Goal: Information Seeking & Learning: Learn about a topic

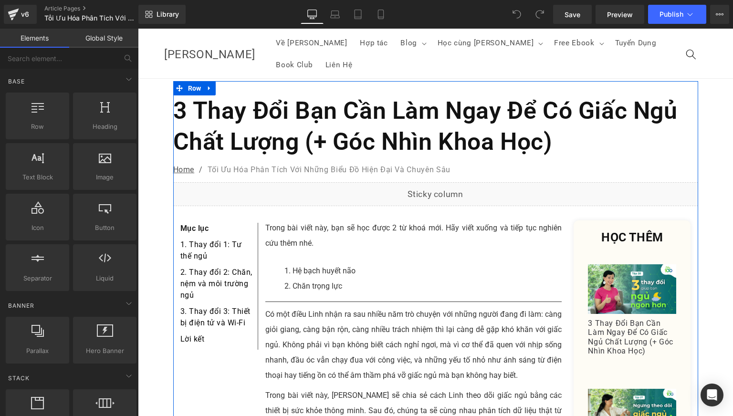
click at [329, 95] on h1 "3 Thay Đổi Bạn Cần Làm Ngay Để Có Giấc Ngủ Chất Lượng (+ Góc Nhìn Khoa Học)" at bounding box center [435, 126] width 525 height 62
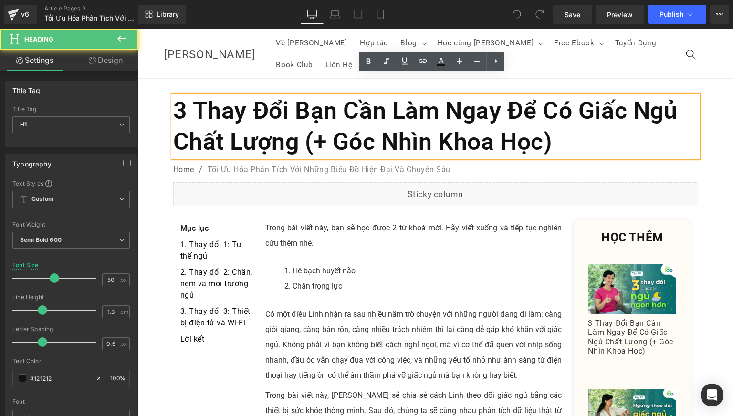
click at [323, 108] on h1 "3 Thay Đổi Bạn Cần Làm Ngay Để Có Giấc Ngủ Chất Lượng (+ Góc Nhìn Khoa Học)" at bounding box center [435, 126] width 525 height 62
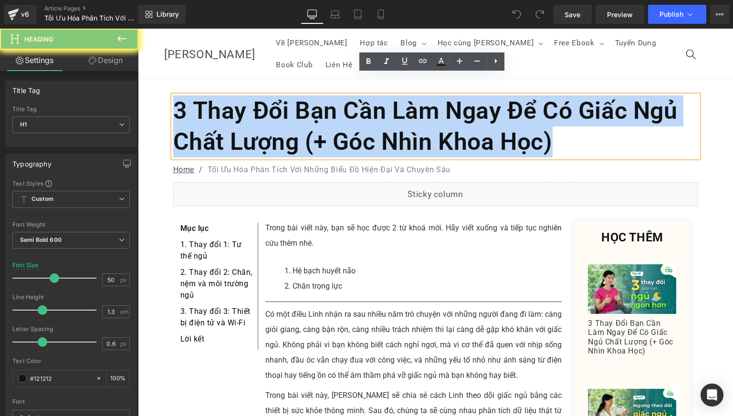
click at [323, 108] on h1 "3 Thay Đổi Bạn Cần Làm Ngay Để Có Giấc Ngủ Chất Lượng (+ Góc Nhìn Khoa Học)" at bounding box center [435, 126] width 525 height 62
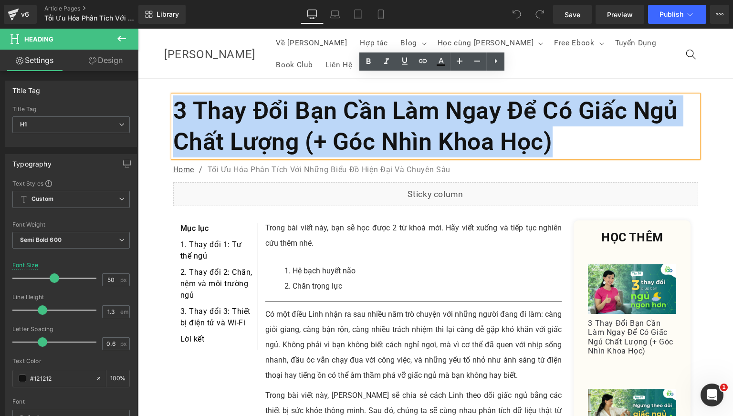
paste div
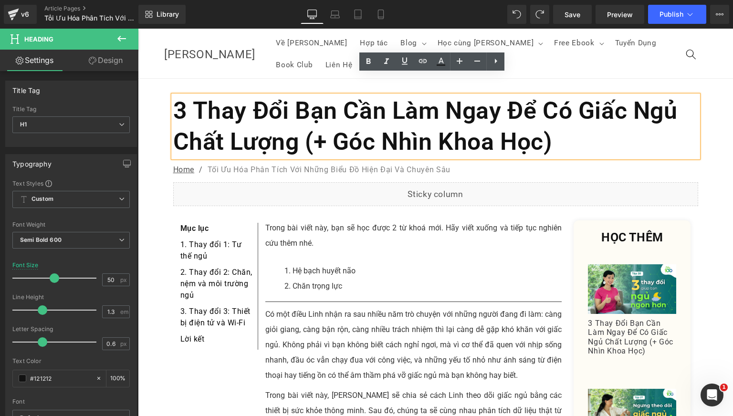
click at [239, 110] on h1 "3 Thay Đổi Bạn Cần Làm Ngay Để Có Giấc Ngủ Chất Lượng (+ Góc Nhìn Khoa Học)" at bounding box center [435, 126] width 525 height 62
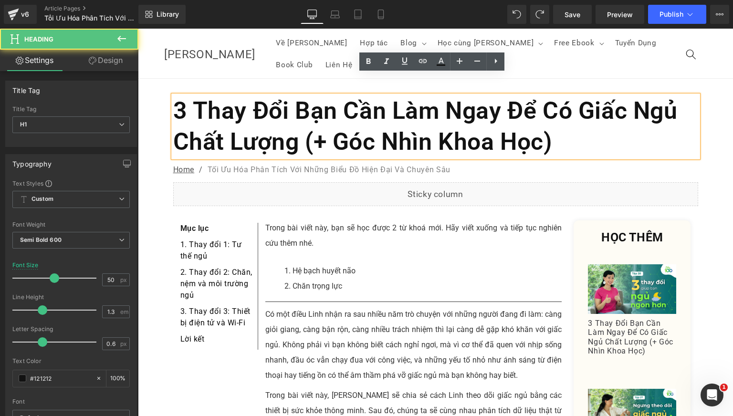
click at [239, 110] on h1 "3 Thay Đổi Bạn Cần Làm Ngay Để Có Giấc Ngủ Chất Lượng (+ Góc Nhìn Khoa Học)" at bounding box center [435, 126] width 525 height 62
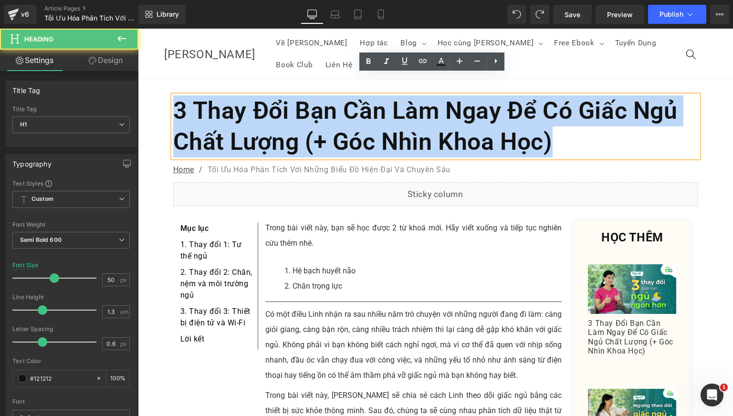
click at [239, 110] on h1 "3 Thay Đổi Bạn Cần Làm Ngay Để Có Giấc Ngủ Chất Lượng (+ Góc Nhìn Khoa Học)" at bounding box center [435, 126] width 525 height 62
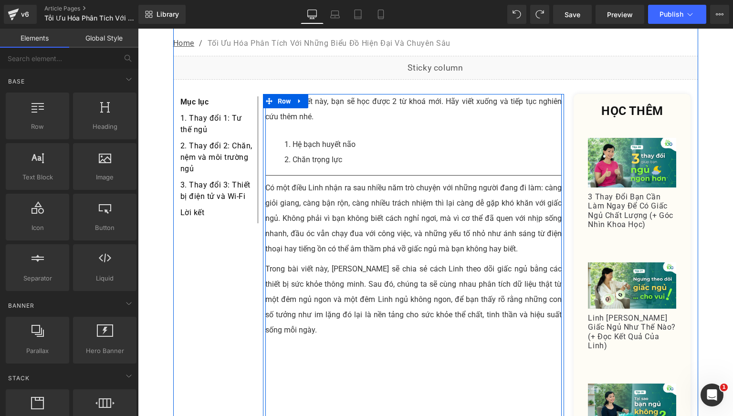
scroll to position [159, 0]
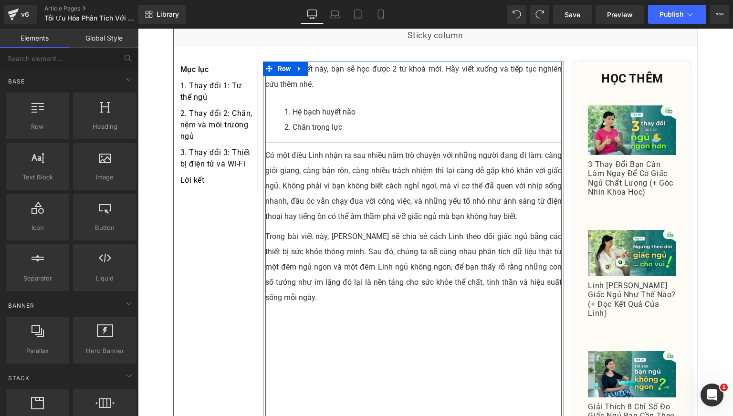
click at [338, 229] on p "Trong bài viết này, [PERSON_NAME] sẽ chia sẻ cách Linh theo dõi giấc ngủ bằng c…" at bounding box center [413, 267] width 297 height 76
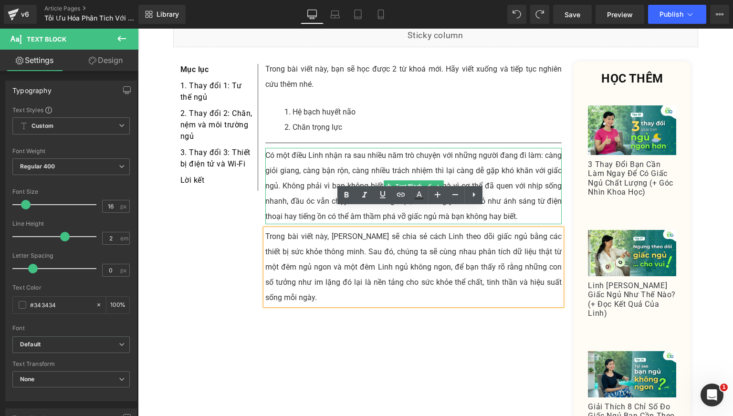
click at [293, 148] on p "Có một điều Linh nhận ra sau nhiều năm trò chuyện với những người đang đi làm: …" at bounding box center [413, 186] width 297 height 76
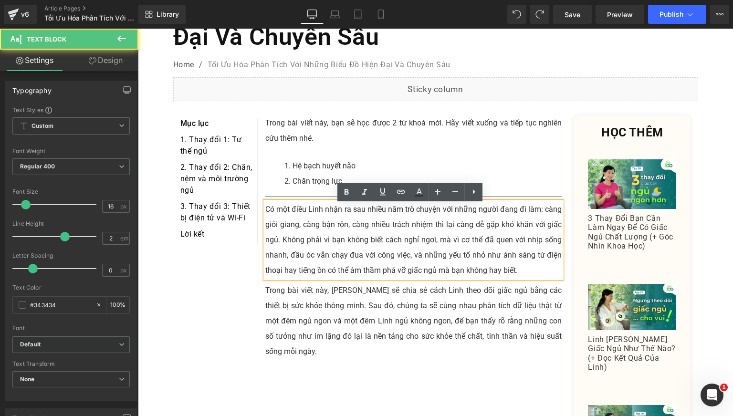
scroll to position [79, 0]
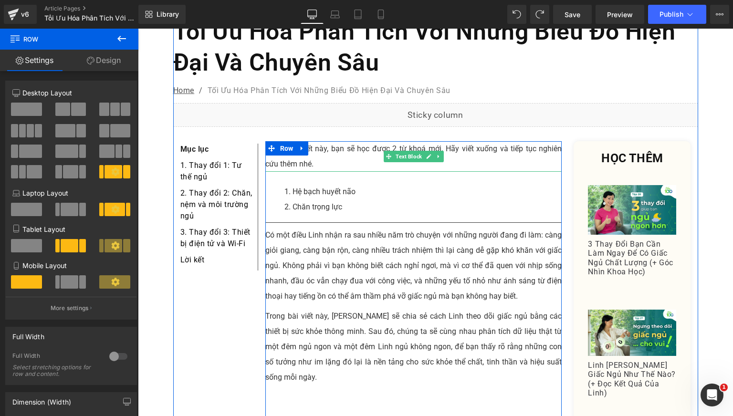
click at [326, 147] on p "Trong bài viết này, bạn sẽ học được 2 từ khoá mới. Hãy viết xuống và tiếp tục n…" at bounding box center [413, 156] width 297 height 31
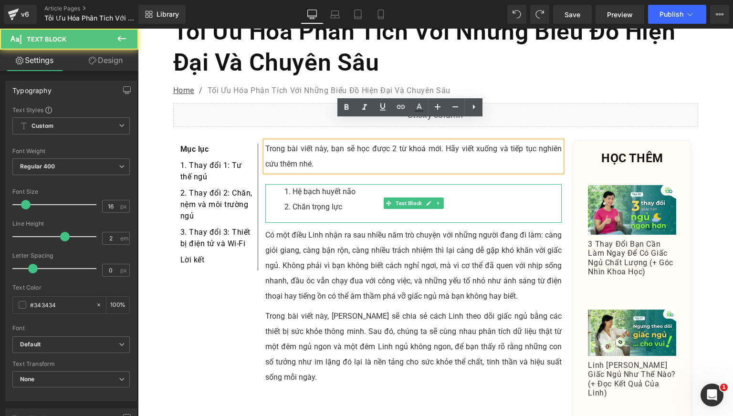
click at [314, 184] on li "Hệ bạch huyết não" at bounding box center [424, 191] width 278 height 15
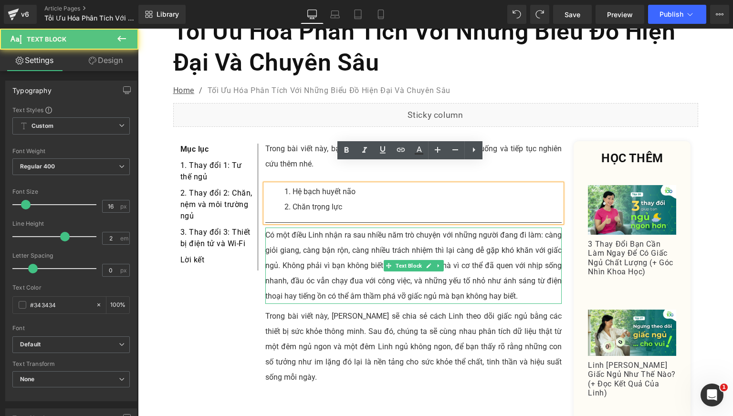
click at [314, 228] on p "Có một điều Linh nhận ra sau nhiều năm trò chuyện với những người đang đi làm: …" at bounding box center [413, 266] width 297 height 76
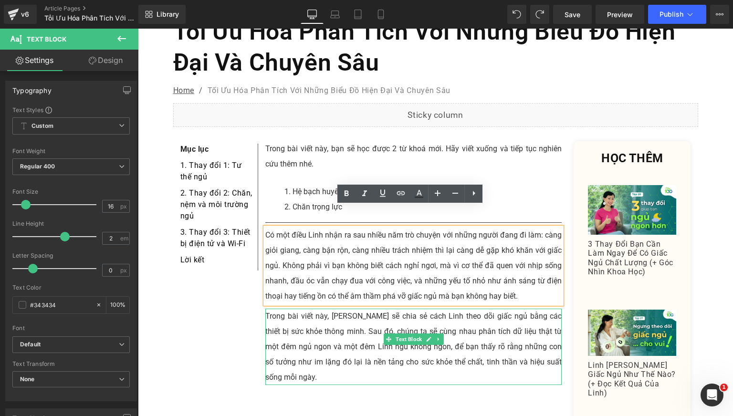
click at [324, 309] on p "Trong bài viết này, [PERSON_NAME] sẽ chia sẻ cách Linh theo dõi giấc ngủ bằng c…" at bounding box center [413, 347] width 297 height 76
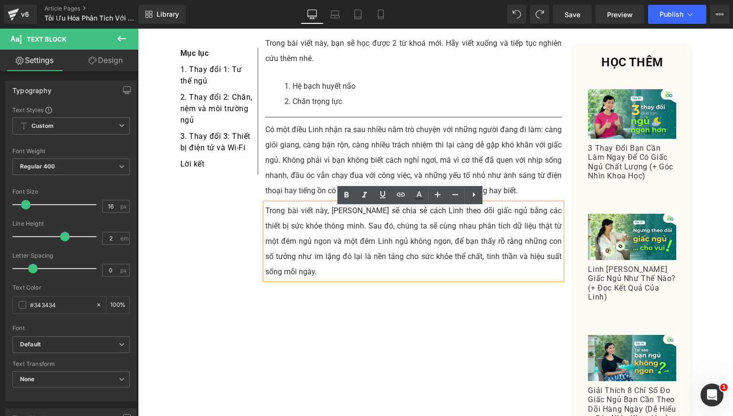
scroll to position [159, 0]
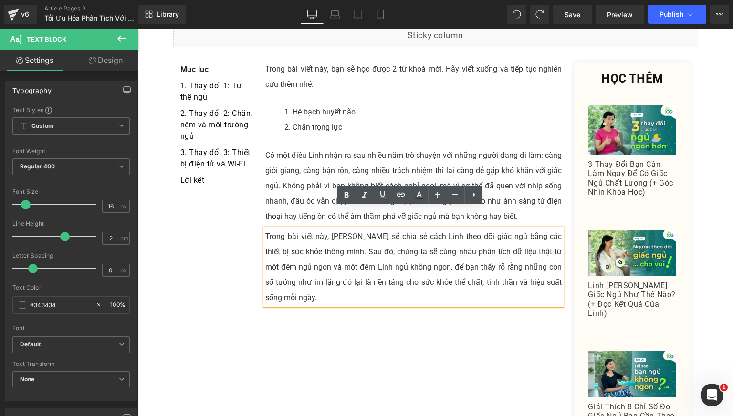
click at [313, 81] on div "Trong bài viết này, bạn sẽ học được 2 từ khoá mới. Hãy viết xuống và tiếp tục n…" at bounding box center [413, 278] width 297 height 433
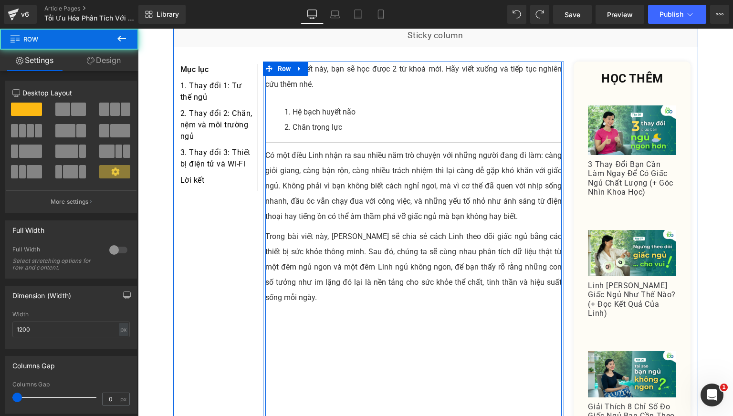
scroll to position [79, 0]
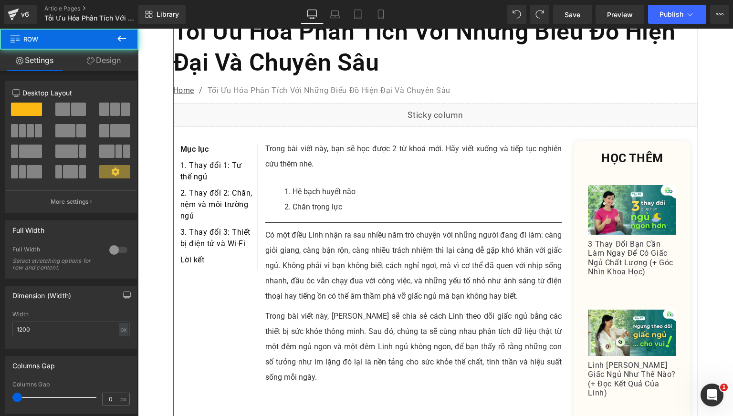
click at [306, 184] on li "Hệ bạch huyết não" at bounding box center [424, 191] width 278 height 15
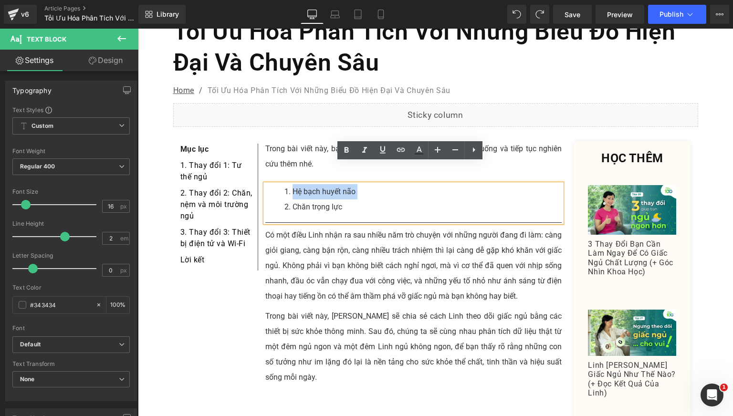
click at [306, 184] on li "Hệ bạch huyết não" at bounding box center [424, 191] width 278 height 15
click at [285, 141] on p "Trong bài viết này, bạn sẽ học được 2 từ khoá mới. Hãy viết xuống và tiếp tục n…" at bounding box center [413, 156] width 297 height 31
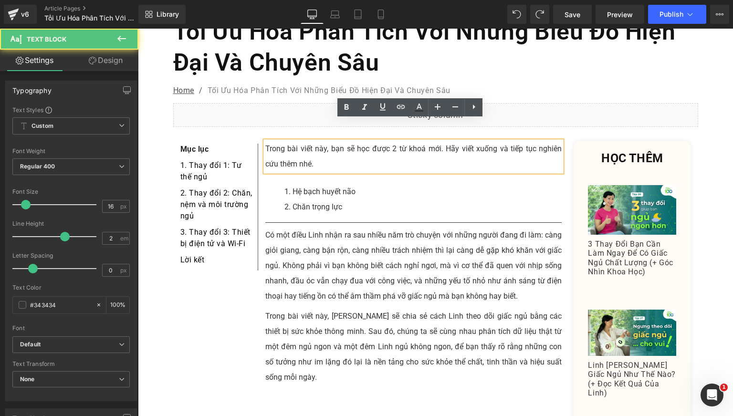
click at [285, 141] on p "Trong bài viết này, bạn sẽ học được 2 từ khoá mới. Hãy viết xuống và tiếp tục n…" at bounding box center [413, 156] width 297 height 31
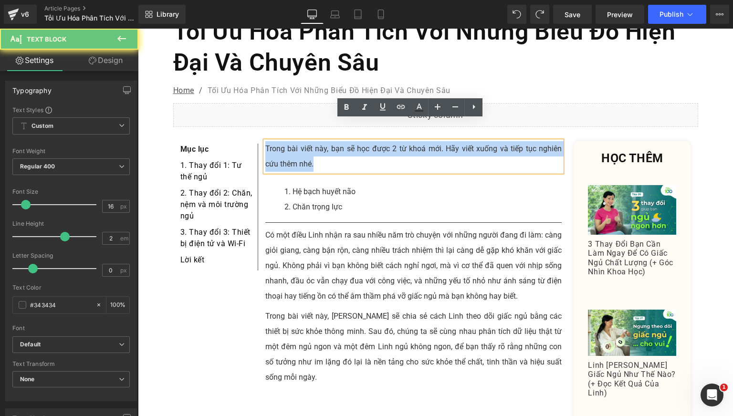
click at [285, 141] on p "Trong bài viết này, bạn sẽ học được 2 từ khoá mới. Hãy viết xuống và tiếp tục n…" at bounding box center [413, 156] width 297 height 31
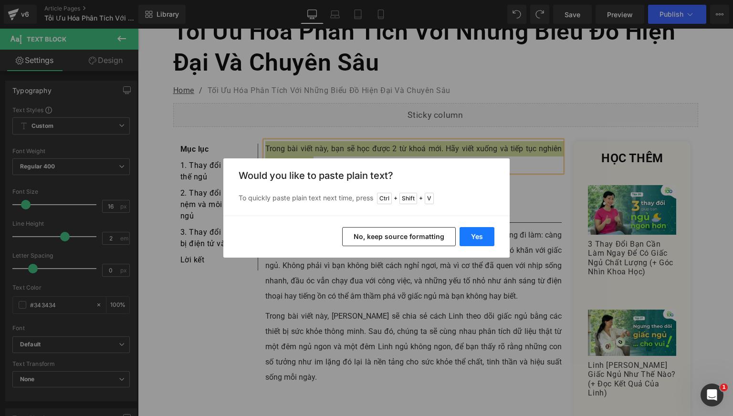
click at [484, 234] on button "Yes" at bounding box center [477, 236] width 35 height 19
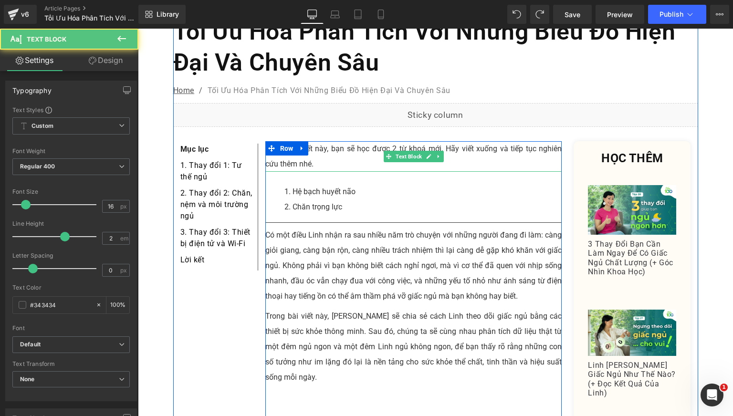
click at [302, 141] on p "Trong bài viết này, bạn sẽ học được 2 từ khoá mới. Hãy viết xuống và tiếp tục n…" at bounding box center [413, 156] width 297 height 31
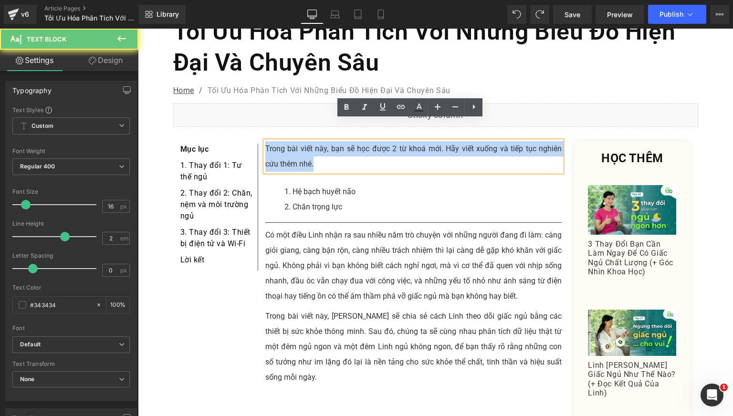
click at [302, 141] on p "Trong bài viết này, bạn sẽ học được 2 từ khoá mới. Hãy viết xuống và tiếp tục n…" at bounding box center [413, 156] width 297 height 31
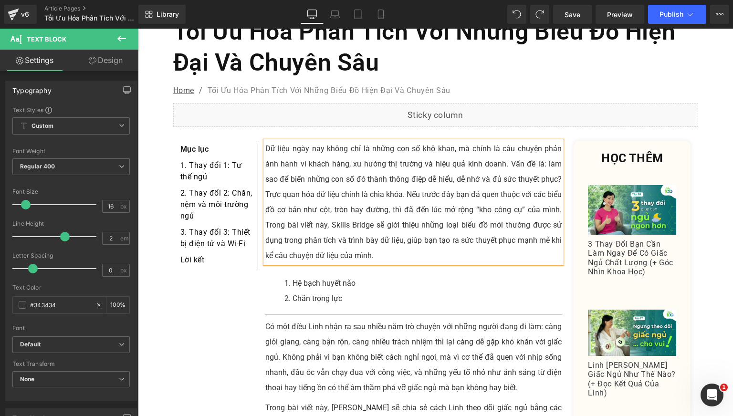
click at [314, 291] on li "Chăn trọng lực" at bounding box center [424, 298] width 278 height 15
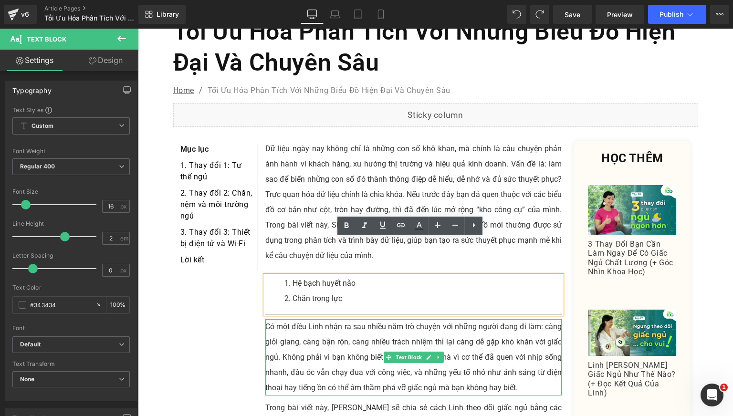
scroll to position [159, 0]
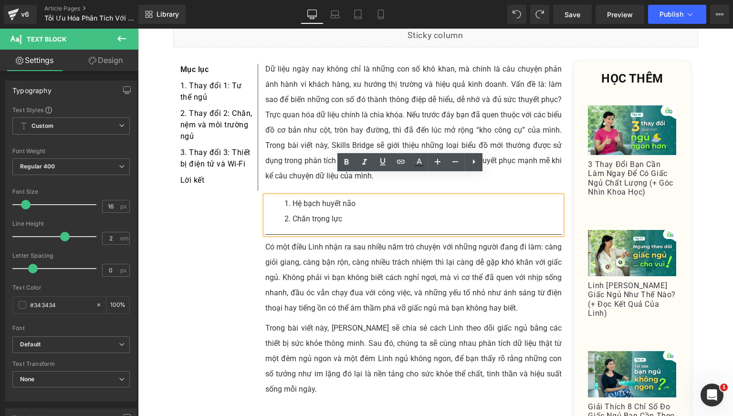
click at [325, 254] on p "Có một điều Linh nhận ra sau nhiều năm trò chuyện với những người đang đi làm: …" at bounding box center [413, 278] width 297 height 76
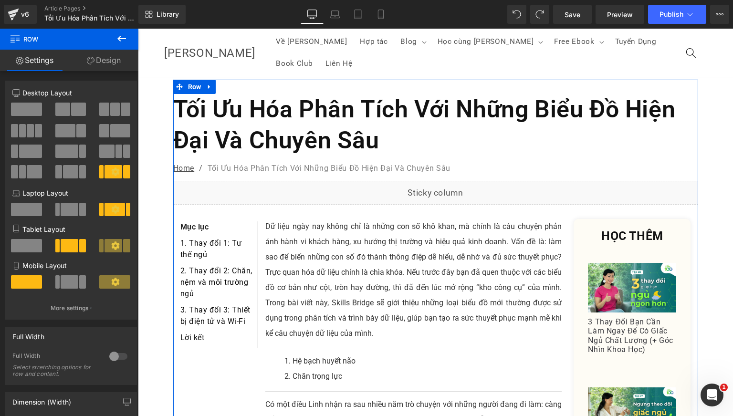
scroll to position [0, 0]
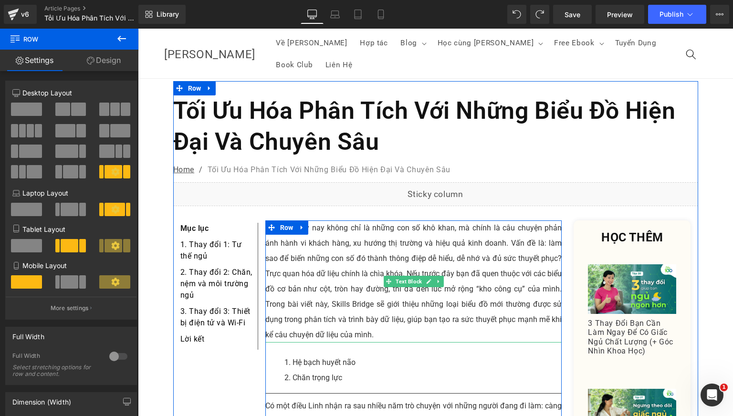
click at [329, 254] on p "Dữ liệu ngày nay không chỉ là những con số khô khan, mà chính là câu chuyện phả…" at bounding box center [413, 282] width 297 height 122
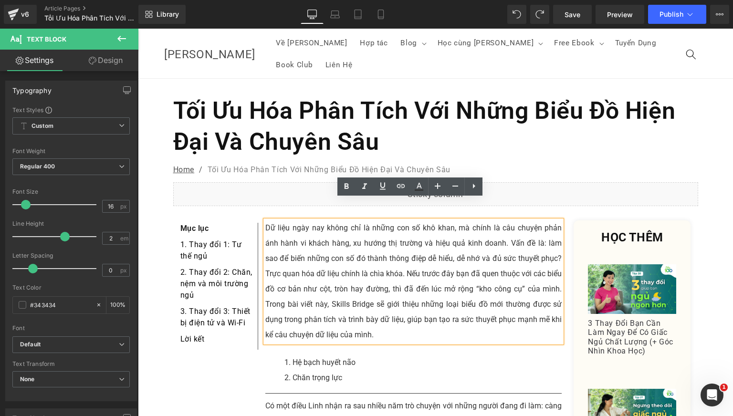
click at [313, 370] on li "Chăn trọng lực" at bounding box center [424, 377] width 278 height 15
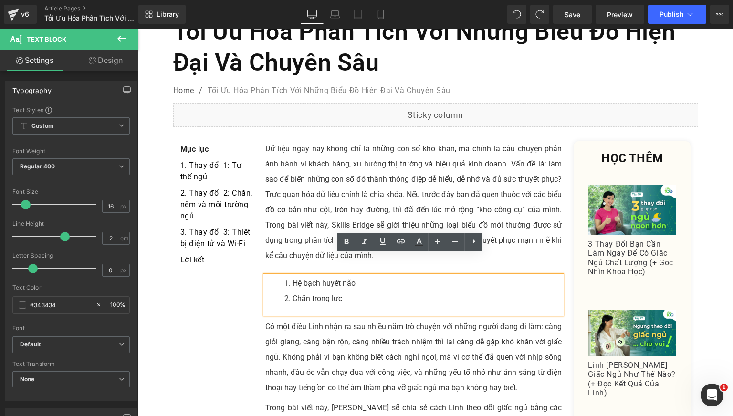
scroll to position [159, 0]
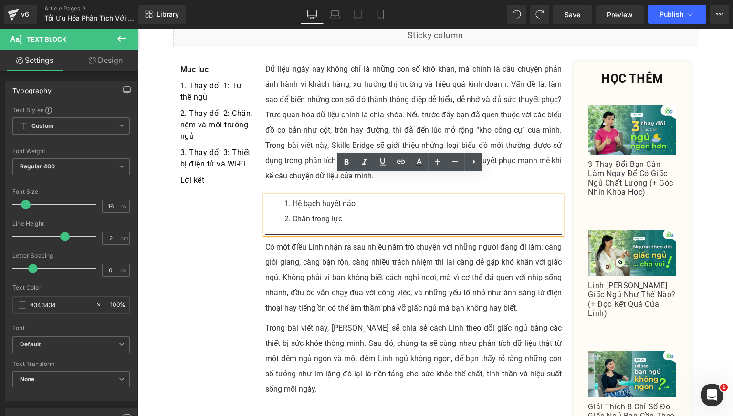
click at [331, 211] on li "Chăn trọng lực" at bounding box center [424, 218] width 278 height 15
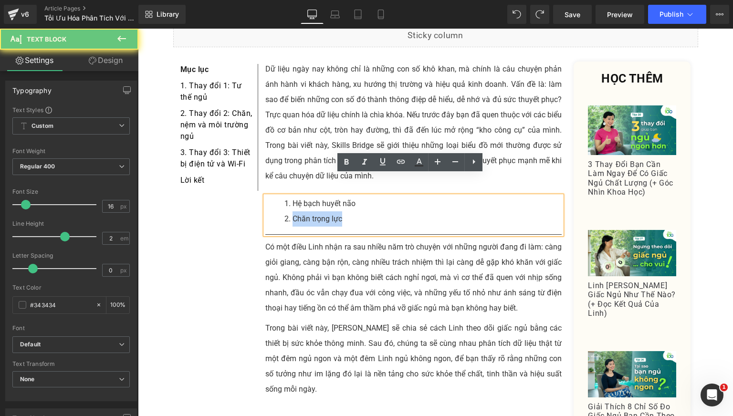
click at [331, 211] on li "Chăn trọng lực" at bounding box center [424, 218] width 278 height 15
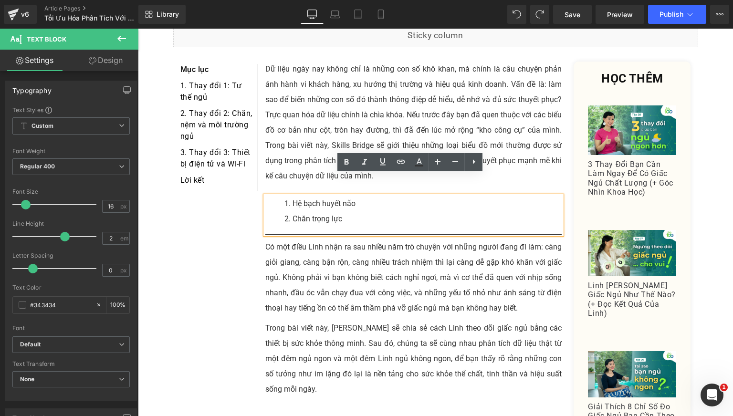
click at [287, 196] on li "Hệ bạch huyết não" at bounding box center [424, 203] width 278 height 15
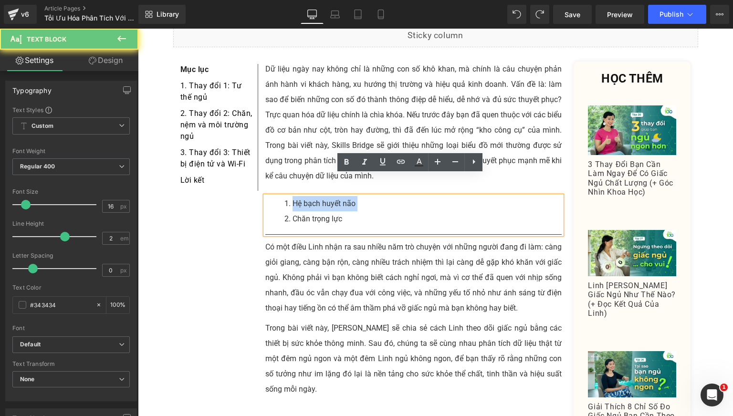
click at [287, 196] on li "Hệ bạch huyết não" at bounding box center [424, 203] width 278 height 15
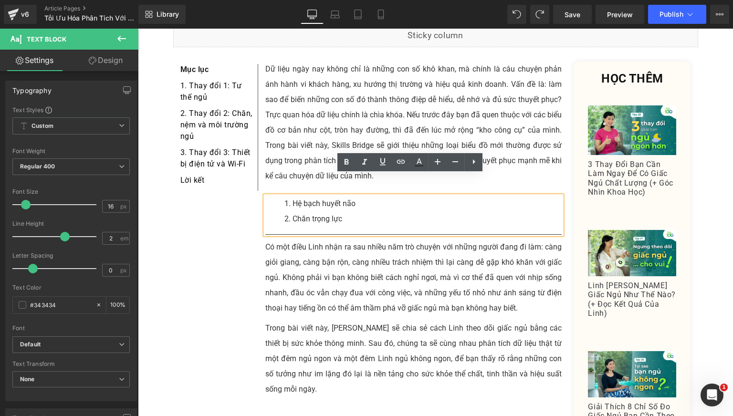
click at [313, 211] on li "Chăn trọng lực" at bounding box center [424, 218] width 278 height 15
drag, startPoint x: 297, startPoint y: 133, endPoint x: 304, endPoint y: 180, distance: 47.7
click at [297, 132] on p "Dữ liệu ngày nay không chỉ là những con số khô khan, mà chính là câu chuyện phả…" at bounding box center [413, 123] width 297 height 122
click at [304, 196] on li "Hệ bạch huyết não" at bounding box center [424, 203] width 278 height 15
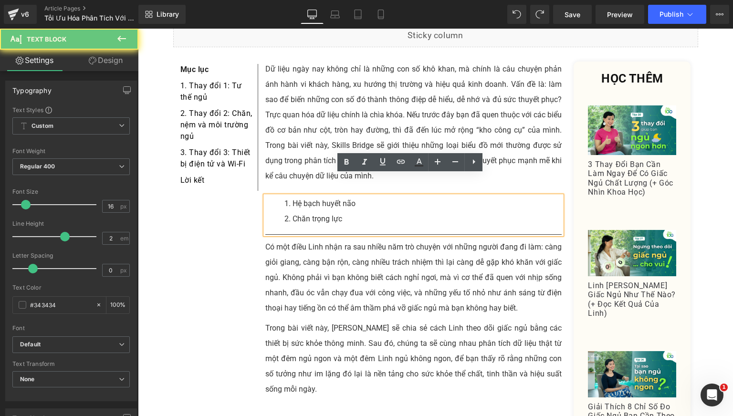
click at [318, 211] on li "Chăn trọng lực" at bounding box center [424, 218] width 278 height 15
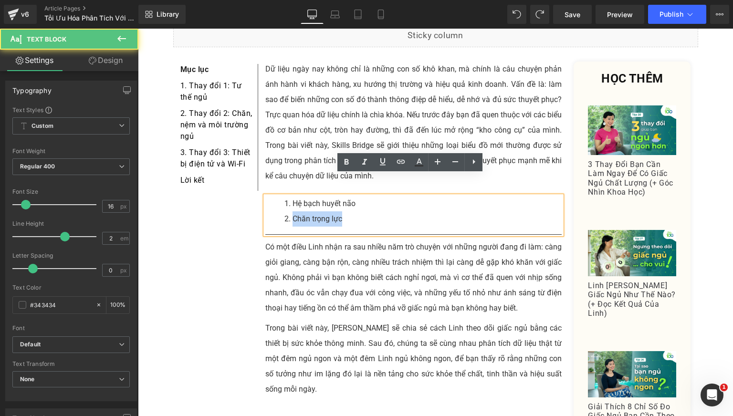
click at [318, 211] on li "Chăn trọng lực" at bounding box center [424, 218] width 278 height 15
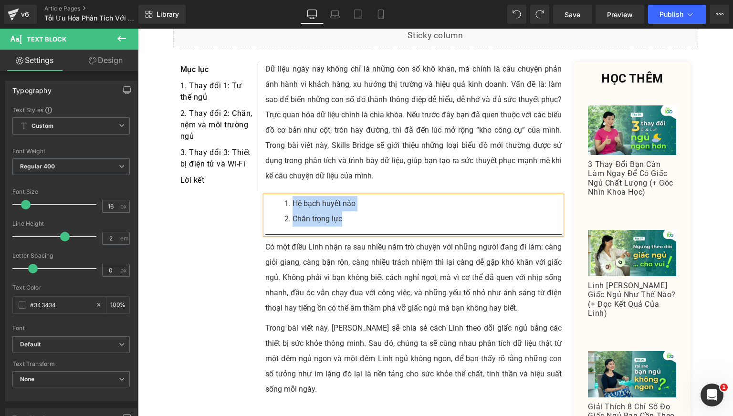
paste div
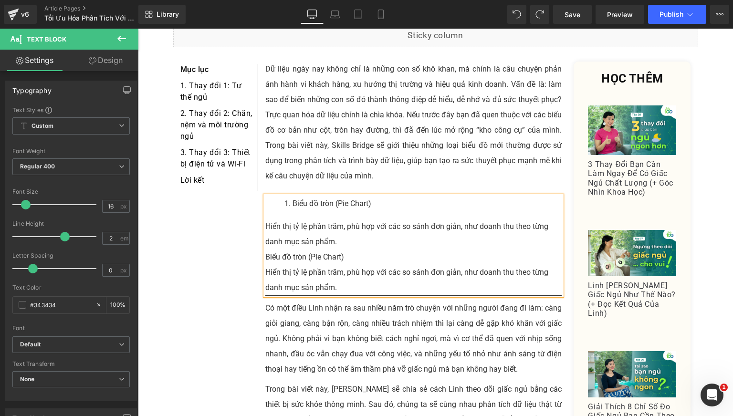
click at [316, 250] on div "Biểu đồ tròn (Pie Chart)" at bounding box center [413, 257] width 297 height 15
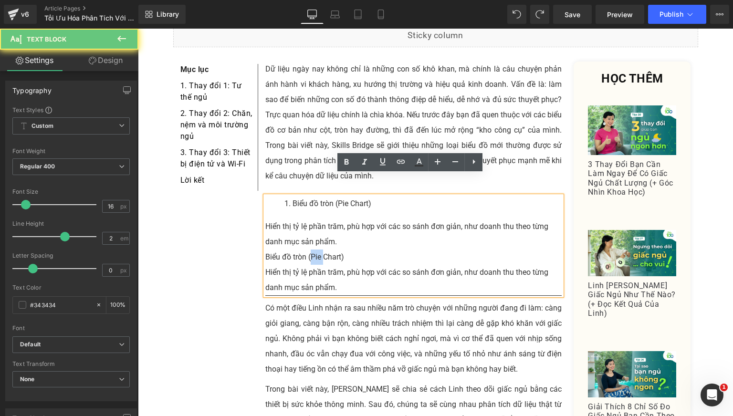
click at [316, 250] on div "Biểu đồ tròn (Pie Chart)" at bounding box center [413, 257] width 297 height 15
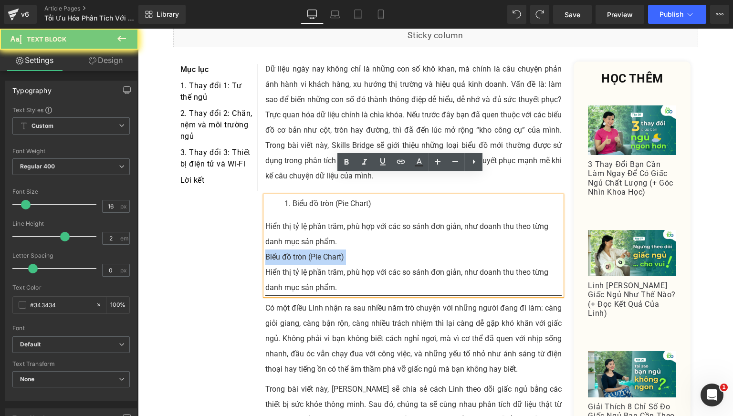
click at [324, 306] on p "Có một điều Linh nhận ra sau nhiều năm trò chuyện với những người đang đi làm: …" at bounding box center [413, 339] width 297 height 76
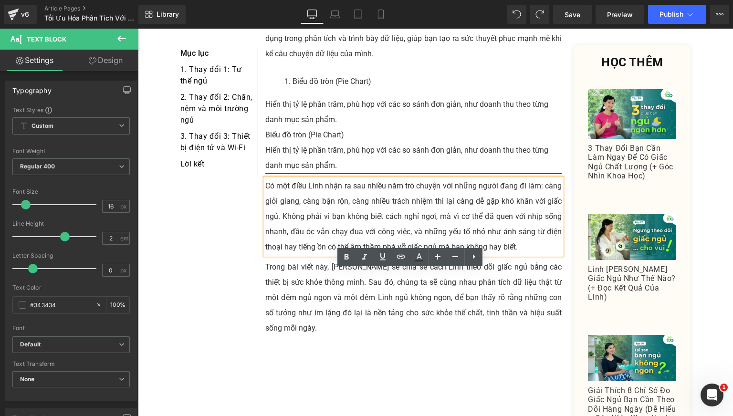
scroll to position [318, 0]
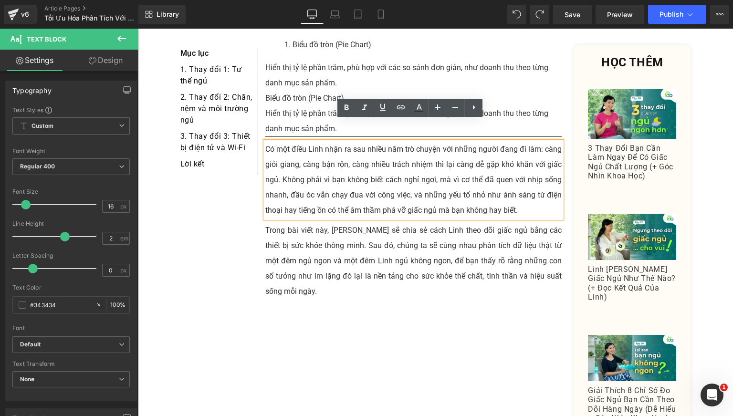
click at [338, 259] on p "Trong bài viết này, [PERSON_NAME] sẽ chia sẻ cách Linh theo dõi giấc ngủ bằng c…" at bounding box center [413, 261] width 297 height 76
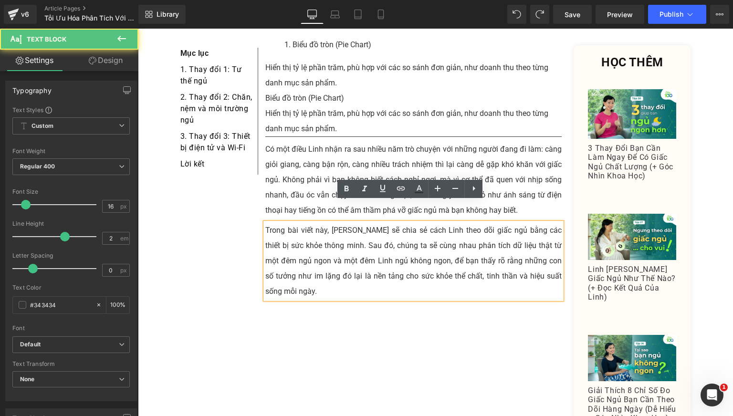
click at [284, 142] on p "Có một điều Linh nhận ra sau nhiều năm trò chuyện với những người đang đi làm: …" at bounding box center [413, 180] width 297 height 76
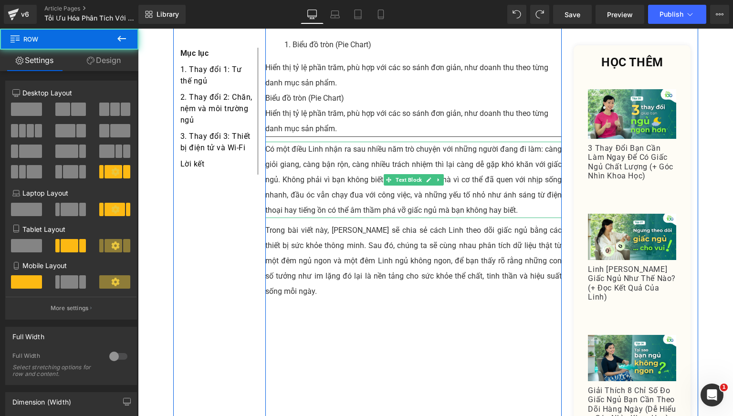
click at [269, 142] on p "Có một điều Linh nhận ra sau nhiều năm trò chuyện với những người đang đi làm: …" at bounding box center [413, 180] width 297 height 76
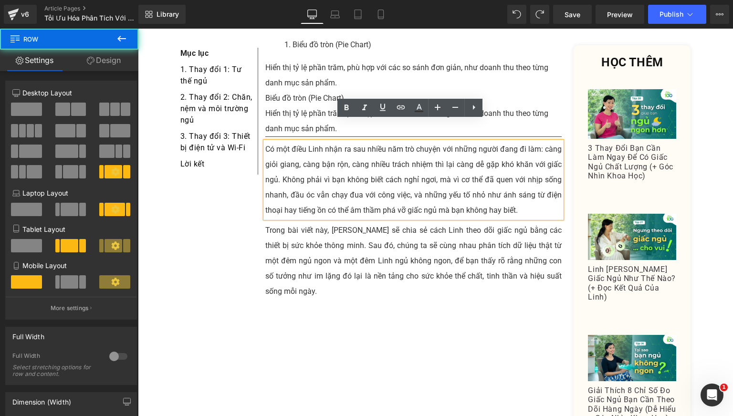
drag, startPoint x: 272, startPoint y: 180, endPoint x: 278, endPoint y: 179, distance: 6.8
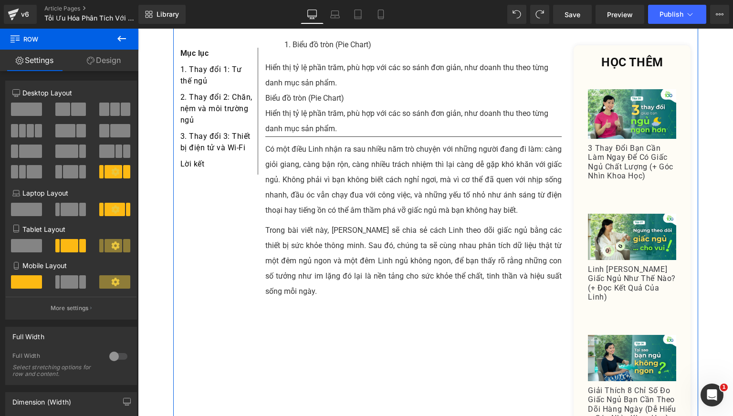
click at [265, 181] on div "Dữ liệu ngày nay không chỉ là những con số khô khan, mà chính là câu chuyện phả…" at bounding box center [413, 195] width 297 height 585
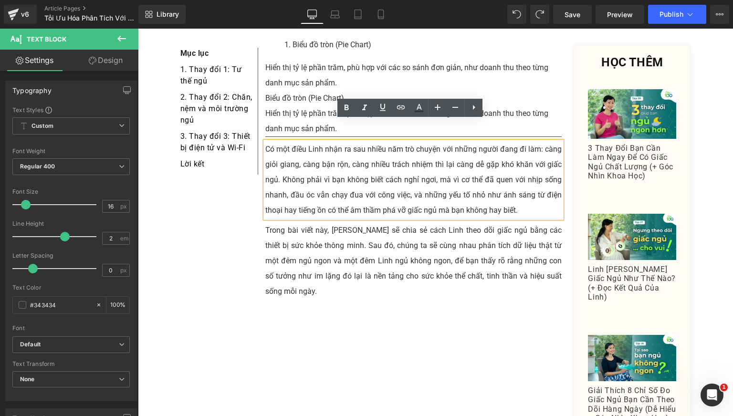
click at [356, 154] on p "Có một điều Linh nhận ra sau nhiều năm trò chuyện với những người đang đi làm: …" at bounding box center [413, 180] width 297 height 76
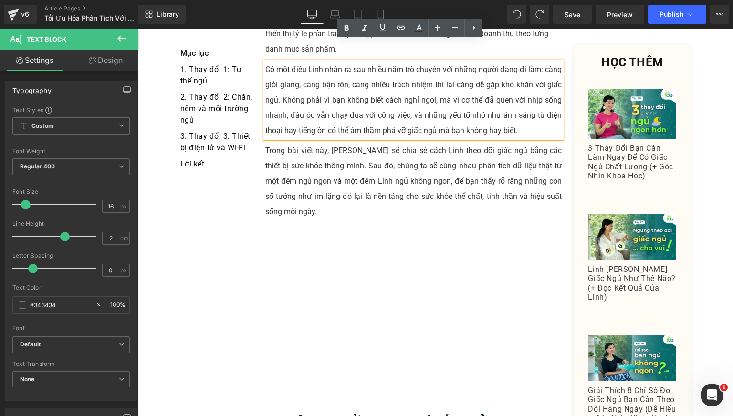
scroll to position [159, 0]
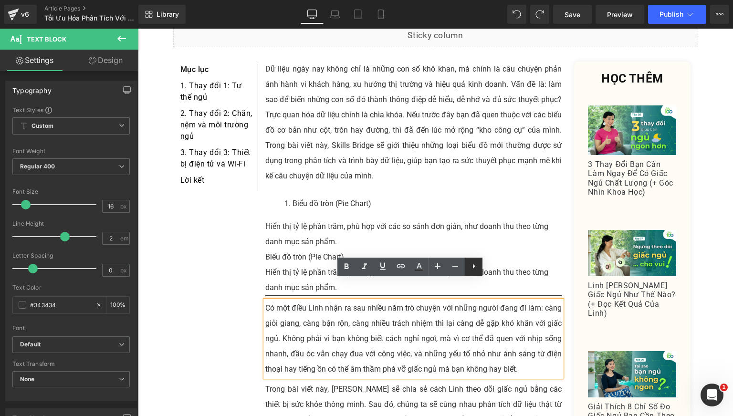
click at [479, 268] on icon at bounding box center [473, 266] width 11 height 11
click at [313, 150] on p "Dữ liệu ngày nay không chỉ là những con số khô khan, mà chính là câu chuyện phả…" at bounding box center [413, 123] width 297 height 122
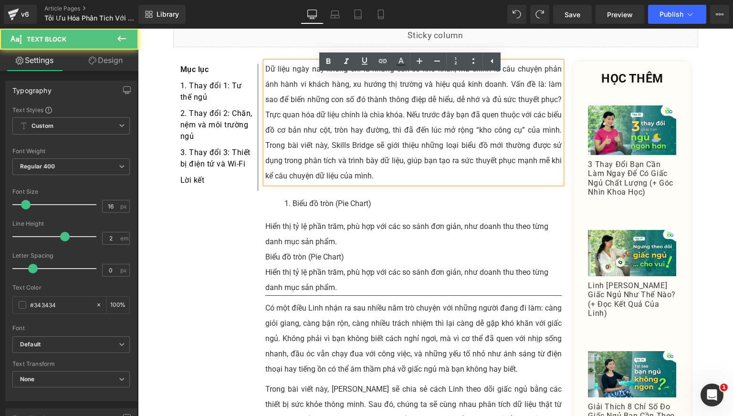
click at [309, 219] on div "Hiển thị tỷ lệ phần trăm, phù hợp với các so sánh đơn giản, như doanh thu theo …" at bounding box center [413, 234] width 297 height 31
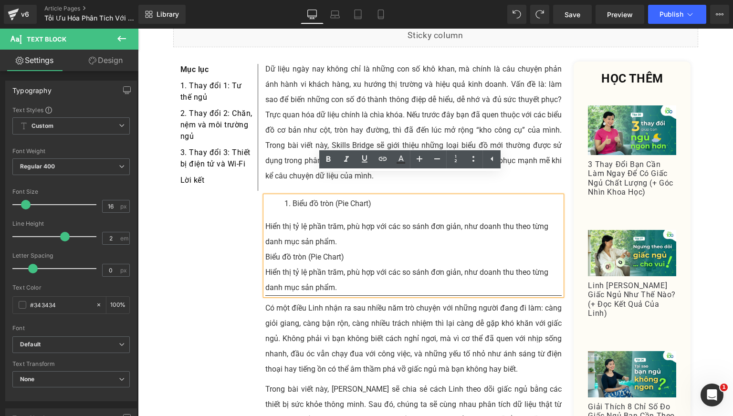
click at [307, 196] on li "Biểu đồ tròn (Pie Chart)" at bounding box center [424, 203] width 278 height 15
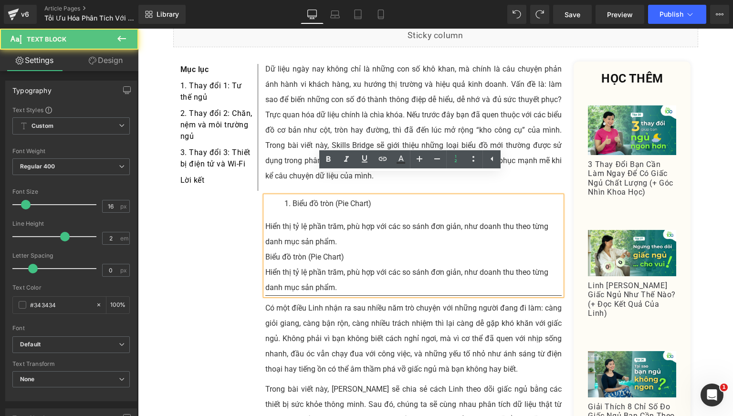
click at [310, 196] on li "Biểu đồ tròn (Pie Chart)" at bounding box center [424, 203] width 278 height 15
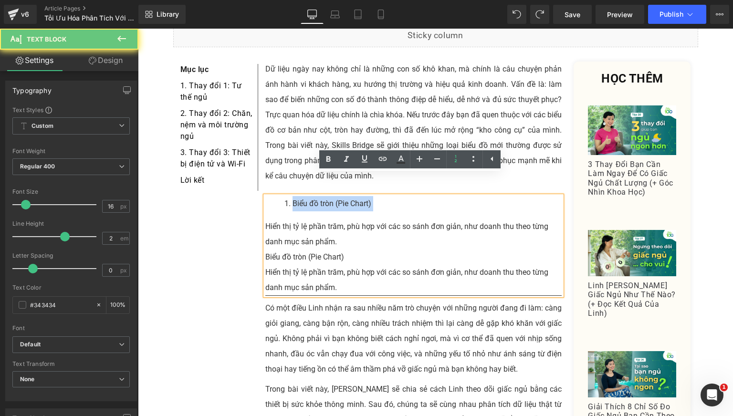
click at [310, 196] on li "Biểu đồ tròn (Pie Chart)" at bounding box center [424, 203] width 278 height 15
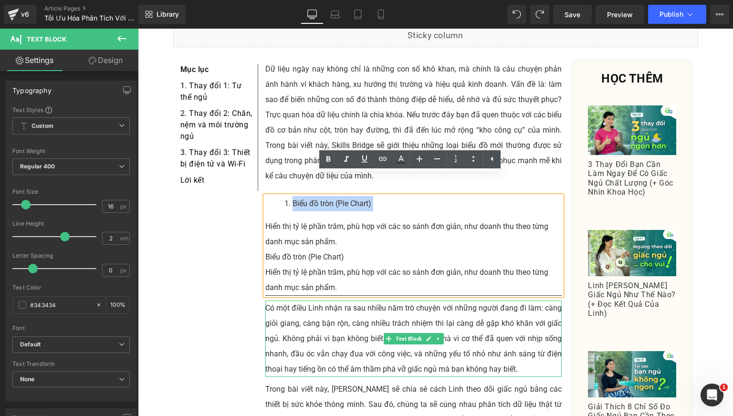
click at [304, 305] on p "Có một điều Linh nhận ra sau nhiều năm trò chuyện với những người đang đi làm: …" at bounding box center [413, 339] width 297 height 76
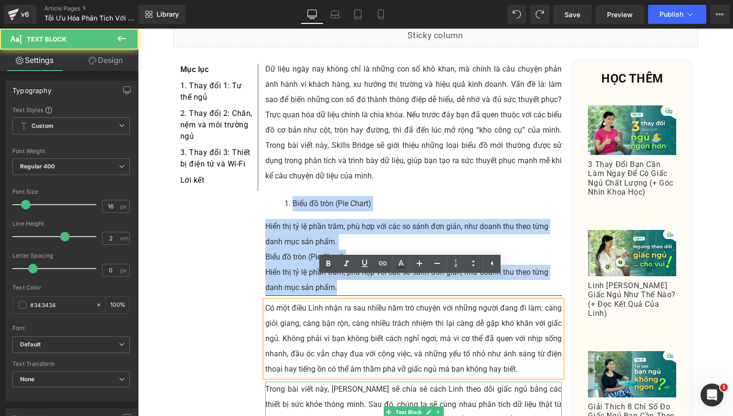
click at [303, 382] on p "Trong bài viết này, [PERSON_NAME] sẽ chia sẻ cách Linh theo dõi giấc ngủ bằng c…" at bounding box center [413, 420] width 297 height 76
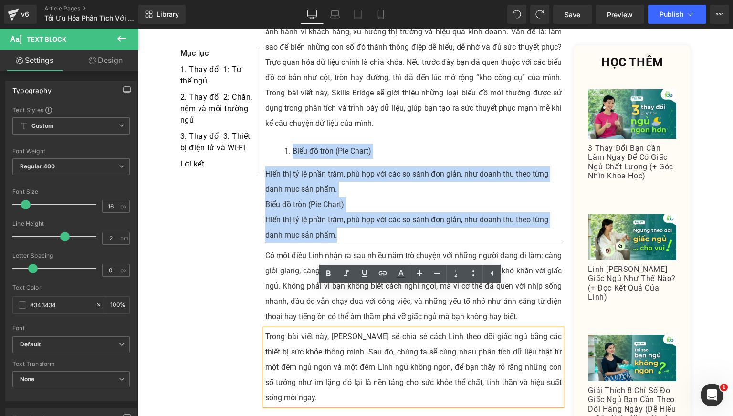
scroll to position [239, 0]
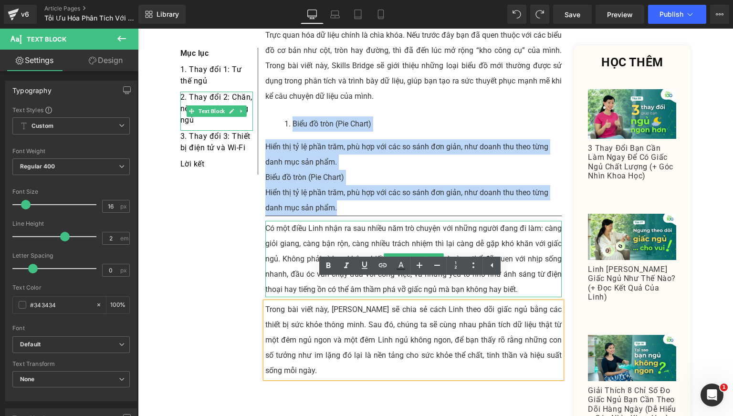
click at [345, 238] on p "Có một điều Linh nhận ra sau nhiều năm trò chuyện với những người đang đi làm: …" at bounding box center [413, 259] width 297 height 76
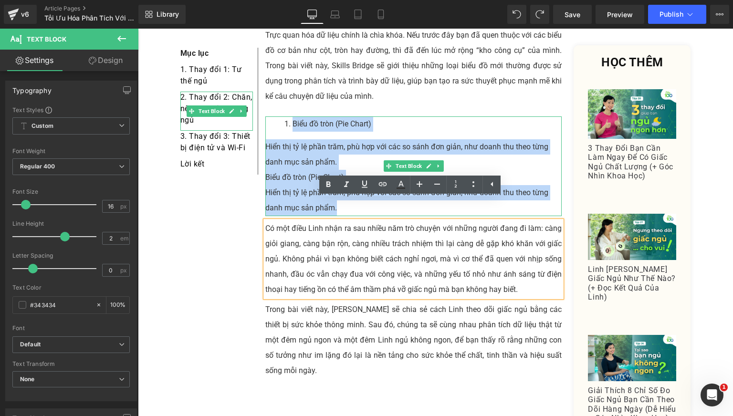
click at [290, 185] on div "Hiển thị tỷ lệ phần trăm, phù hợp với các so sánh đơn giản, như doanh thu theo …" at bounding box center [413, 200] width 297 height 31
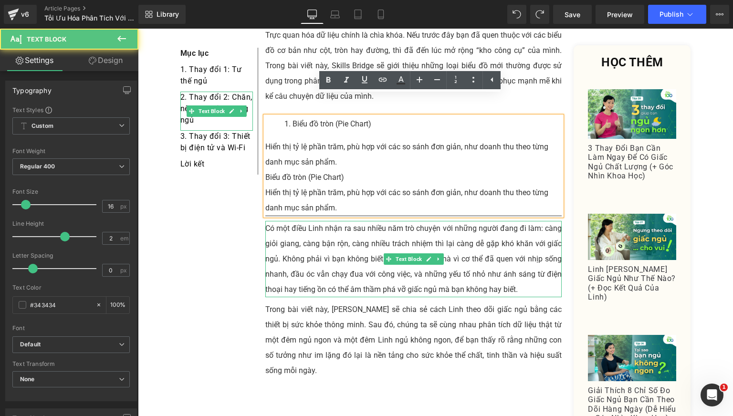
click at [310, 233] on p "Có một điều Linh nhận ra sau nhiều năm trò chuyện với những người đang đi làm: …" at bounding box center [413, 259] width 297 height 76
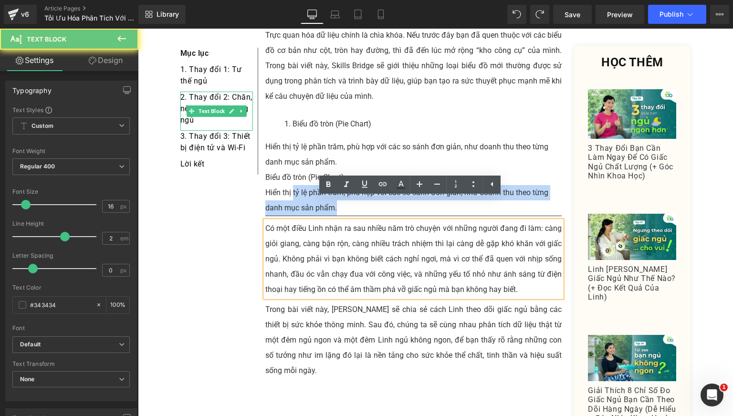
click at [307, 302] on p "Trong bài viết này, [PERSON_NAME] sẽ chia sẻ cách Linh theo dõi giấc ngủ bằng c…" at bounding box center [413, 340] width 297 height 76
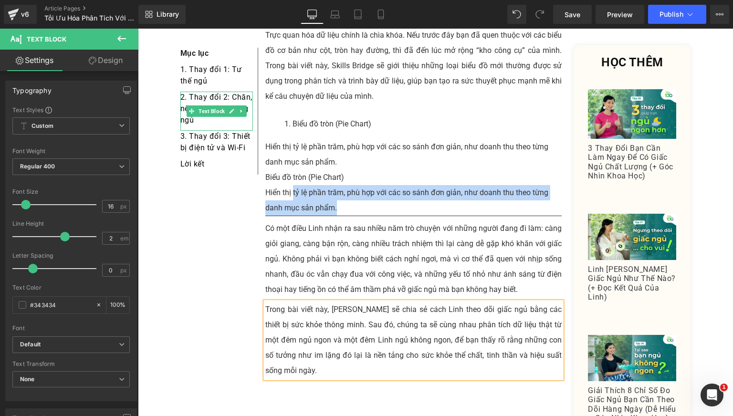
click at [320, 139] on div "Hiển thị tỷ lệ phần trăm, phù hợp với các so sánh đơn giản, như doanh thu theo …" at bounding box center [413, 154] width 297 height 31
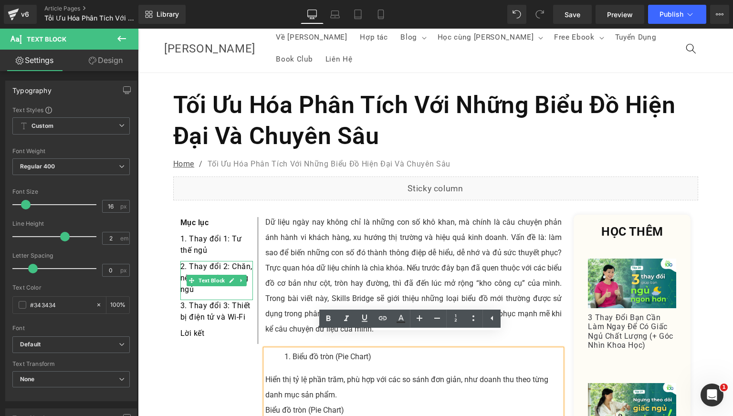
scroll to position [0, 0]
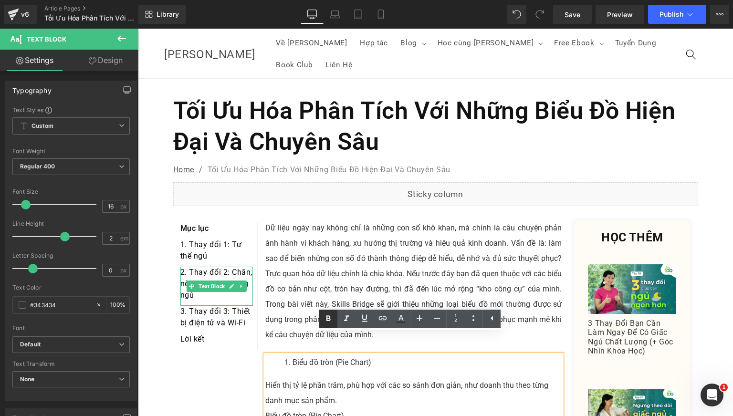
click at [331, 318] on icon at bounding box center [328, 318] width 11 height 11
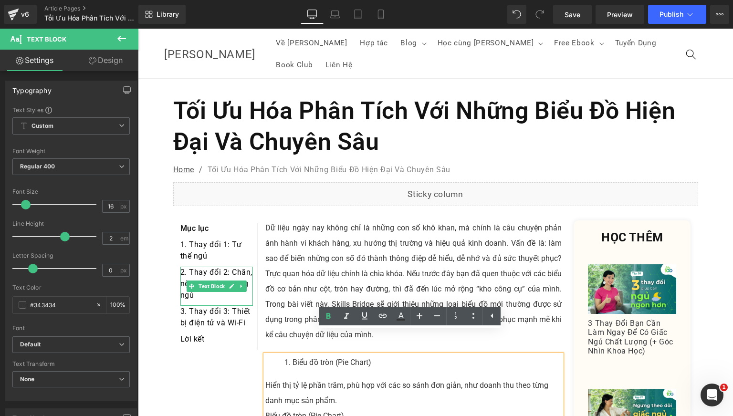
scroll to position [79, 0]
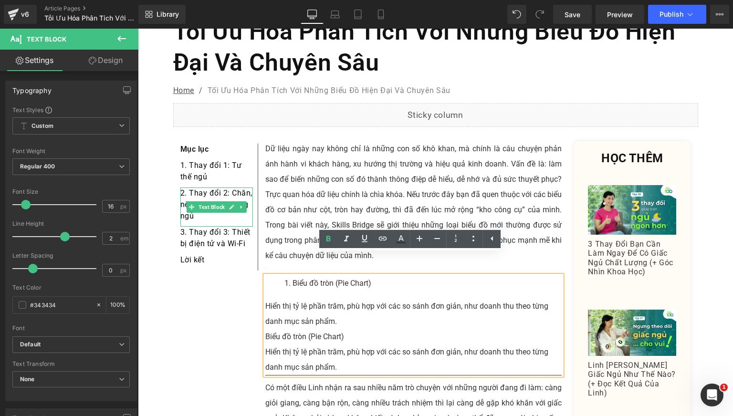
click at [310, 299] on div "Hiển thị tỷ lệ phần trăm, phù hợp với các so sánh đơn giản, như doanh thu theo …" at bounding box center [413, 314] width 297 height 31
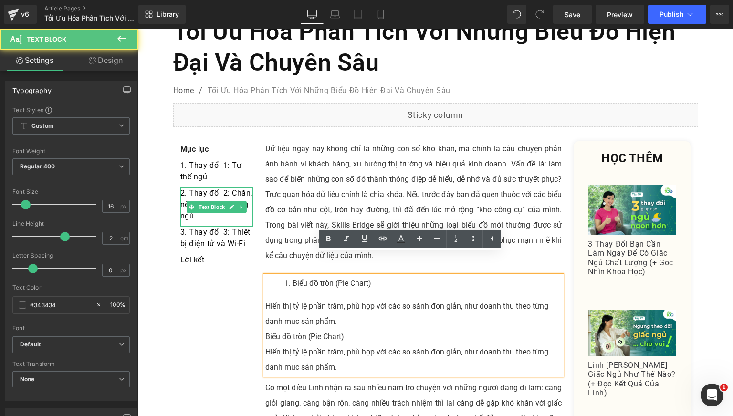
click at [289, 276] on li "Biểu đồ tròn (Pie Chart)" at bounding box center [424, 283] width 278 height 15
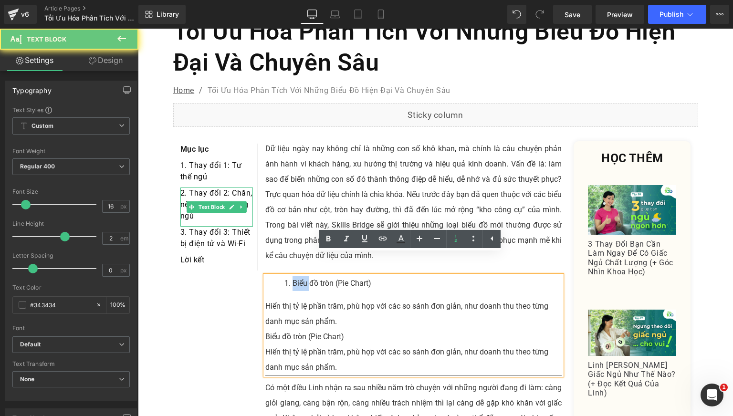
click at [289, 276] on li "Biểu đồ tròn (Pie Chart)" at bounding box center [424, 283] width 278 height 15
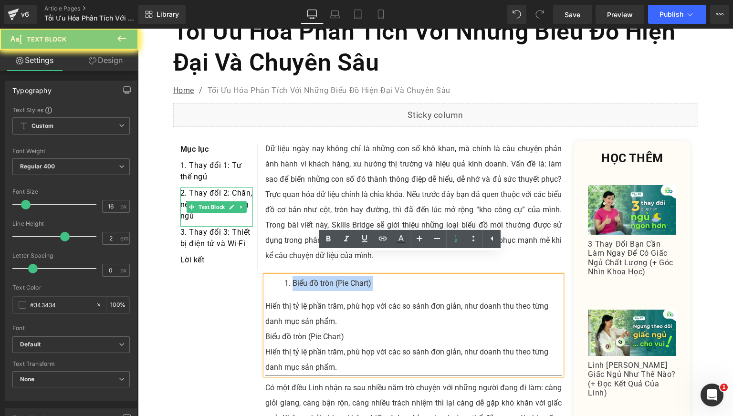
click at [289, 276] on li "Biểu đồ tròn (Pie Chart)" at bounding box center [424, 283] width 278 height 15
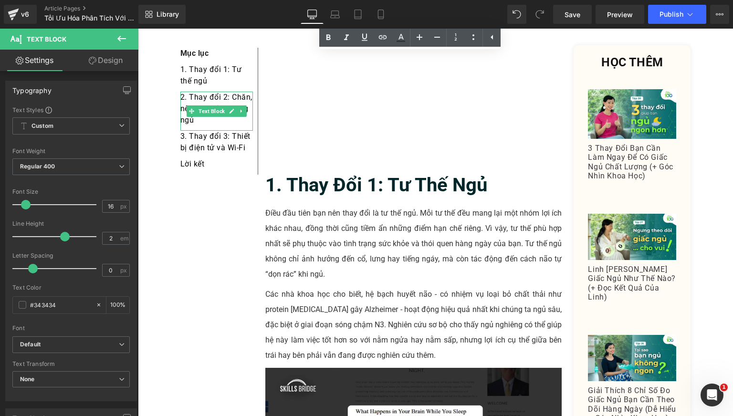
scroll to position [636, 0]
click at [326, 173] on b "1. Thay đổi 1: Tư thế ngủ" at bounding box center [376, 184] width 222 height 22
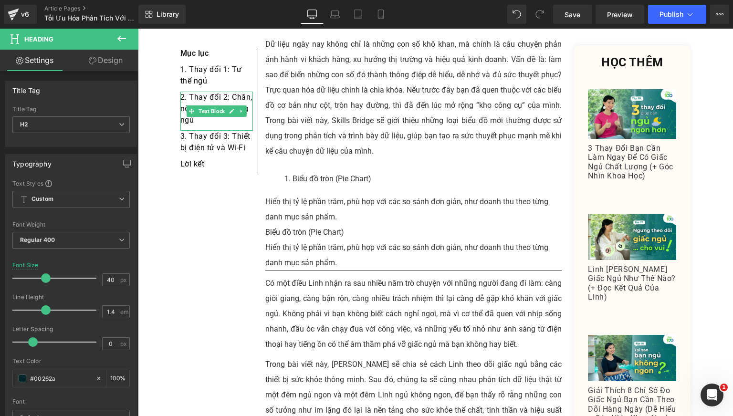
scroll to position [159, 0]
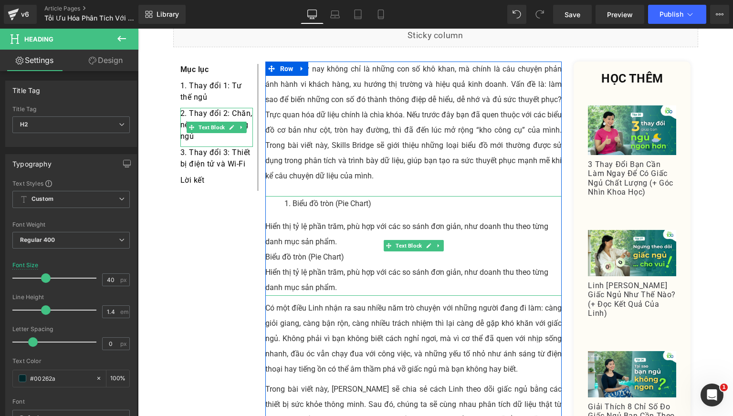
click at [304, 196] on li "Biểu đồ tròn (Pie Chart)" at bounding box center [424, 203] width 278 height 15
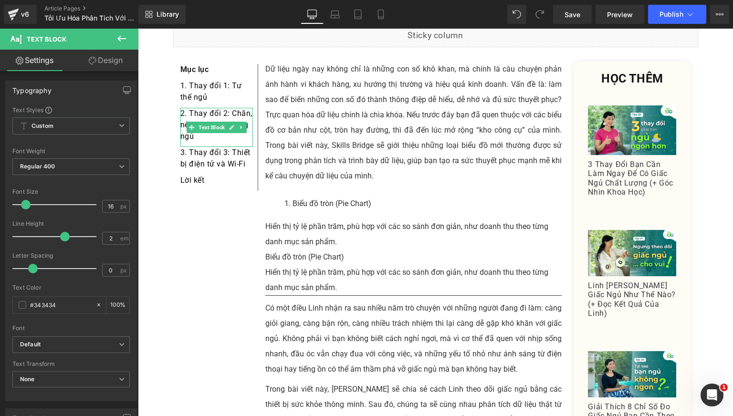
click at [76, 39] on span "Text Block" at bounding box center [57, 39] width 95 height 21
click at [32, 35] on span "Text Block" at bounding box center [47, 39] width 40 height 8
click at [11, 36] on icon at bounding box center [16, 37] width 11 height 11
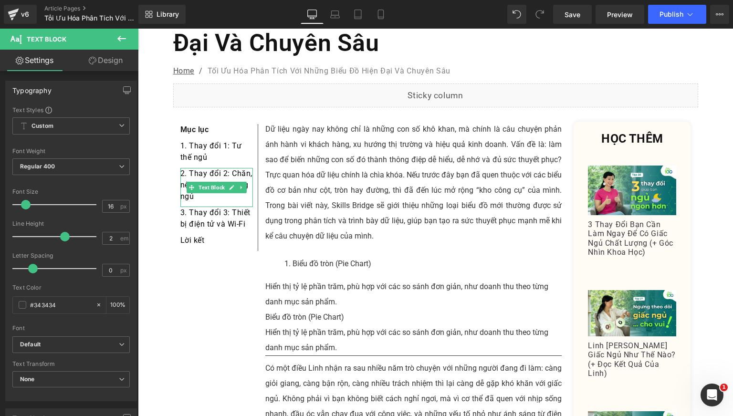
scroll to position [79, 0]
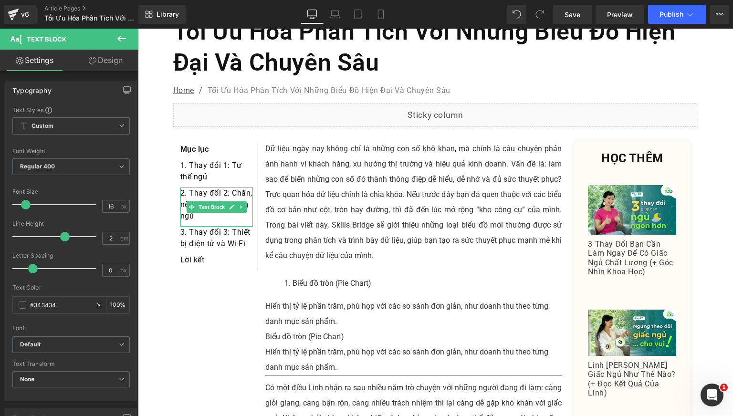
click at [289, 299] on div "Hiển thị tỷ lệ phần trăm, phù hợp với các so sánh đơn giản, như doanh thu theo …" at bounding box center [413, 314] width 297 height 31
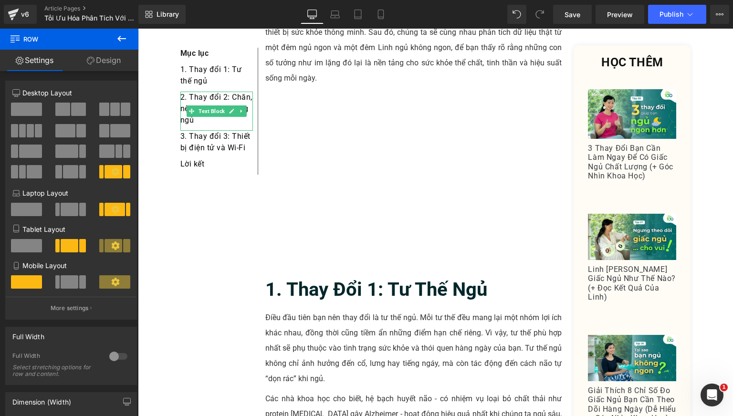
scroll to position [557, 0]
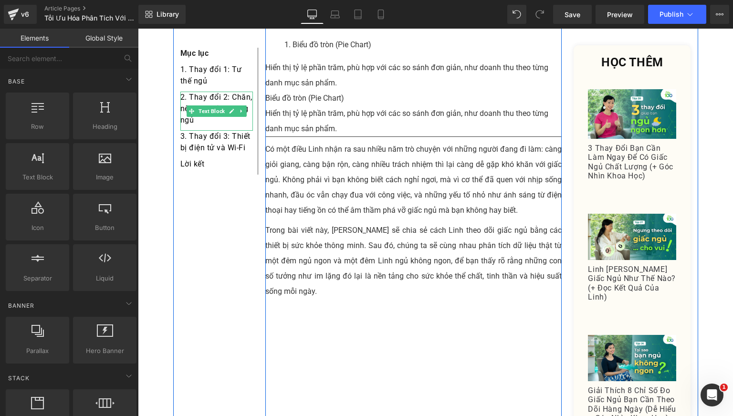
click at [329, 162] on p "Có một điều Linh nhận ra sau nhiều năm trò chuyện với những người đang đi làm: …" at bounding box center [413, 180] width 297 height 76
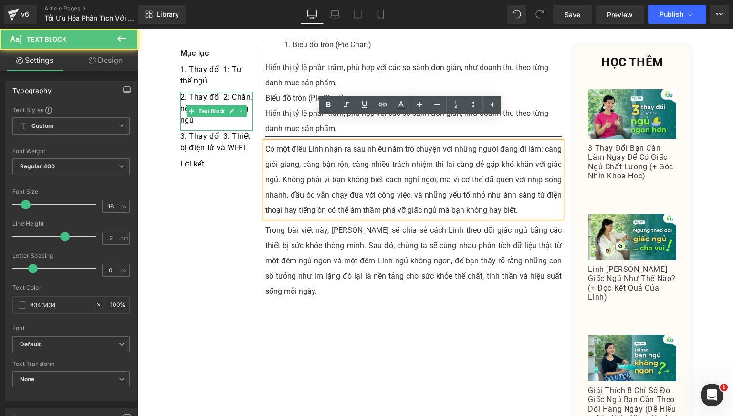
scroll to position [239, 0]
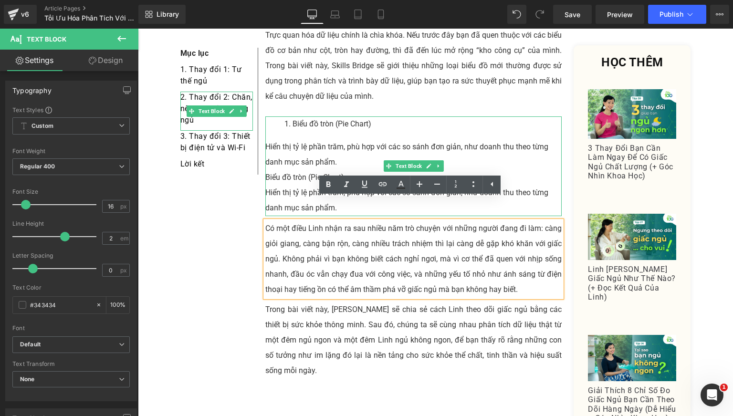
click at [297, 116] on div "Biểu đồ tròn (Pie Chart) Hiển thị tỷ lệ phần trăm, phù hợp với các so sánh đơn…" at bounding box center [413, 166] width 297 height 100
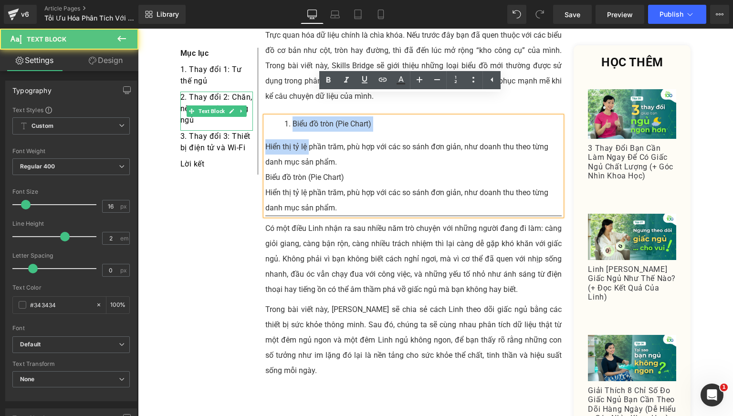
drag, startPoint x: 273, startPoint y: 102, endPoint x: 306, endPoint y: 116, distance: 36.6
click at [306, 116] on div "Biểu đồ tròn (Pie Chart) Hiển thị tỷ lệ phần trăm, phù hợp với các so sánh đơn…" at bounding box center [413, 166] width 297 height 100
click at [324, 139] on div "Hiển thị tỷ lệ phần trăm, phù hợp với các so sánh đơn giản, như doanh thu theo …" at bounding box center [413, 154] width 297 height 31
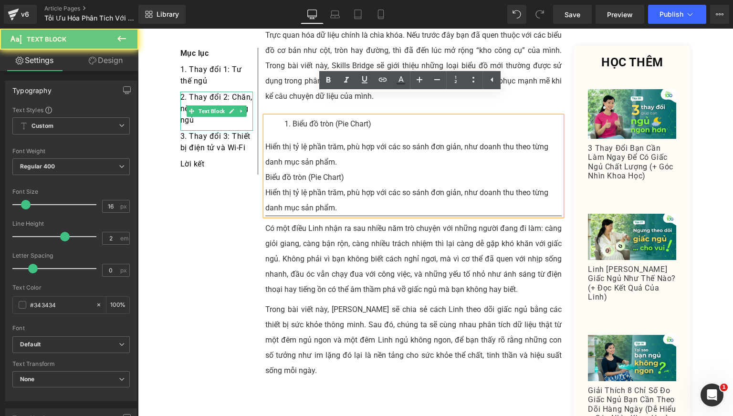
click at [314, 139] on div "Hiển thị tỷ lệ phần trăm, phù hợp với các so sánh đơn giản, như doanh thu theo …" at bounding box center [413, 154] width 297 height 31
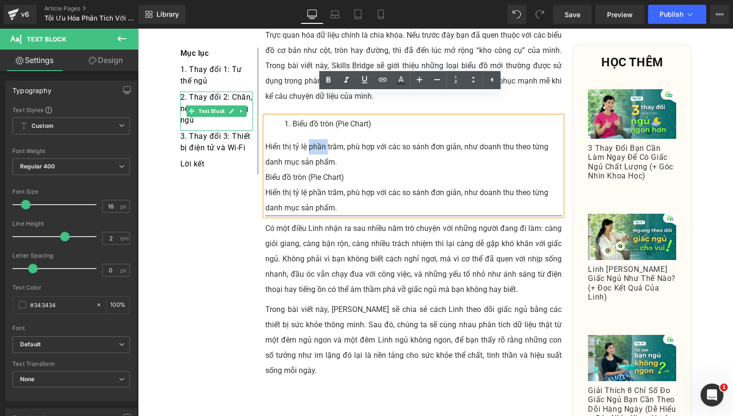
click at [314, 139] on div "Hiển thị tỷ lệ phần trăm, phù hợp với các so sánh đơn giản, như doanh thu theo …" at bounding box center [413, 154] width 297 height 31
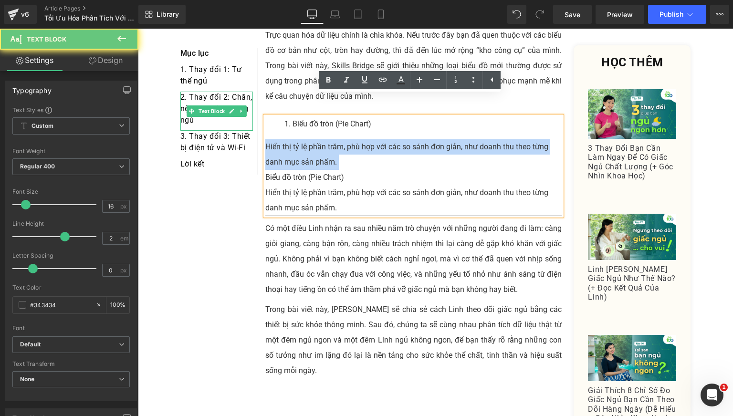
click at [314, 139] on div "Hiển thị tỷ lệ phần trăm, phù hợp với các so sánh đơn giản, như doanh thu theo …" at bounding box center [413, 154] width 297 height 31
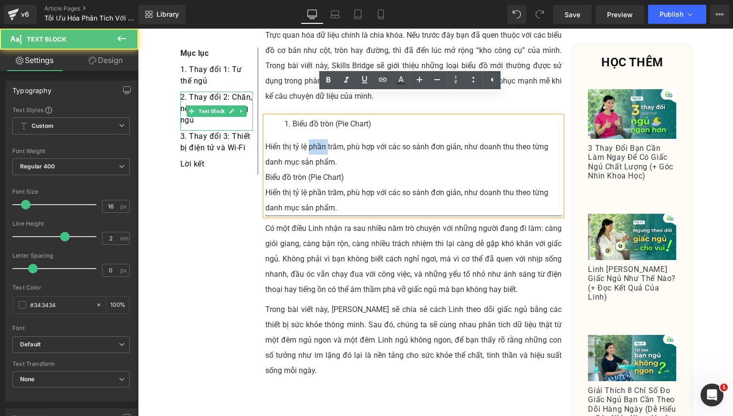
click at [314, 139] on div "Hiển thị tỷ lệ phần trăm, phù hợp với các so sánh đơn giản, như doanh thu theo …" at bounding box center [413, 154] width 297 height 31
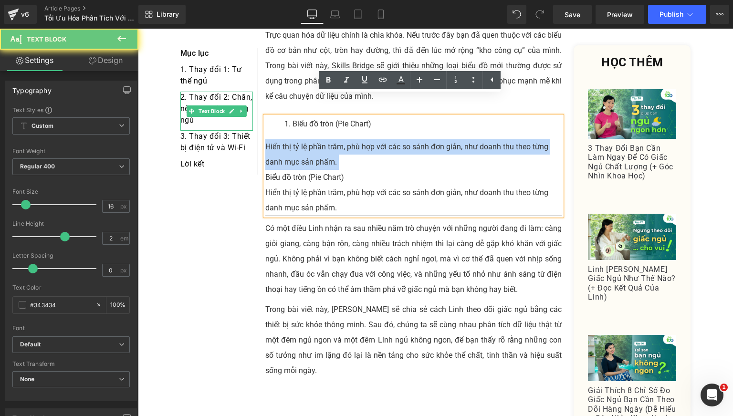
click at [314, 139] on div "Hiển thị tỷ lệ phần trăm, phù hợp với các so sánh đơn giản, như doanh thu theo …" at bounding box center [413, 154] width 297 height 31
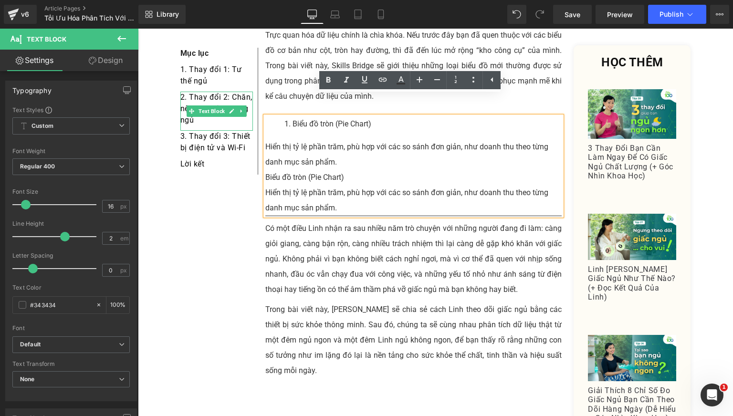
click at [317, 170] on div "Biểu đồ tròn (Pie Chart)" at bounding box center [413, 177] width 297 height 15
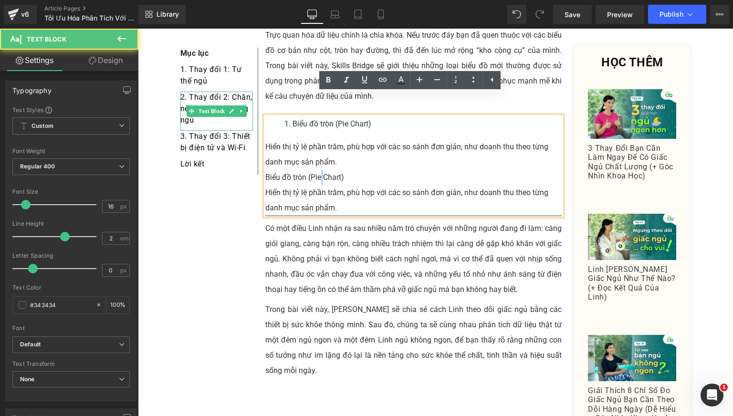
click at [317, 170] on div "Biểu đồ tròn (Pie Chart)" at bounding box center [413, 177] width 297 height 15
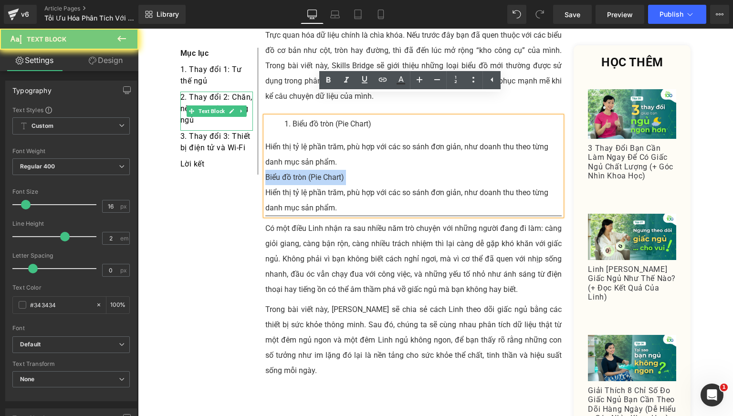
click at [317, 170] on div "Biểu đồ tròn (Pie Chart)" at bounding box center [413, 177] width 297 height 15
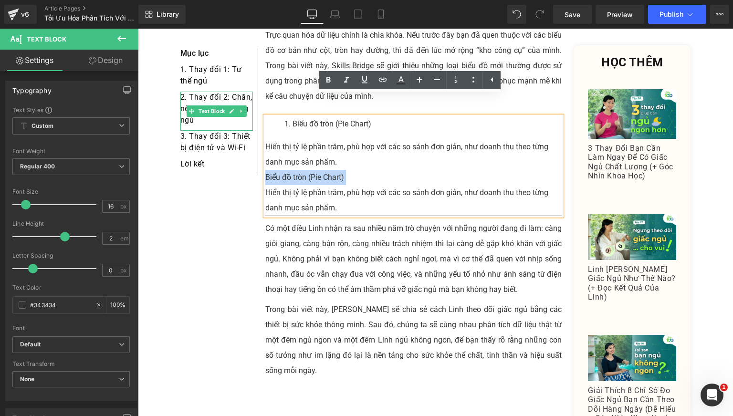
click at [335, 170] on div "Biểu đồ tròn (Pie Chart)" at bounding box center [413, 177] width 297 height 15
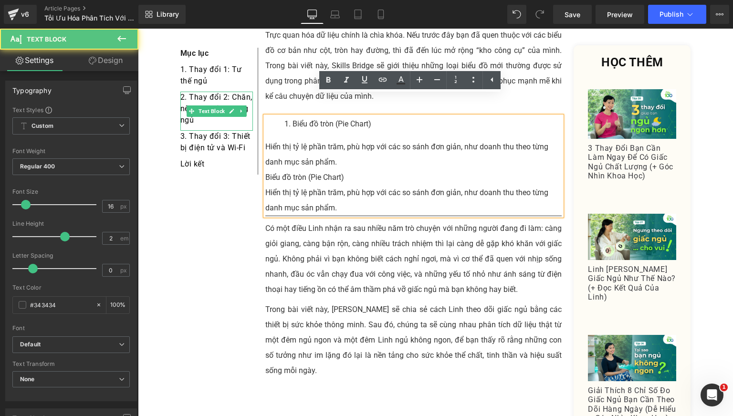
click at [351, 170] on div "Biểu đồ tròn (Pie Chart)" at bounding box center [413, 177] width 297 height 15
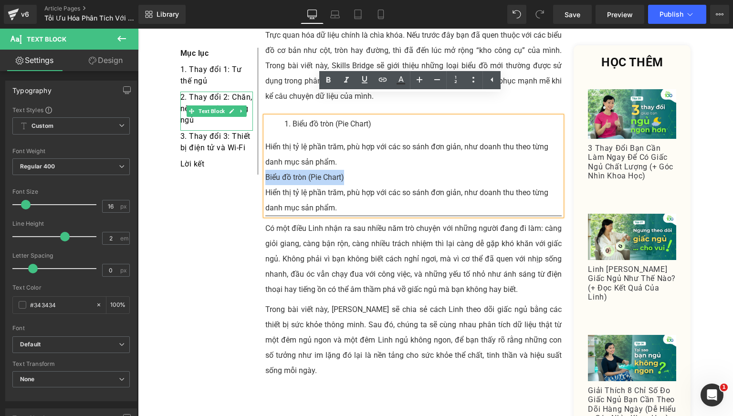
drag, startPoint x: 366, startPoint y: 156, endPoint x: 256, endPoint y: 159, distance: 109.9
click at [314, 185] on div "Hiển thị tỷ lệ phần trăm, phù hợp với các so sánh đơn giản, như doanh thu theo …" at bounding box center [413, 200] width 297 height 31
drag, startPoint x: 328, startPoint y: 180, endPoint x: 260, endPoint y: 161, distance: 69.8
click at [265, 161] on div "Biểu đồ tròn (Pie Chart) Hiển thị tỷ lệ phần trăm, phù hợp với các so sánh đơn…" at bounding box center [413, 166] width 297 height 100
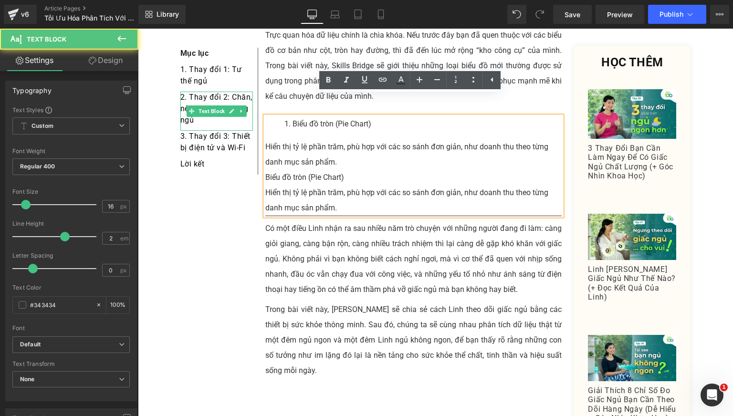
click at [338, 185] on div "Hiển thị tỷ lệ phần trăm, phù hợp với các so sánh đơn giản, như doanh thu theo …" at bounding box center [413, 200] width 297 height 31
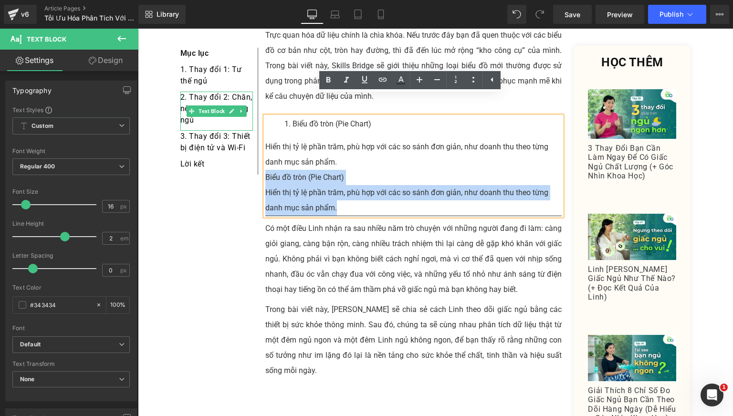
drag, startPoint x: 348, startPoint y: 189, endPoint x: 262, endPoint y: 157, distance: 91.5
click at [265, 157] on div "Biểu đồ tròn (Pie Chart) Hiển thị tỷ lệ phần trăm, phù hợp với các so sánh đơn…" at bounding box center [413, 166] width 297 height 100
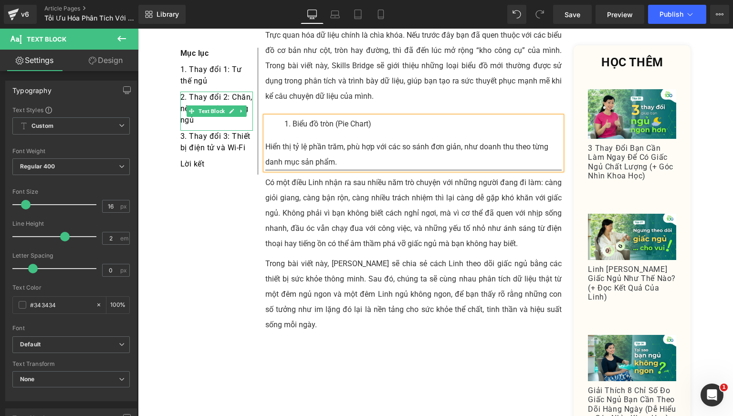
click at [383, 118] on div "Biểu đồ tròn (Pie Chart) Hiển thị tỷ lệ phần trăm, phù hợp với các so sánh đơn…" at bounding box center [413, 143] width 297 height 54
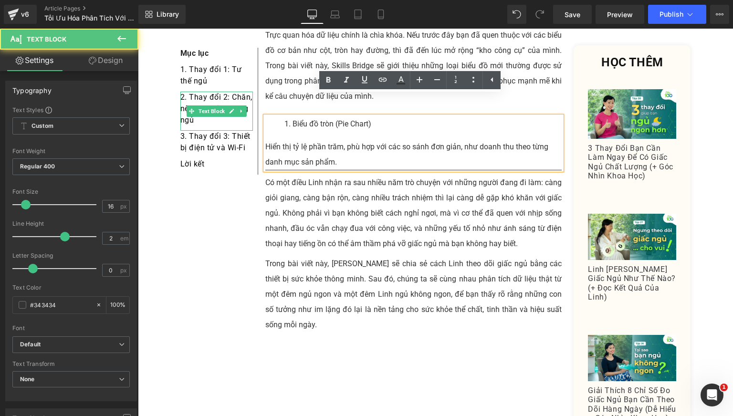
click at [370, 116] on div "Biểu đồ tròn (Pie Chart) Hiển thị tỷ lệ phần trăm, phù hợp với các so sánh đơn…" at bounding box center [413, 143] width 297 height 54
click at [342, 116] on li "Biểu đồ tròn (Pie Chart)" at bounding box center [424, 123] width 278 height 15
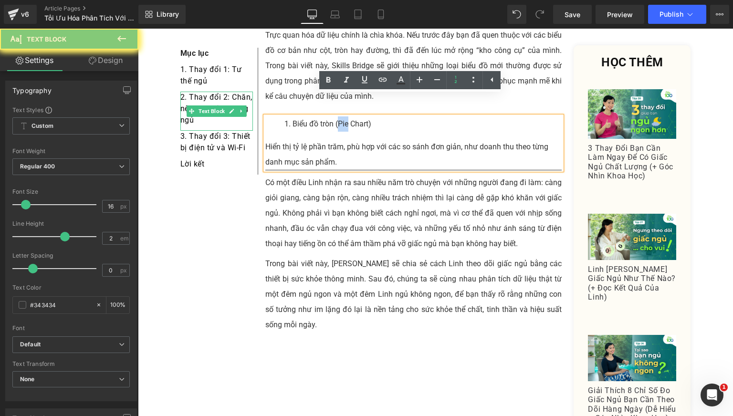
click at [342, 116] on li "Biểu đồ tròn (Pie Chart)" at bounding box center [424, 123] width 278 height 15
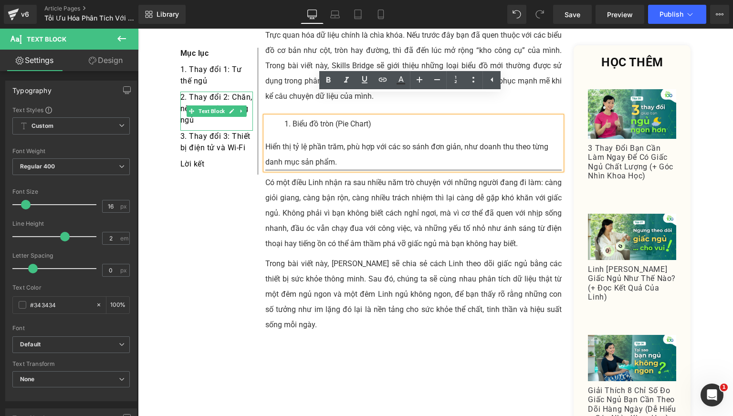
click at [321, 139] on div "Hiển thị tỷ lệ phần trăm, phù hợp với các so sánh đơn giản, như doanh thu theo …" at bounding box center [413, 154] width 297 height 31
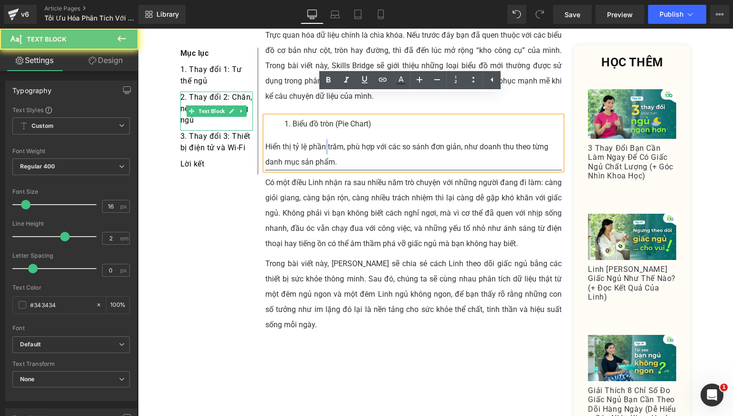
click at [321, 139] on div "Hiển thị tỷ lệ phần trăm, phù hợp với các so sánh đơn giản, như doanh thu theo …" at bounding box center [413, 154] width 297 height 31
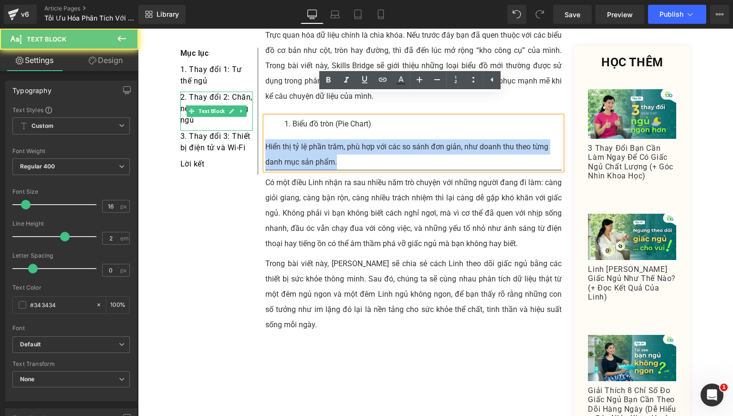
click at [321, 139] on div "Hiển thị tỷ lệ phần trăm, phù hợp với các so sánh đơn giản, như doanh thu theo …" at bounding box center [413, 154] width 297 height 31
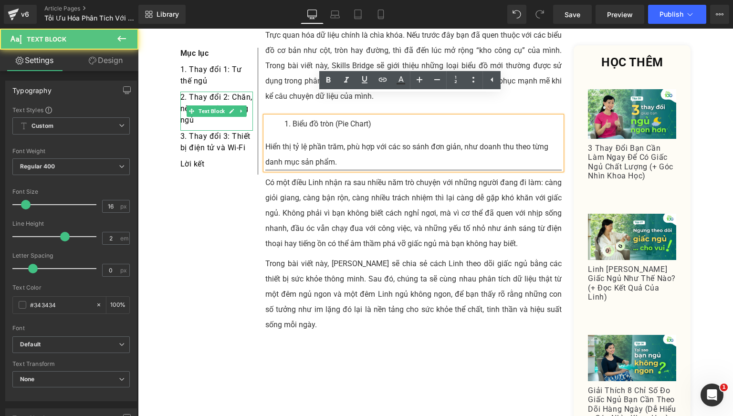
click at [291, 116] on li "Biểu đồ tròn (Pie Chart)" at bounding box center [424, 123] width 278 height 15
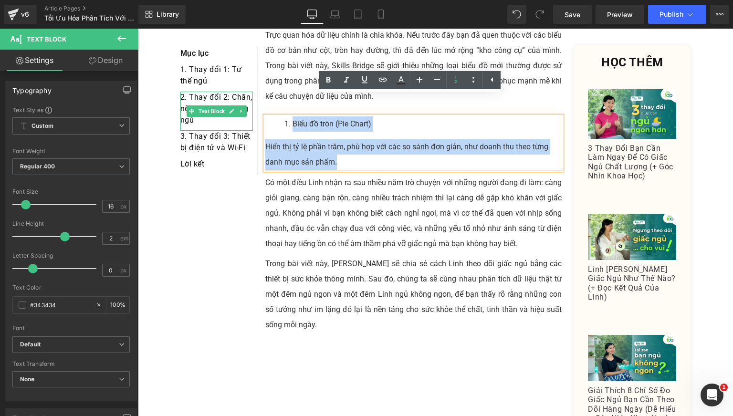
drag, startPoint x: 285, startPoint y: 109, endPoint x: 352, endPoint y: 145, distance: 75.2
click at [352, 145] on div "Biểu đồ tròn (Pie Chart) Hiển thị tỷ lệ phần trăm, phù hợp với các so sánh đơn…" at bounding box center [413, 143] width 297 height 54
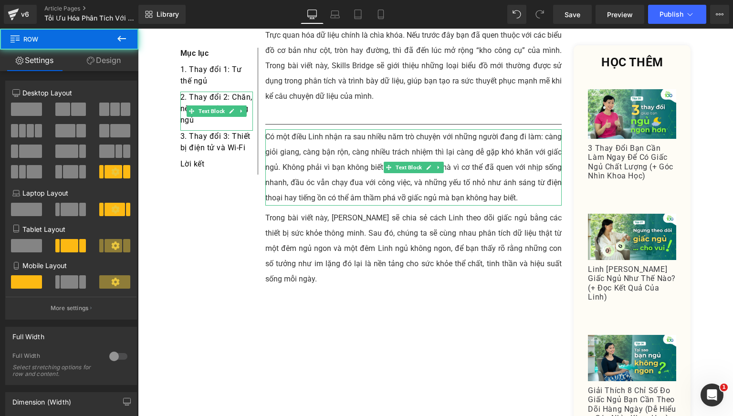
scroll to position [79, 0]
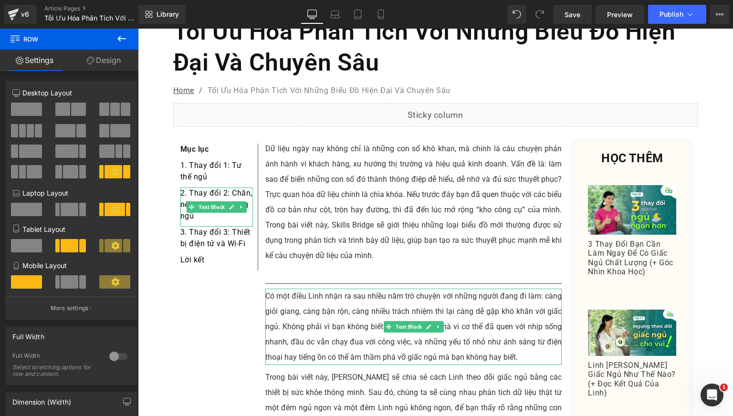
click at [283, 246] on div "Dữ liệu ngày nay không chỉ là những con số khô khan, mà chính là câu chuyện phả…" at bounding box center [413, 388] width 297 height 494
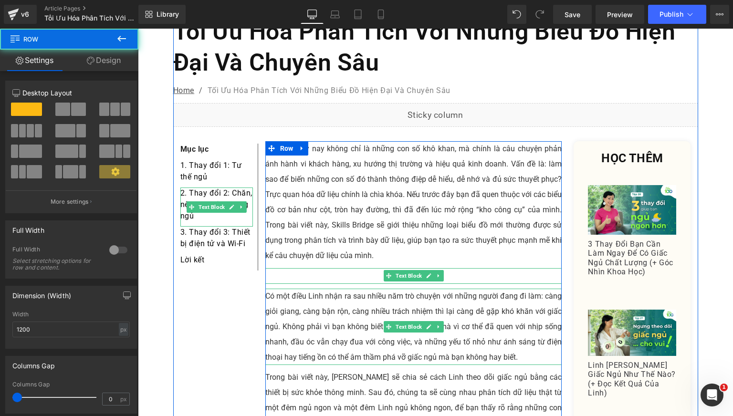
click at [293, 268] on div at bounding box center [413, 276] width 297 height 16
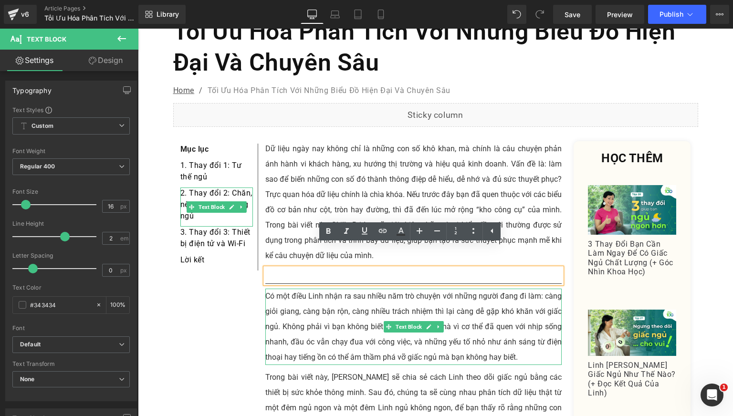
click at [296, 268] on div at bounding box center [413, 276] width 297 height 16
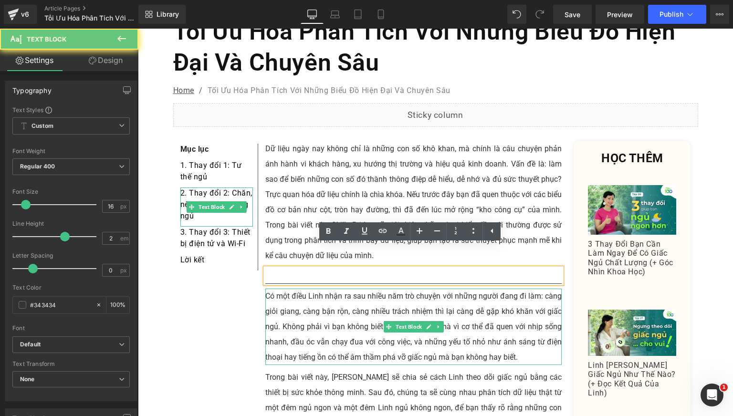
click at [296, 268] on div at bounding box center [413, 276] width 297 height 16
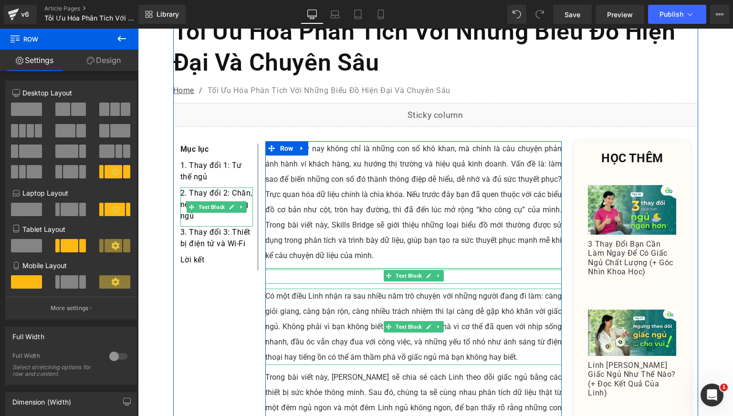
click at [276, 268] on div "Text Block" at bounding box center [413, 276] width 297 height 16
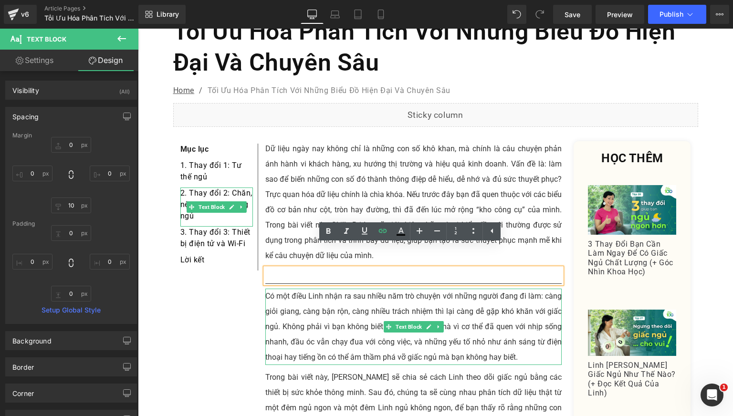
click at [284, 268] on div at bounding box center [413, 276] width 297 height 16
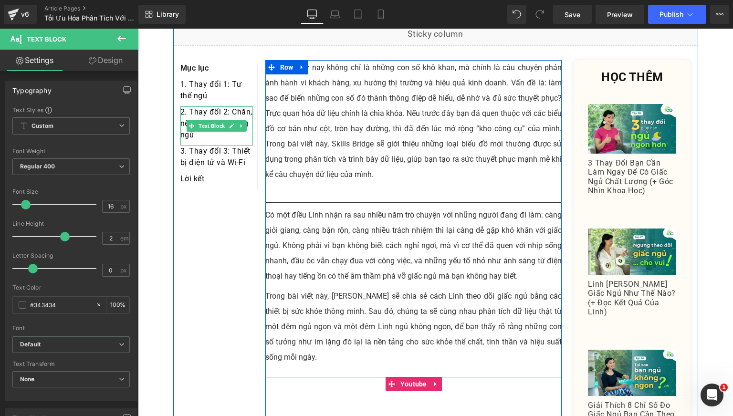
scroll to position [159, 0]
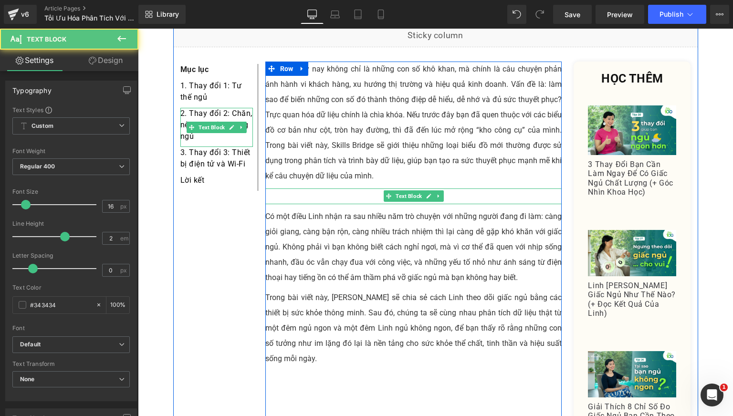
click at [300, 189] on div at bounding box center [413, 197] width 297 height 16
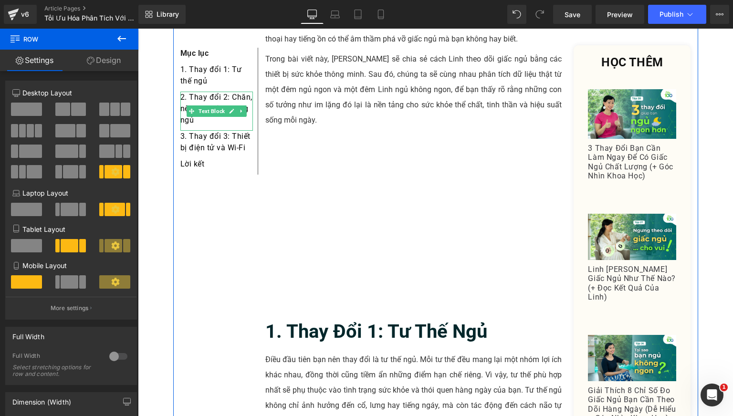
scroll to position [239, 0]
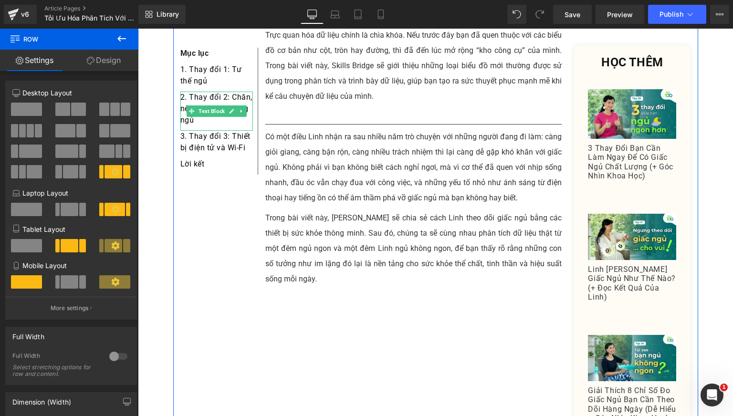
click at [296, 188] on div "Dữ liệu ngày nay không chỉ là những con số khô khan, mà chính là câu chuyện phả…" at bounding box center [413, 229] width 297 height 494
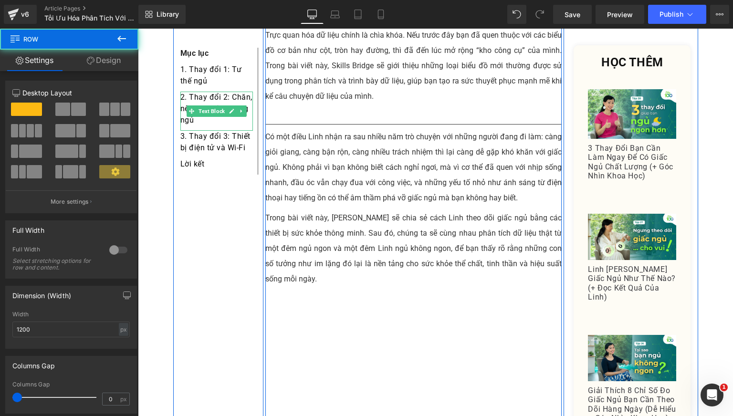
click at [302, 162] on p "Có một điều Linh nhận ra sau nhiều năm trò chuyện với những người đang đi làm: …" at bounding box center [413, 167] width 297 height 76
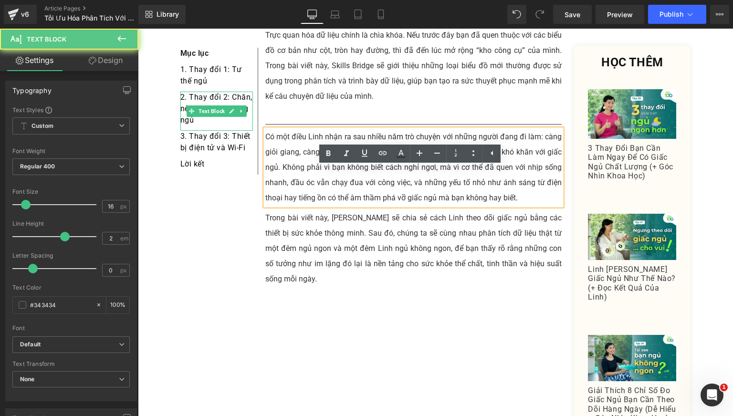
scroll to position [159, 0]
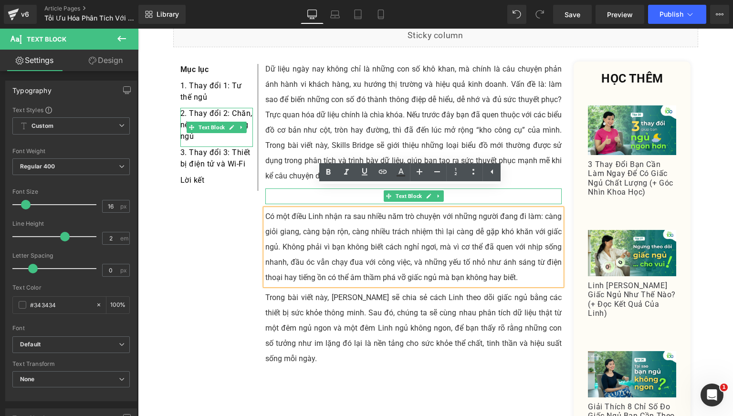
click at [319, 189] on div at bounding box center [413, 197] width 297 height 16
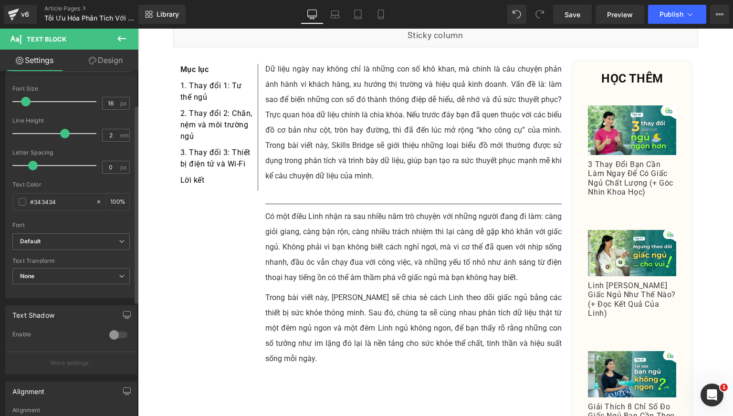
scroll to position [0, 0]
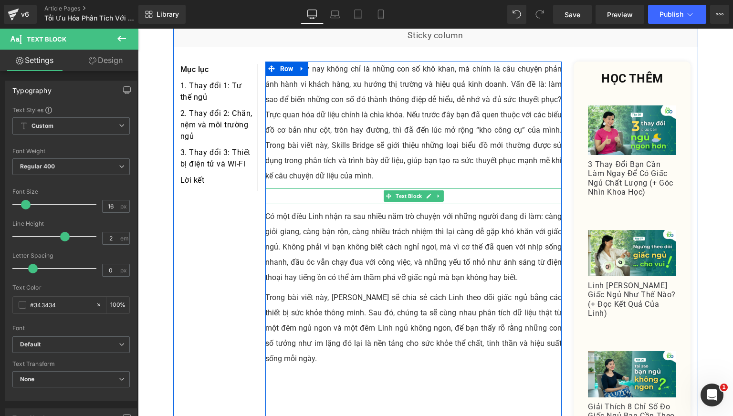
click at [269, 189] on div at bounding box center [413, 189] width 297 height 0
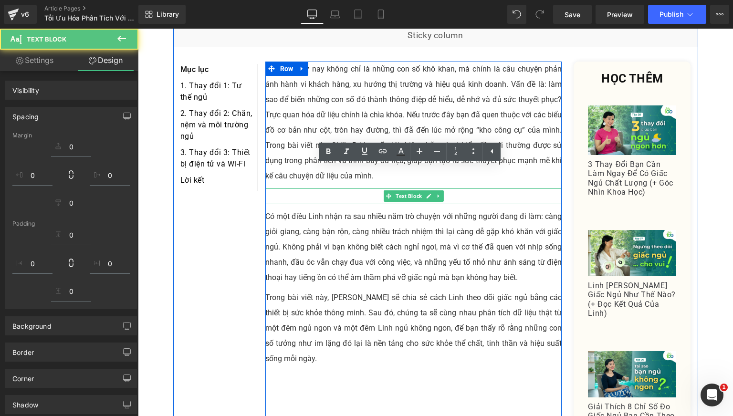
click at [276, 189] on div at bounding box center [413, 197] width 297 height 16
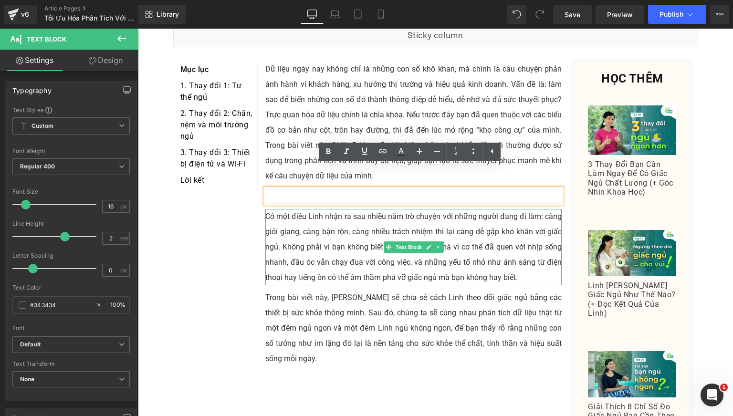
click at [298, 209] on p "Có một điều Linh nhận ra sau nhiều năm trò chuyện với những người đang đi làm: …" at bounding box center [413, 247] width 297 height 76
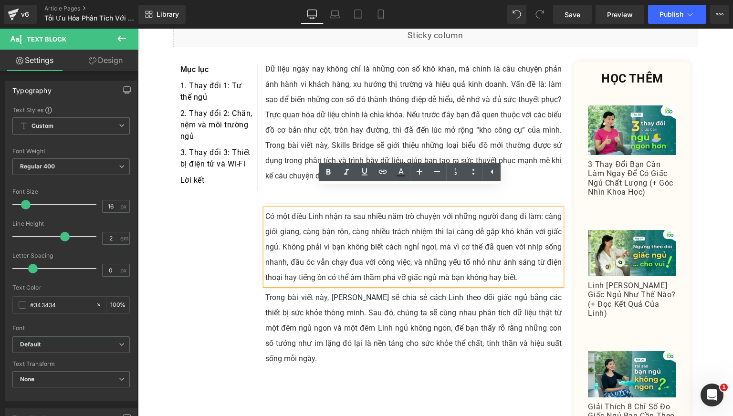
click at [283, 189] on div at bounding box center [413, 197] width 297 height 16
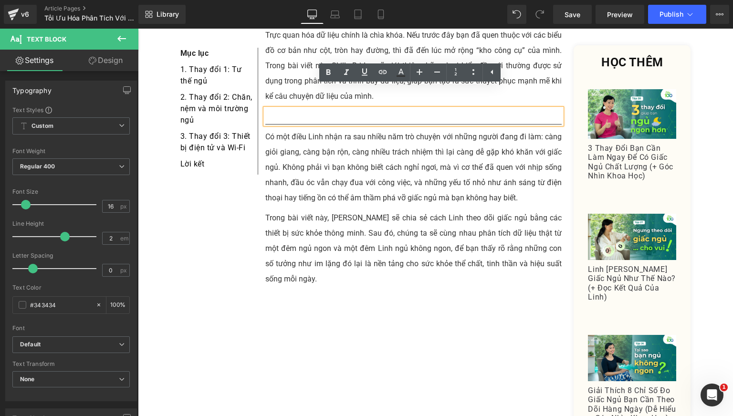
scroll to position [557, 0]
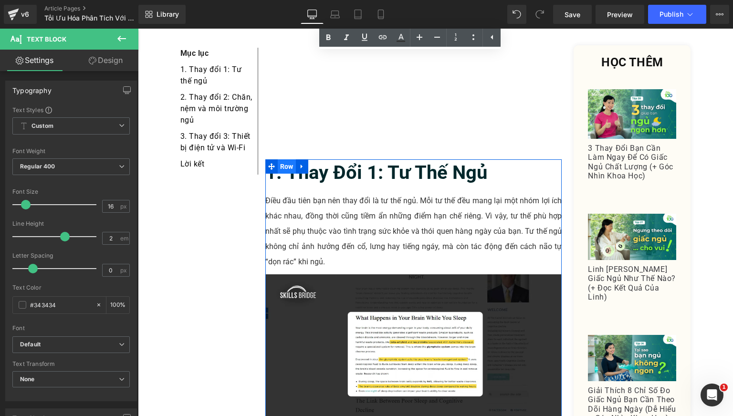
click at [290, 159] on span "Row" at bounding box center [287, 166] width 18 height 14
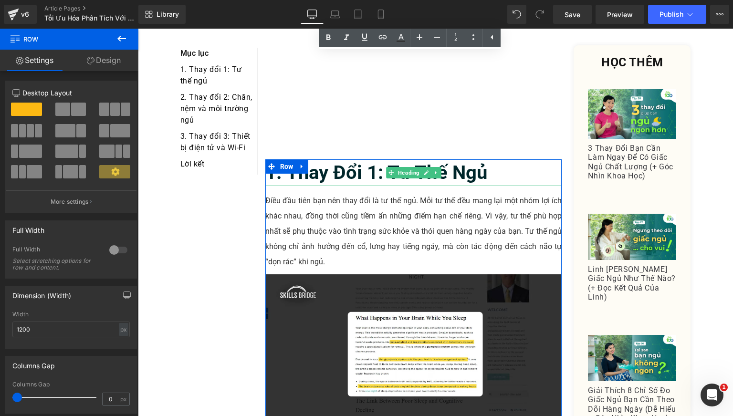
click at [320, 161] on b "1. Thay đổi 1: Tư thế ngủ" at bounding box center [376, 172] width 222 height 22
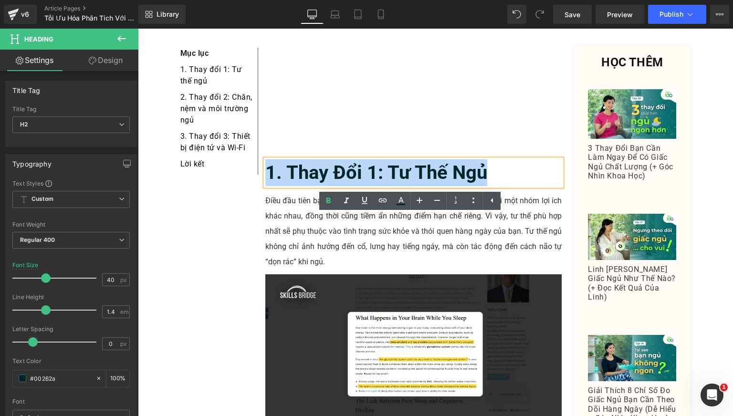
scroll to position [239, 0]
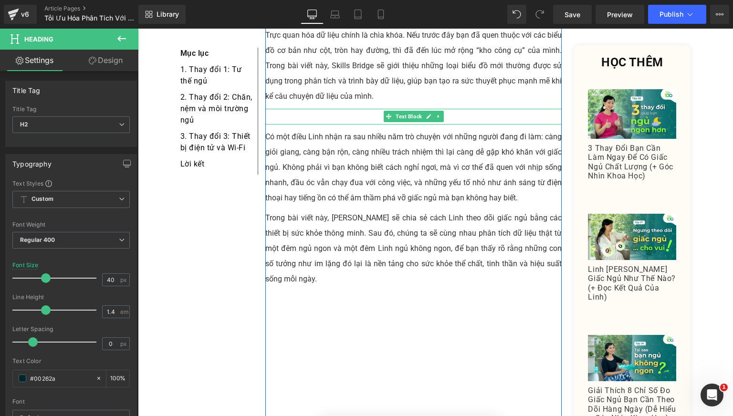
click at [298, 109] on div at bounding box center [413, 117] width 297 height 16
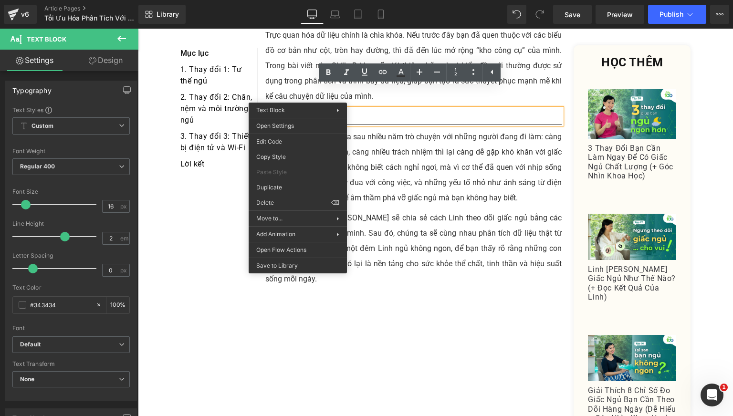
click at [368, 144] on p "Có một điều Linh nhận ra sau nhiều năm trò chuyện với những người đang đi làm: …" at bounding box center [413, 167] width 297 height 76
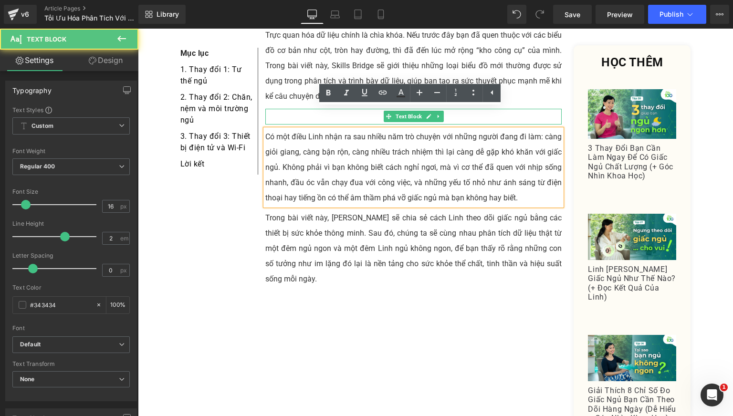
click at [285, 109] on div at bounding box center [413, 117] width 297 height 16
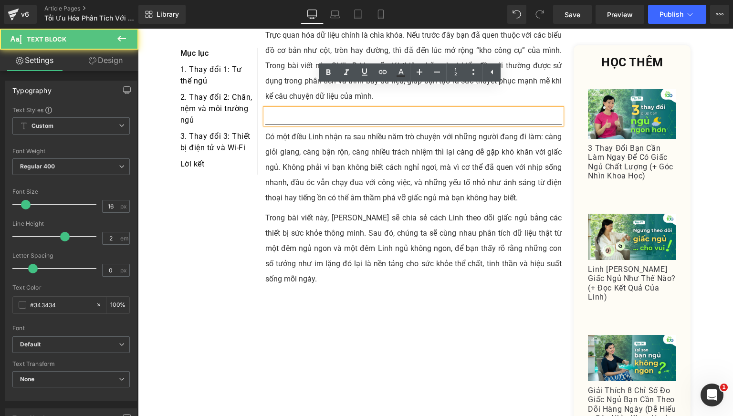
click at [298, 109] on div at bounding box center [413, 117] width 297 height 16
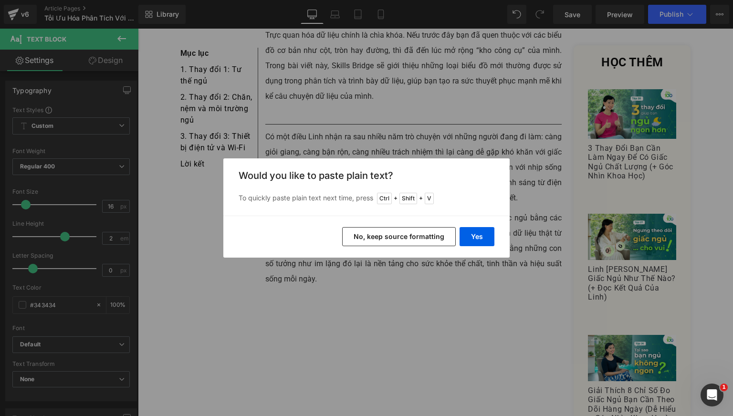
click at [363, 100] on div "Back to Library Insert Would you like to paste plain text? To quickly paste pla…" at bounding box center [366, 208] width 733 height 416
click at [479, 235] on button "Yes" at bounding box center [477, 236] width 35 height 19
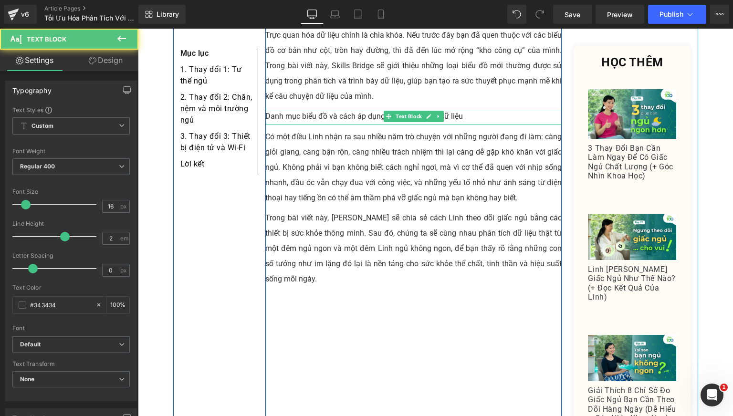
click at [337, 109] on div "Danh mục biểu đồ và cách áp dụng trong phân tích dữ liệu" at bounding box center [413, 117] width 297 height 16
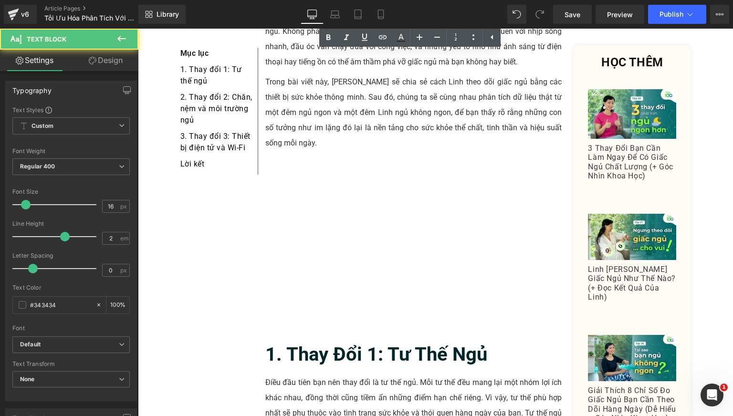
scroll to position [477, 0]
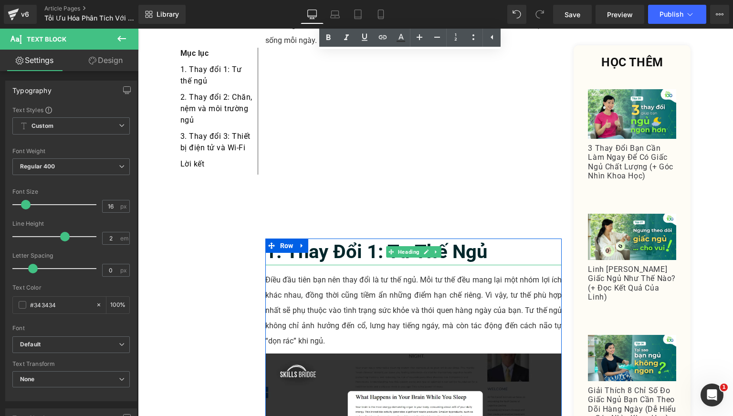
click at [311, 241] on b "1. Thay đổi 1: Tư thế ngủ" at bounding box center [376, 252] width 222 height 22
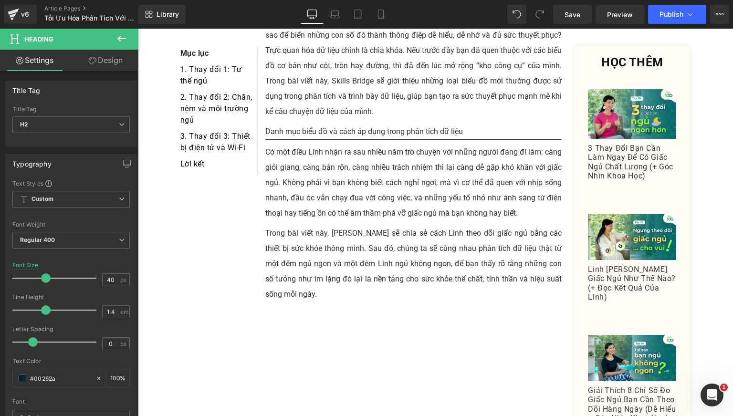
scroll to position [159, 0]
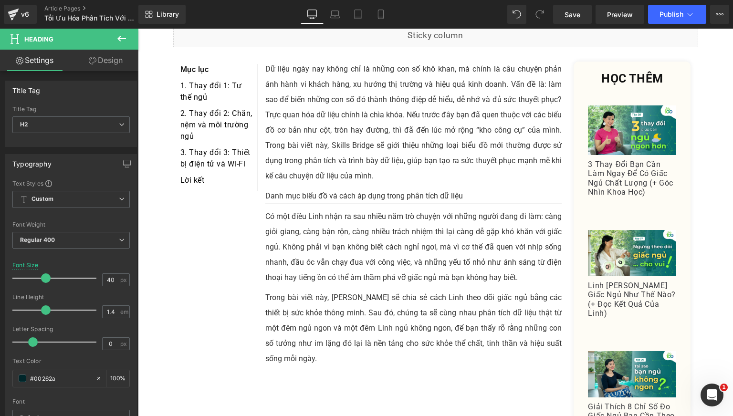
click at [303, 189] on div "Danh mục biểu đồ và cách áp dụng trong phân tích dữ liệu" at bounding box center [413, 197] width 297 height 16
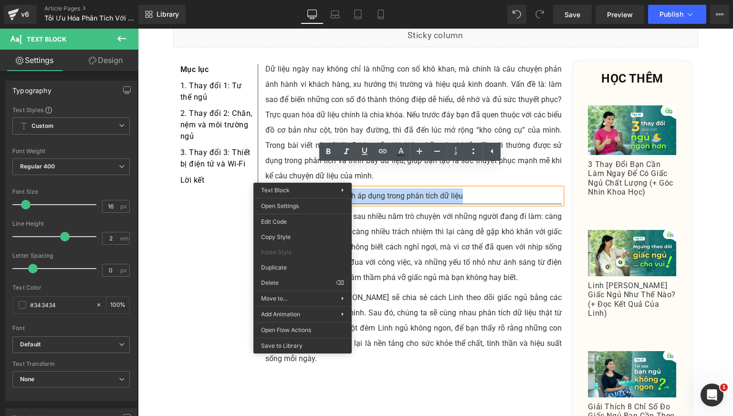
click at [380, 189] on div "Danh mục biểu đồ và cách áp dụng trong phân tích dữ liệu" at bounding box center [413, 197] width 297 height 16
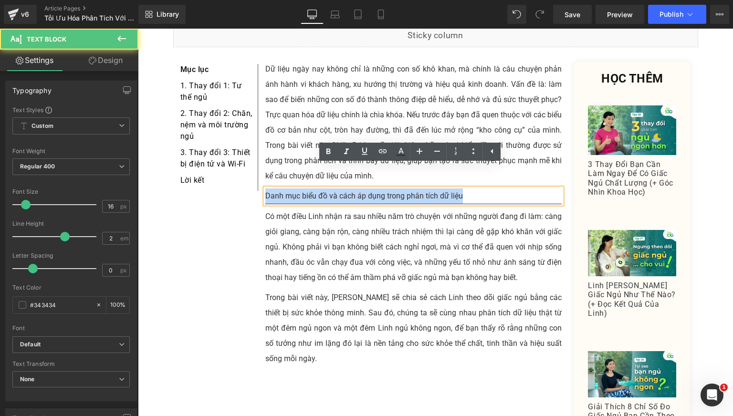
click at [378, 189] on div "Danh mục biểu đồ và cách áp dụng trong phân tích dữ liệu" at bounding box center [413, 197] width 297 height 16
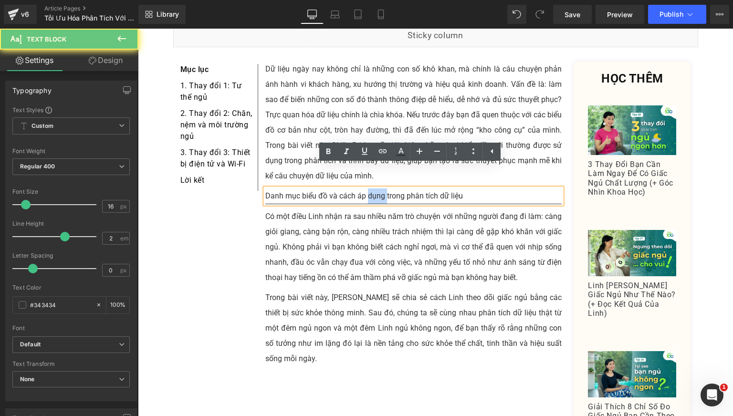
click at [378, 189] on div "Danh mục biểu đồ và cách áp dụng trong phân tích dữ liệu" at bounding box center [413, 197] width 297 height 16
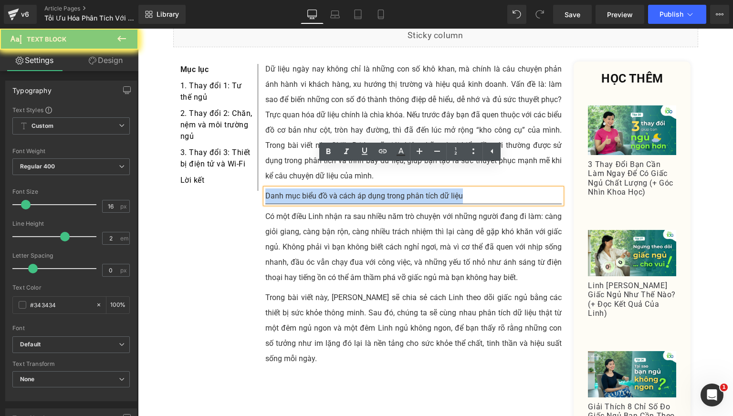
click at [378, 189] on div "Danh mục biểu đồ và cách áp dụng trong phân tích dữ liệu" at bounding box center [413, 197] width 297 height 16
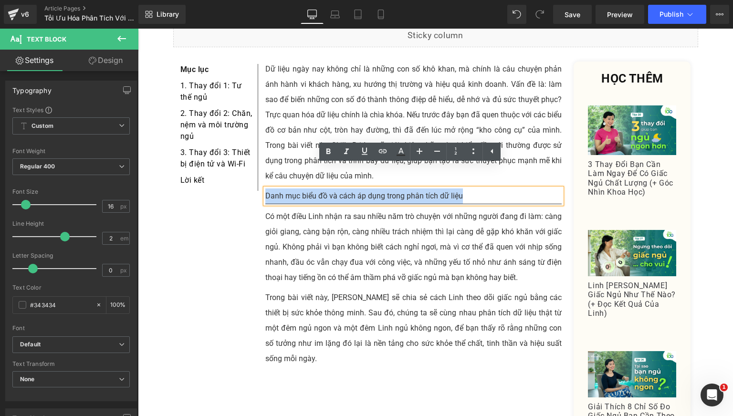
click at [265, 236] on p "Có một điều Linh nhận ra sau nhiều năm trò chuyện với những người đang đi làm: …" at bounding box center [413, 247] width 297 height 76
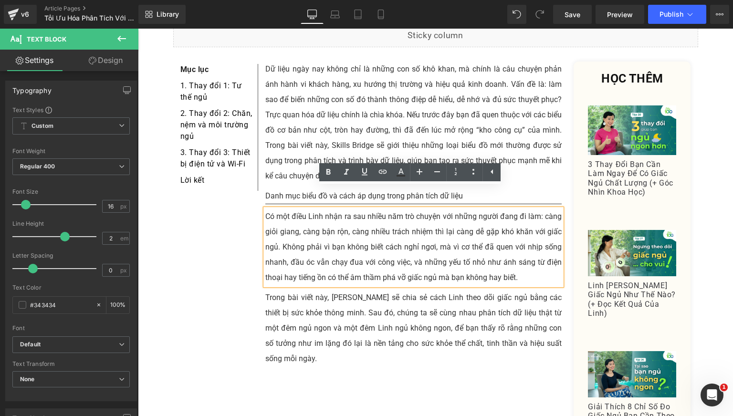
click at [268, 189] on div "Danh mục biểu đồ và cách áp dụng trong phân tích dữ liệu" at bounding box center [413, 197] width 297 height 16
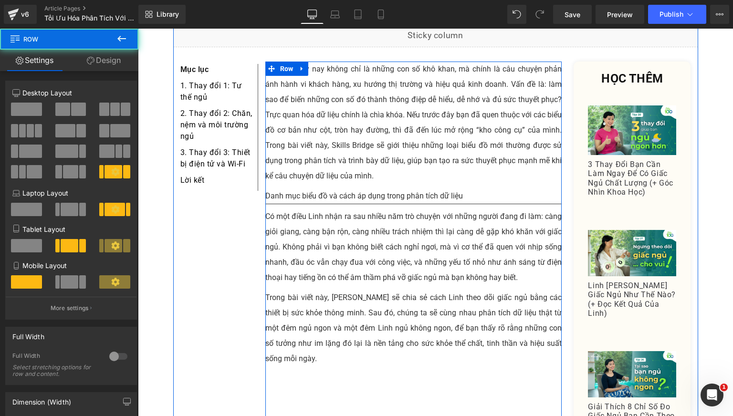
click at [309, 189] on div "Danh mục biểu đồ và cách áp dụng trong phân tích dữ liệu" at bounding box center [413, 197] width 297 height 16
click at [312, 218] on p "Có một điều Linh nhận ra sau nhiều năm trò chuyện với những người đang đi làm: …" at bounding box center [413, 247] width 297 height 76
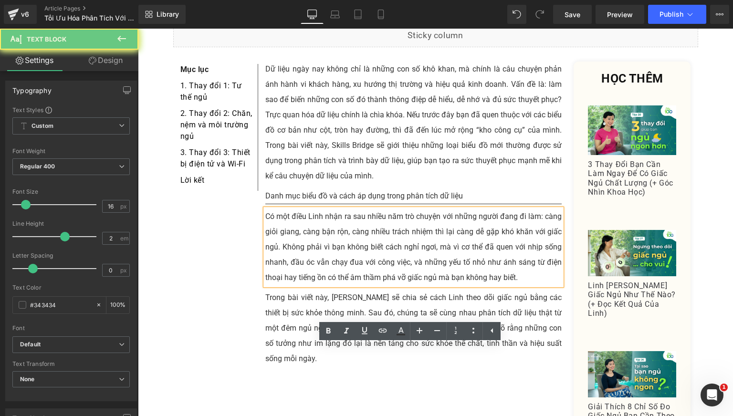
scroll to position [0, 0]
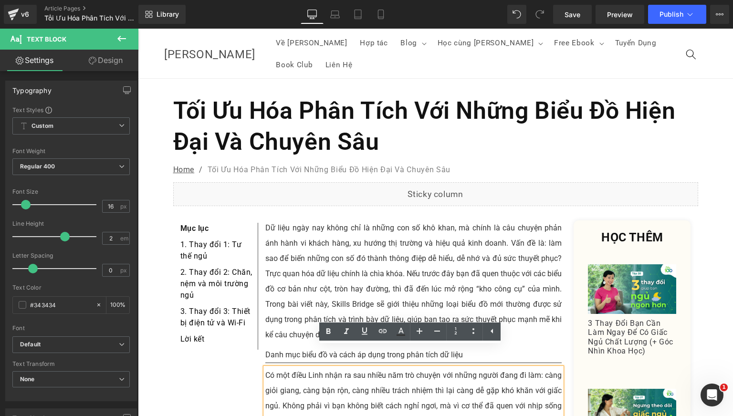
click at [296, 221] on p "Dữ liệu ngày nay không chỉ là những con số khô khan, mà chính là câu chuyện phả…" at bounding box center [413, 282] width 297 height 122
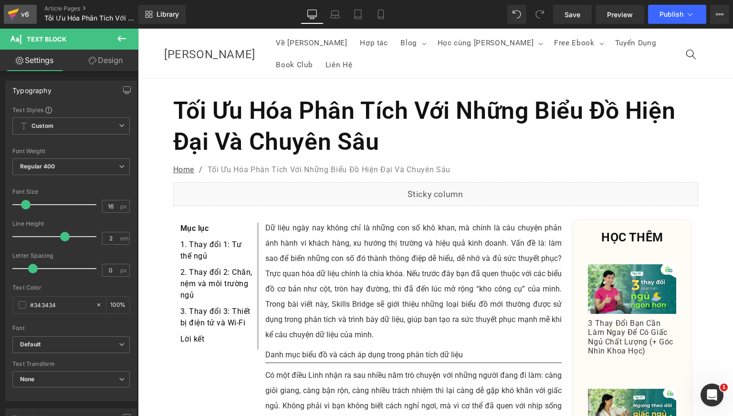
click at [21, 16] on div "v6" at bounding box center [25, 14] width 12 height 12
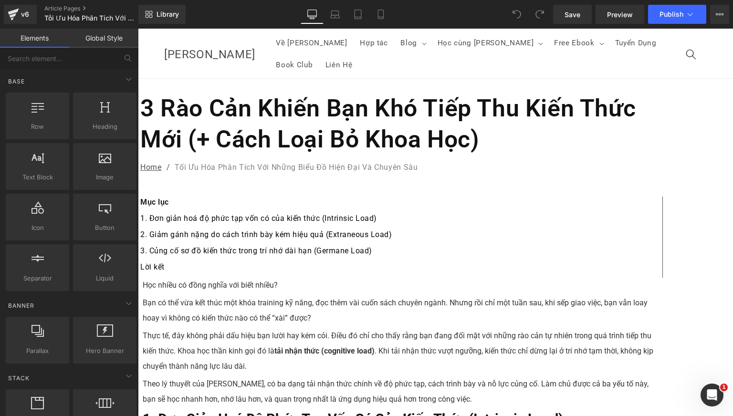
click at [274, 106] on h1 "3 Rào Cản Khiến Bạn Khó Tiếp Thu Kiến Thức Mới (+ Cách Loại Bỏ Khoa Học)" at bounding box center [400, 124] width 520 height 62
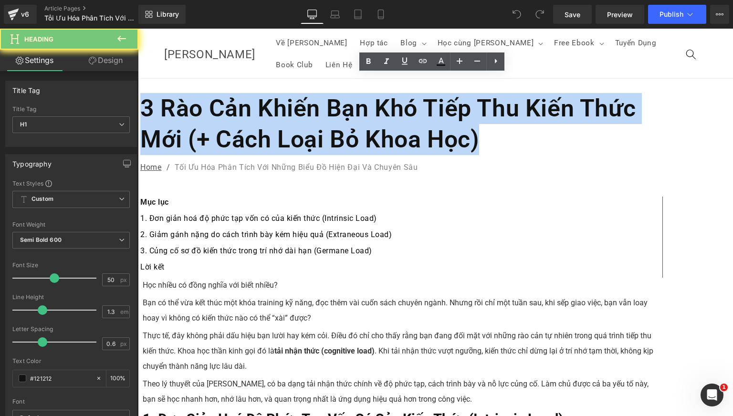
paste div
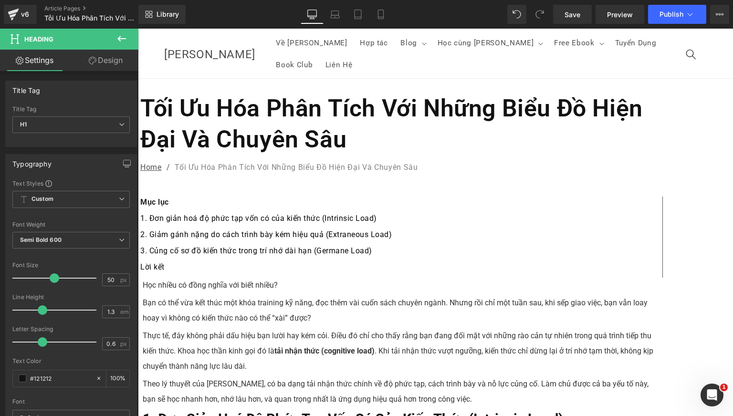
click at [341, 296] on p "Bạn có thể vừa kết thúc một khóa training kỹ năng, đọc thêm vài cuốn sách chuyê…" at bounding box center [401, 311] width 516 height 31
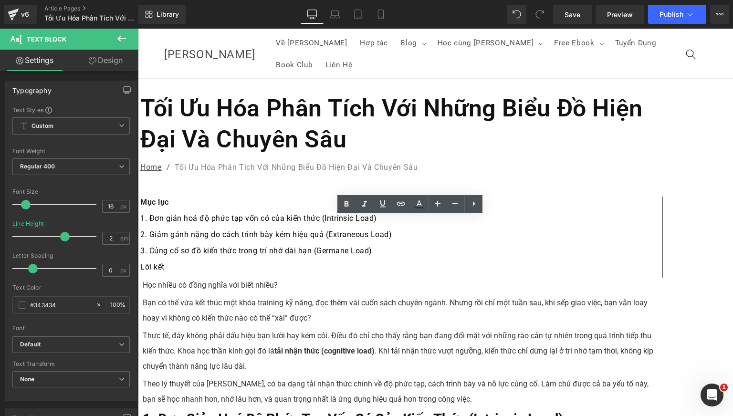
click at [281, 155] on nav "Home / Tối Ưu Hóa Phân Tích Với Những Biểu Đồ Hiện Đại Và Chuyên Sâu" at bounding box center [400, 167] width 520 height 25
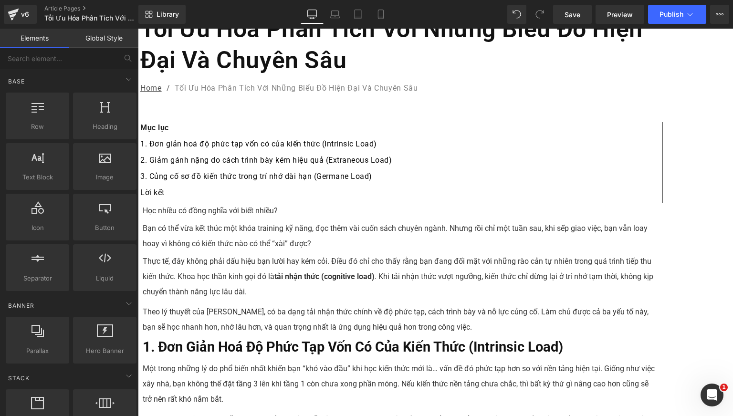
click at [347, 221] on p "Bạn có thể vừa kết thúc một khóa training kỹ năng, đọc thêm vài cuốn sách chuyê…" at bounding box center [401, 236] width 516 height 31
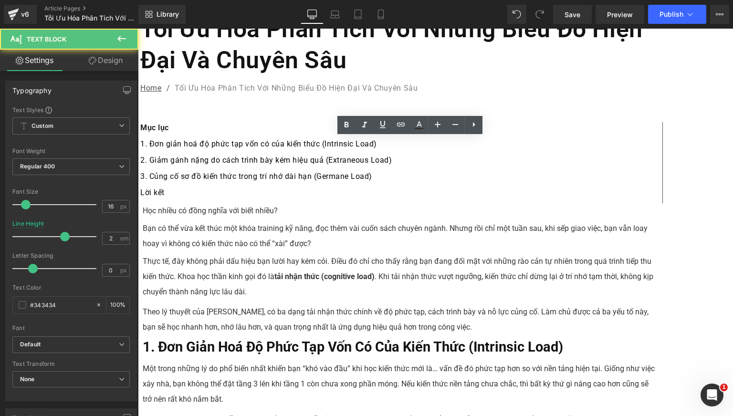
click at [306, 203] on p "Học nhiều có đồng nghĩa với biết nhiều?" at bounding box center [401, 210] width 516 height 15
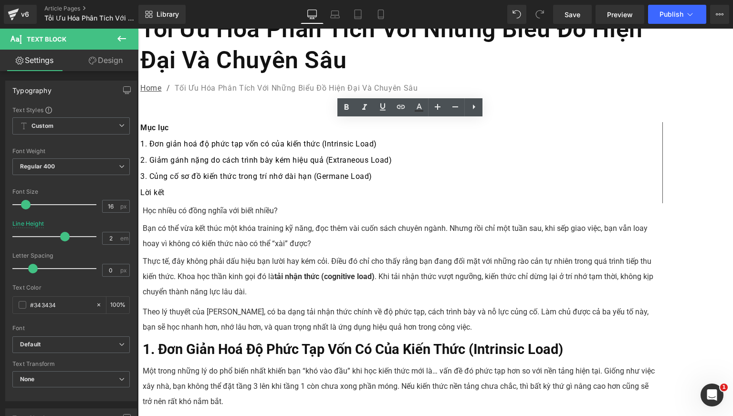
click at [322, 221] on p "Bạn có thể vừa kết thúc một khóa training kỹ năng, đọc thêm vài cuốn sách chuyê…" at bounding box center [401, 236] width 516 height 31
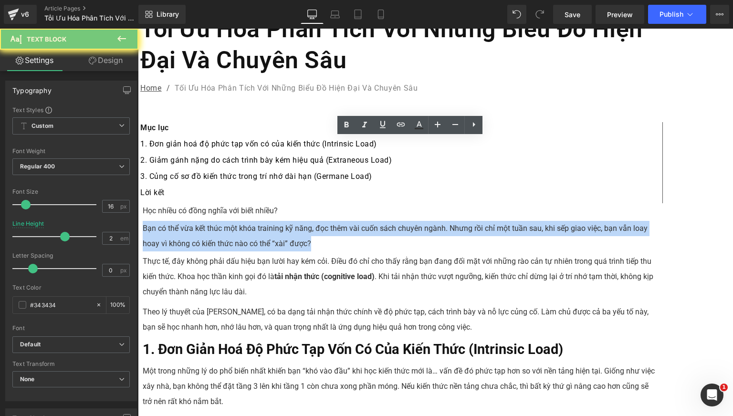
click at [322, 221] on p "Bạn có thể vừa kết thúc một khóa training kỹ năng, đọc thêm vài cuốn sách chuyê…" at bounding box center [401, 236] width 516 height 31
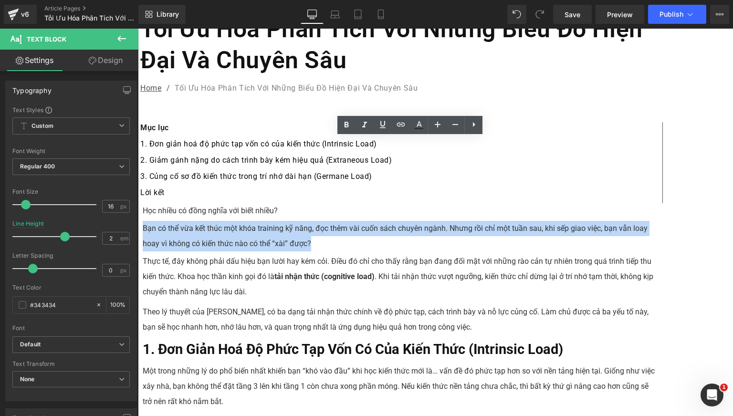
click at [307, 203] on p "Học nhiều có đồng nghĩa với biết nhiều?" at bounding box center [401, 210] width 516 height 15
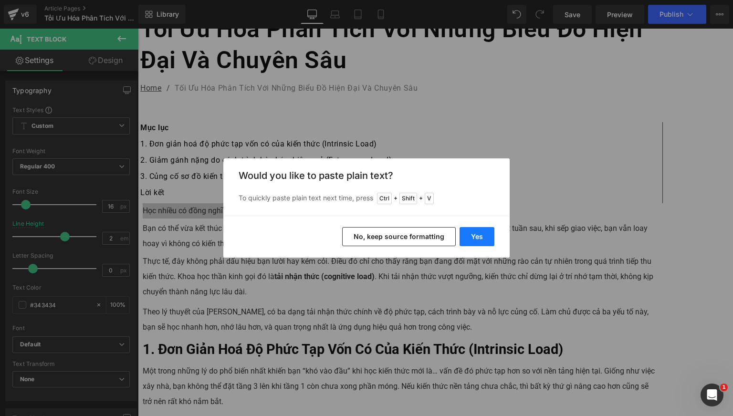
click at [481, 233] on button "Yes" at bounding box center [477, 236] width 35 height 19
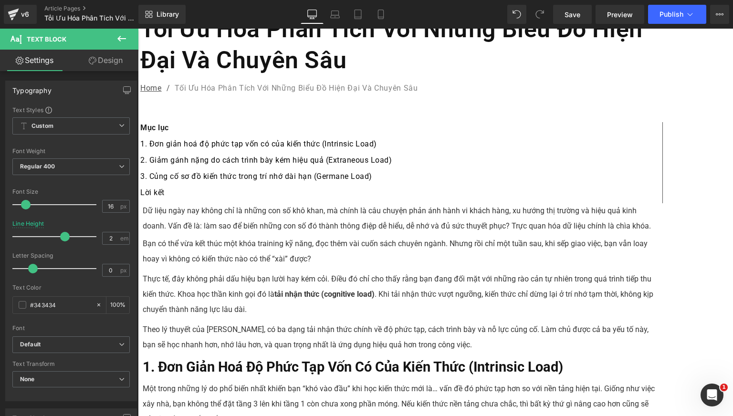
click at [338, 236] on p "Bạn có thể vừa kết thúc một khóa training kỹ năng, đọc thêm vài cuốn sách chuyê…" at bounding box center [401, 251] width 516 height 31
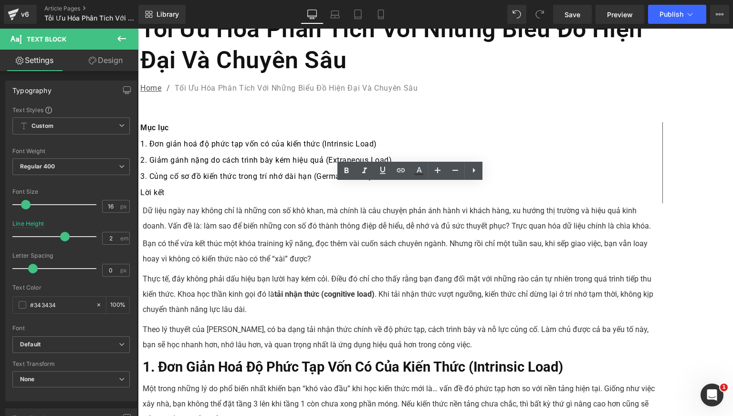
click at [289, 203] on p "Dữ liệu ngày nay không chỉ là những con số khô khan, mà chính là câu chuyện phả…" at bounding box center [401, 218] width 516 height 31
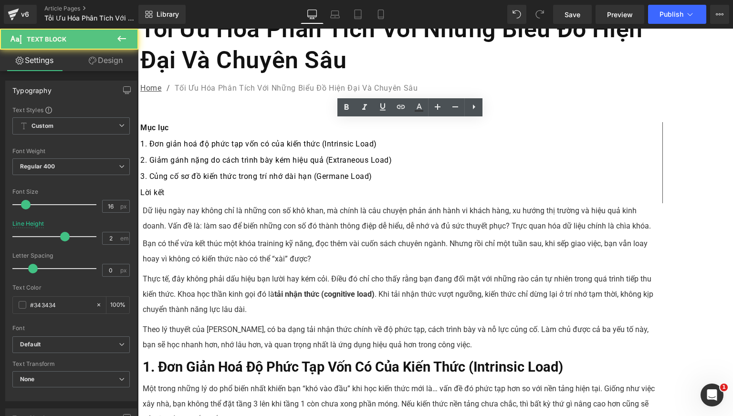
click at [322, 236] on p "Bạn có thể vừa kết thúc một khóa training kỹ năng, đọc thêm vài cuốn sách chuyê…" at bounding box center [401, 251] width 516 height 31
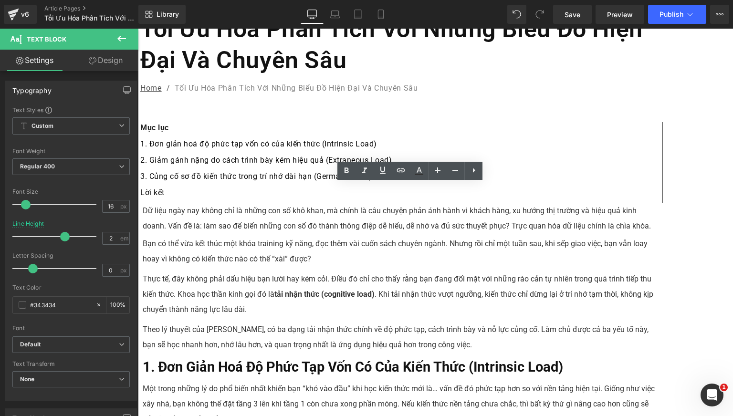
click at [301, 203] on p "Dữ liệu ngày nay không chỉ là những con số khô khan, mà chính là câu chuyện phả…" at bounding box center [401, 218] width 516 height 31
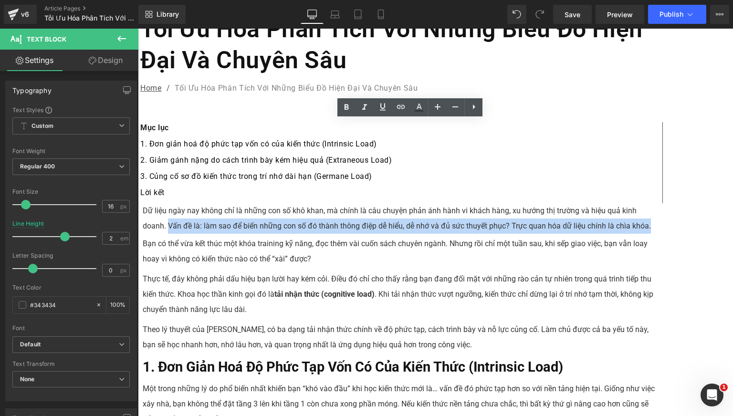
drag, startPoint x: 505, startPoint y: 141, endPoint x: 529, endPoint y: 174, distance: 40.9
click at [529, 203] on p "Dữ liệu ngày nay không chỉ là những con số khô khan, mà chính là câu chuyện phả…" at bounding box center [401, 218] width 516 height 31
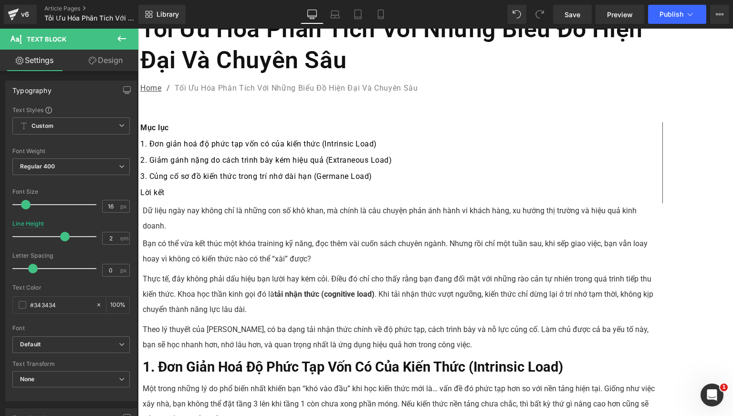
click at [318, 236] on p "Bạn có thể vừa kết thúc một khóa training kỹ năng, đọc thêm vài cuốn sách chuyê…" at bounding box center [401, 251] width 516 height 31
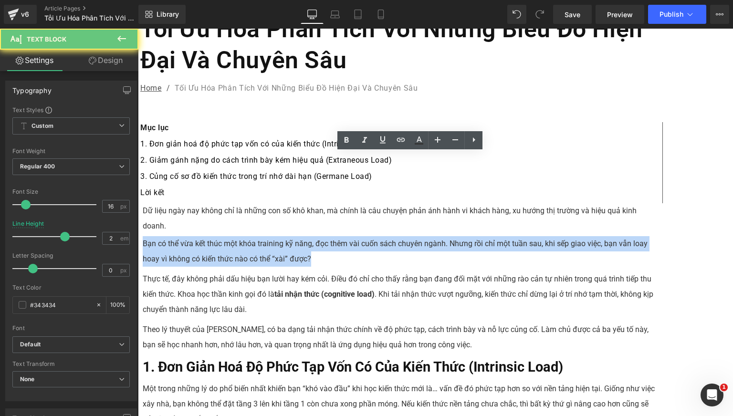
click at [318, 236] on p "Bạn có thể vừa kết thúc một khóa training kỹ năng, đọc thêm vài cuốn sách chuyê…" at bounding box center [401, 251] width 516 height 31
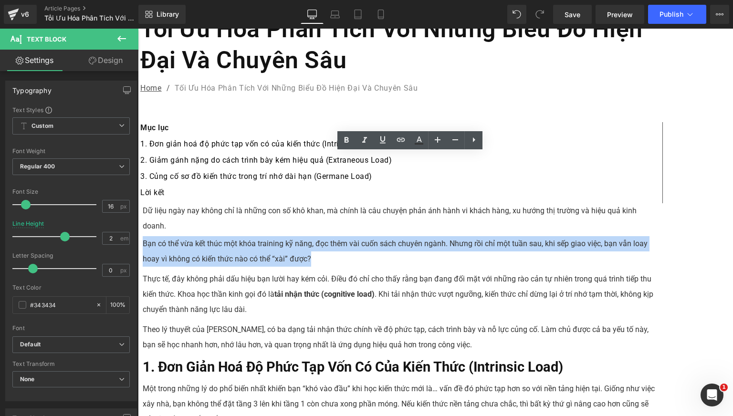
paste div
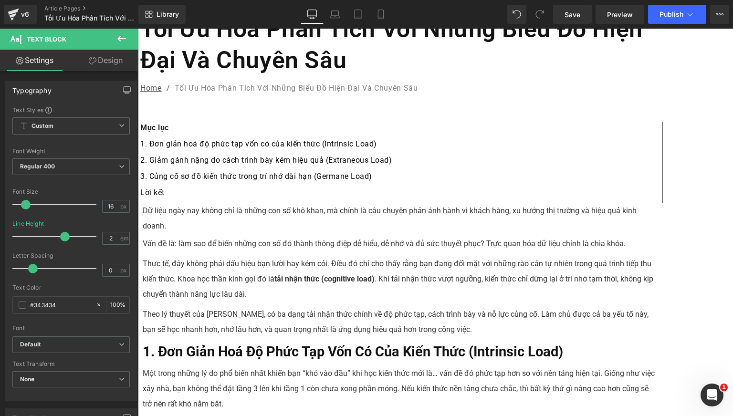
click at [332, 256] on p "Thực tế, đây không phải dấu hiệu bạn lười hay kém cỏi. Điều đó chỉ cho thấy rằn…" at bounding box center [401, 279] width 516 height 46
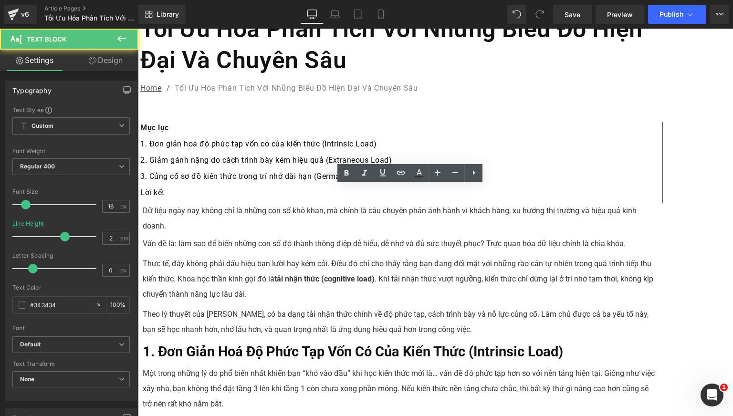
click at [334, 256] on p "Thực tế, đây không phải dấu hiệu bạn lười hay kém cỏi. Điều đó chỉ cho thấy rằn…" at bounding box center [401, 279] width 516 height 46
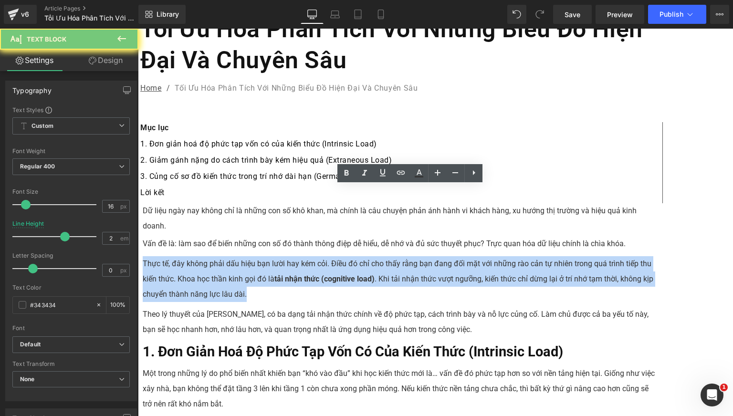
click at [334, 256] on p "Thực tế, đây không phải dấu hiệu bạn lười hay kém cỏi. Điều đó chỉ cho thấy rằn…" at bounding box center [401, 279] width 516 height 46
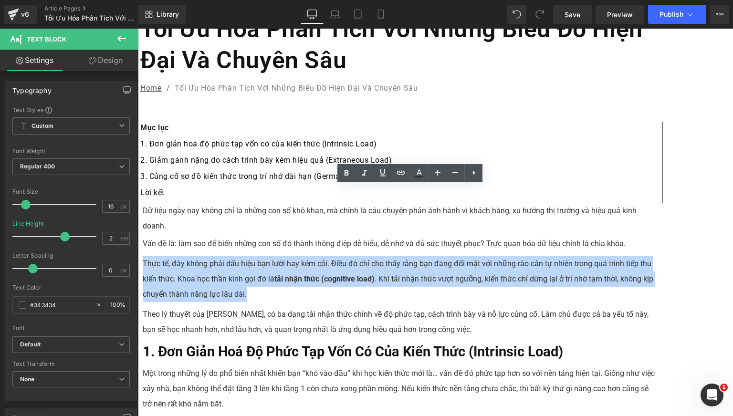
paste div
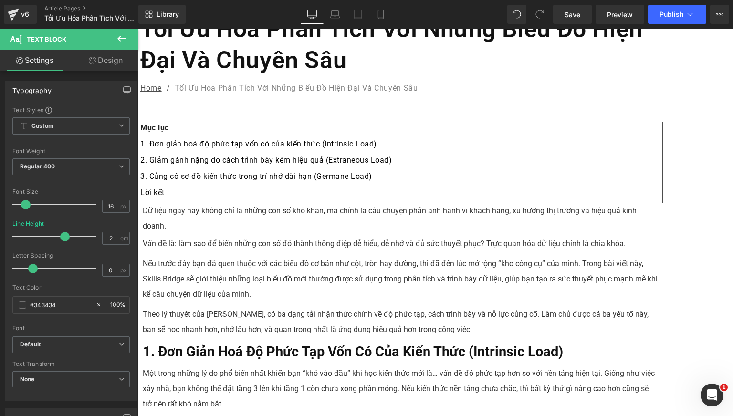
click at [337, 307] on p "Theo lý thuyết của John Sweller, có ba dạng tải nhận thức chính về độ phức tạp,…" at bounding box center [401, 322] width 516 height 31
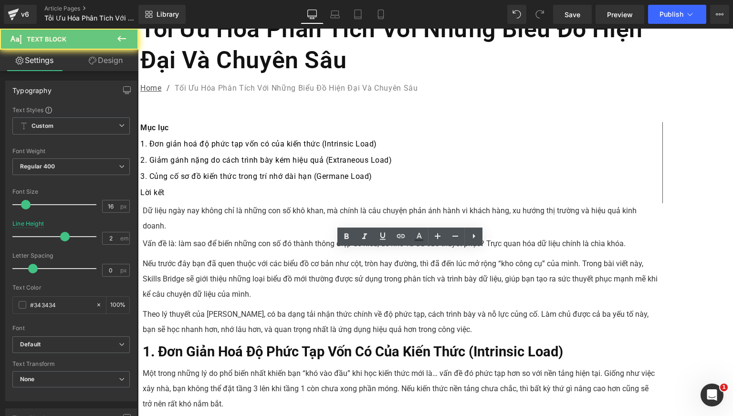
click at [316, 307] on p "Theo lý thuyết của John Sweller, có ba dạng tải nhận thức chính về độ phức tạp,…" at bounding box center [401, 322] width 516 height 31
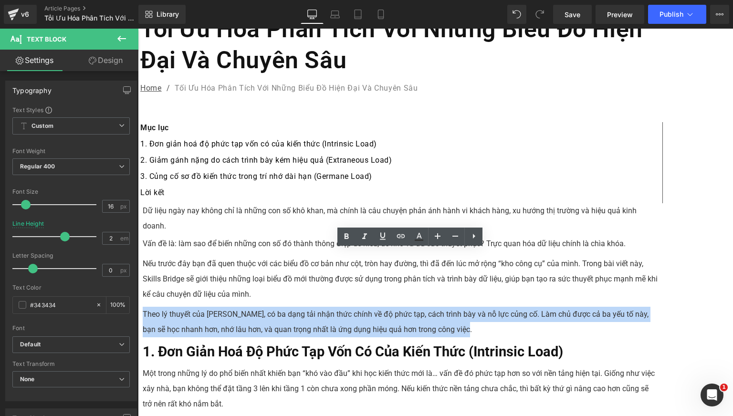
click at [316, 307] on p "Theo lý thuyết của John Sweller, có ba dạng tải nhận thức chính về độ phức tạp,…" at bounding box center [401, 322] width 516 height 31
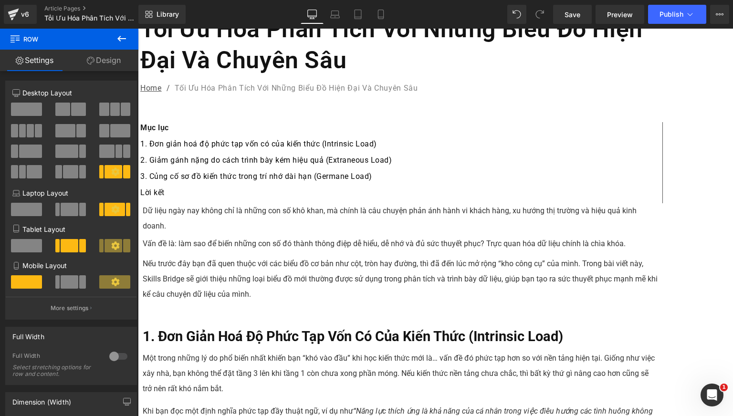
scroll to position [159, 0]
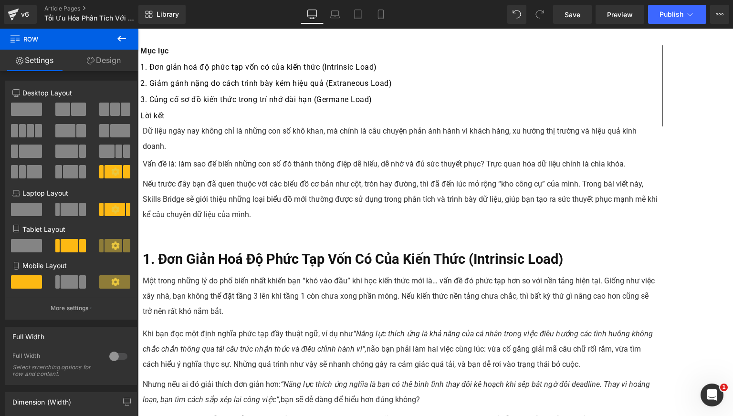
click at [301, 227] on div at bounding box center [401, 228] width 516 height 2
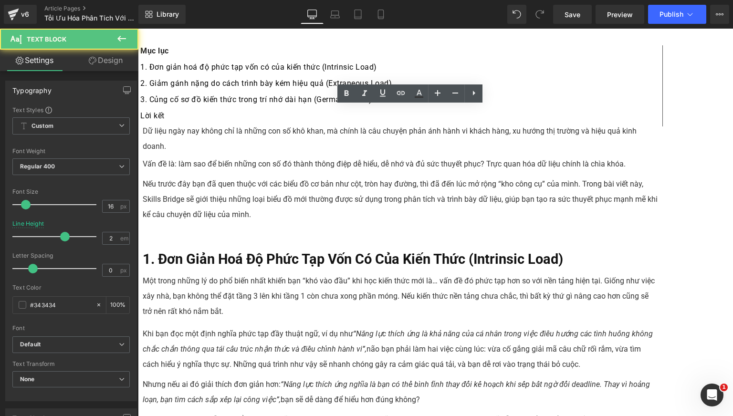
click at [311, 230] on p at bounding box center [401, 237] width 516 height 15
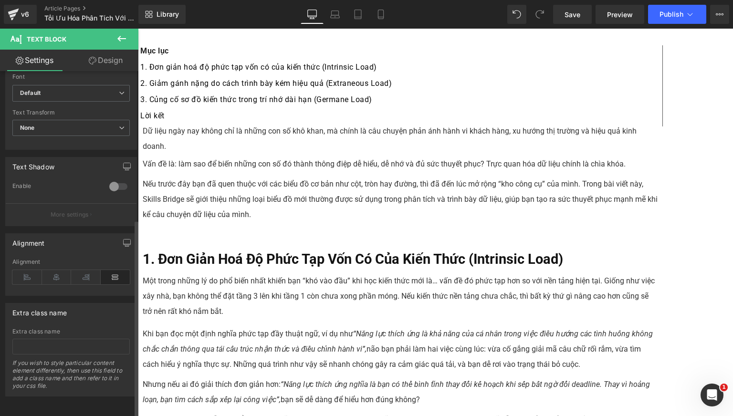
scroll to position [0, 0]
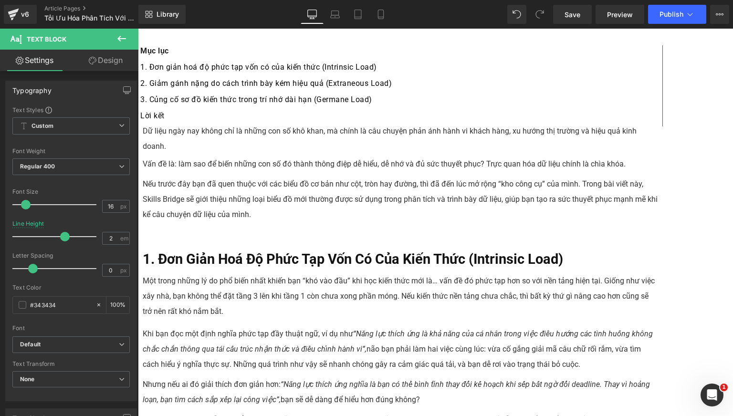
click at [330, 251] on b "1. Đơn Giản Hoá Độ Phức Tạp Vốn Có Của Kiến Thức (Intrinsic Load)" at bounding box center [353, 259] width 421 height 16
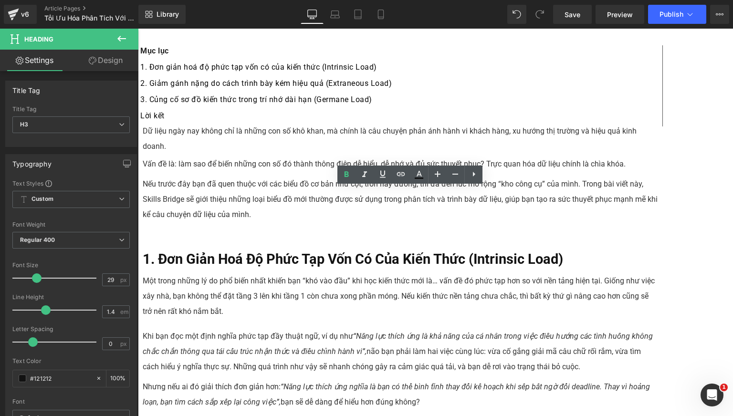
click at [359, 251] on b "1. Đơn Giản Hoá Độ Phức Tạp Vốn Có Của Kiến Thức (Intrinsic Load)" at bounding box center [353, 259] width 421 height 16
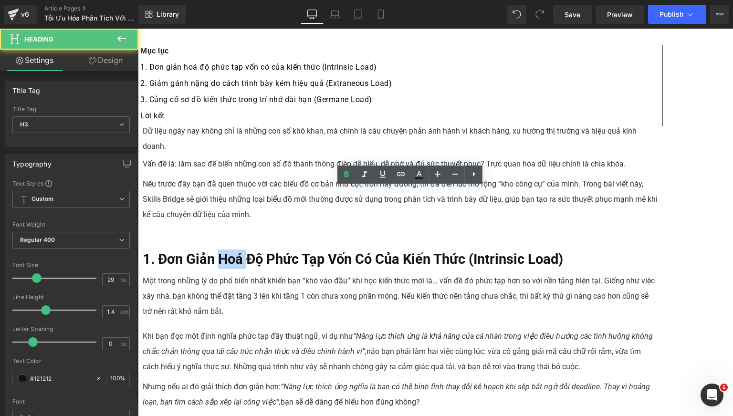
click at [359, 251] on b "1. Đơn Giản Hoá Độ Phức Tạp Vốn Có Của Kiến Thức (Intrinsic Load)" at bounding box center [353, 259] width 421 height 16
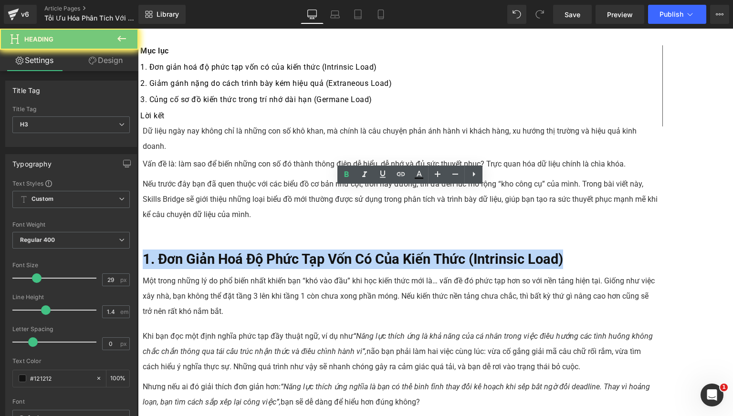
click at [359, 251] on b "1. Đơn Giản Hoá Độ Phức Tạp Vốn Có Của Kiến Thức (Intrinsic Load)" at bounding box center [353, 259] width 421 height 16
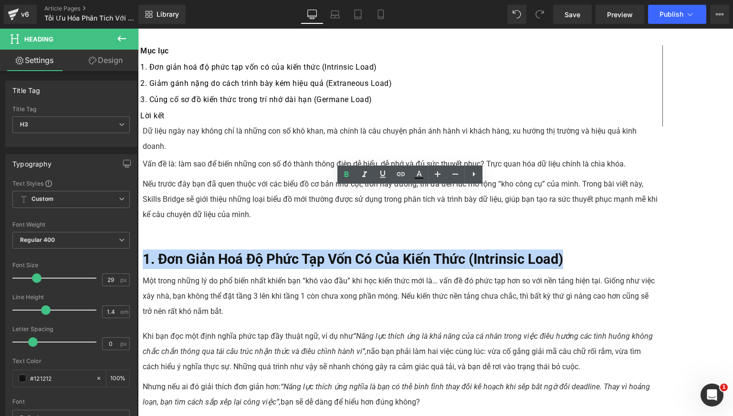
paste div
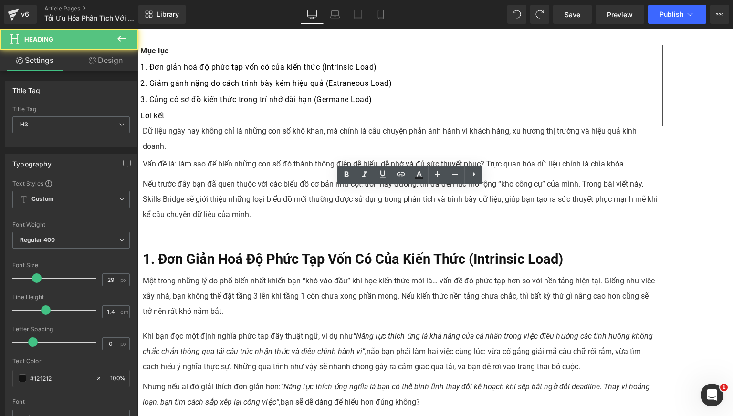
click at [320, 251] on b "1. Đơn Giản Hoá Độ Phức Tạp Vốn Có Của Kiến Thức (Intrinsic Load)" at bounding box center [353, 259] width 421 height 16
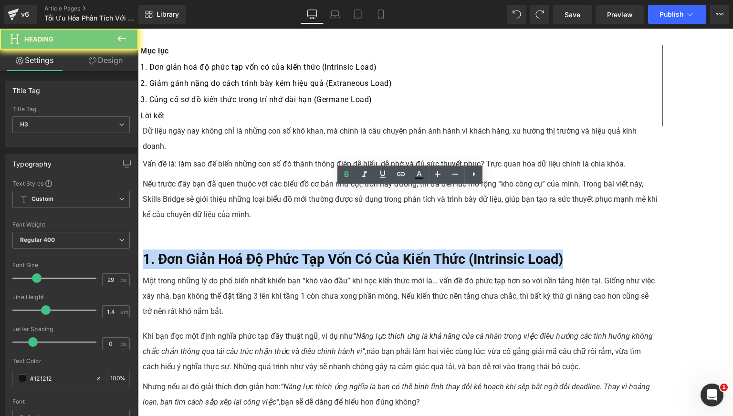
click at [320, 251] on b "1. Đơn Giản Hoá Độ Phức Tạp Vốn Có Của Kiến Thức (Intrinsic Load)" at bounding box center [353, 259] width 421 height 16
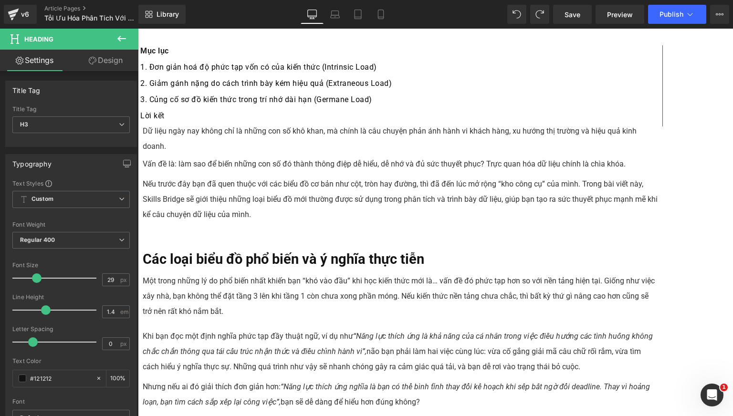
click at [299, 251] on b "Các loại biểu đồ phổ biến và ý nghĩa thực tiễn" at bounding box center [284, 259] width 282 height 16
click at [326, 251] on b "Các Loại biểu đồ phổ biến và ý nghĩa thực tiễn" at bounding box center [285, 259] width 285 height 16
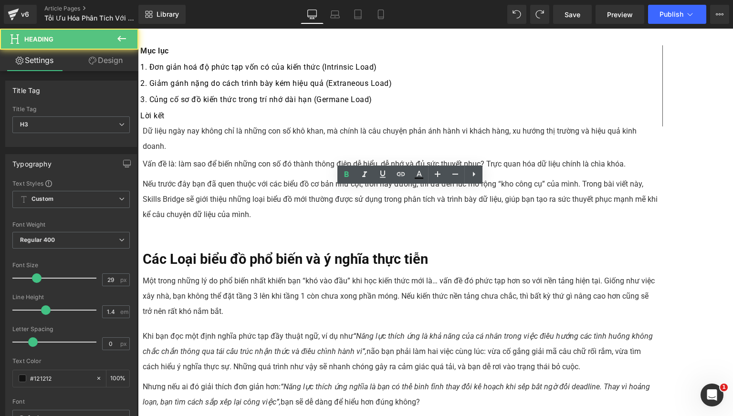
click at [328, 251] on b "Các Loại biểu đồ phổ biến và ý nghĩa thực tiễn" at bounding box center [285, 259] width 285 height 16
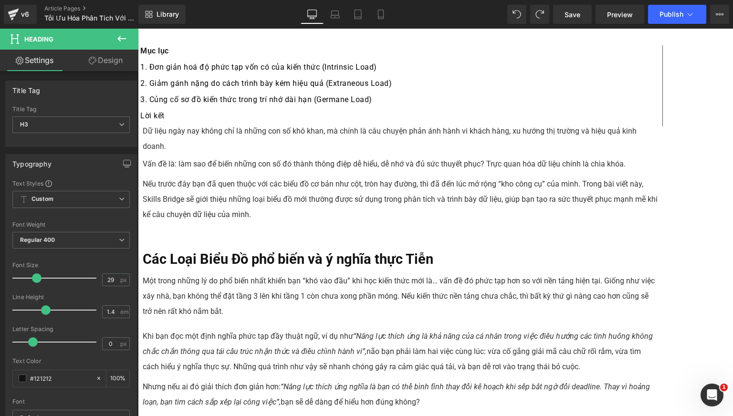
scroll to position [79, 0]
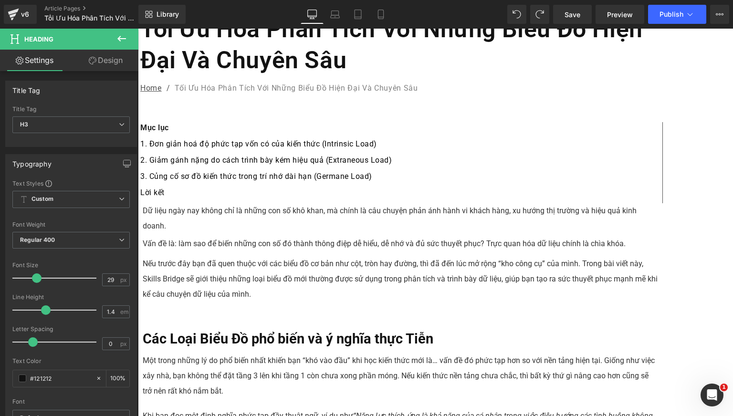
click at [433, 331] on b "Các Loại Biểu Đồ phổ biến và ý nghĩa thực Tiễn" at bounding box center [288, 339] width 291 height 16
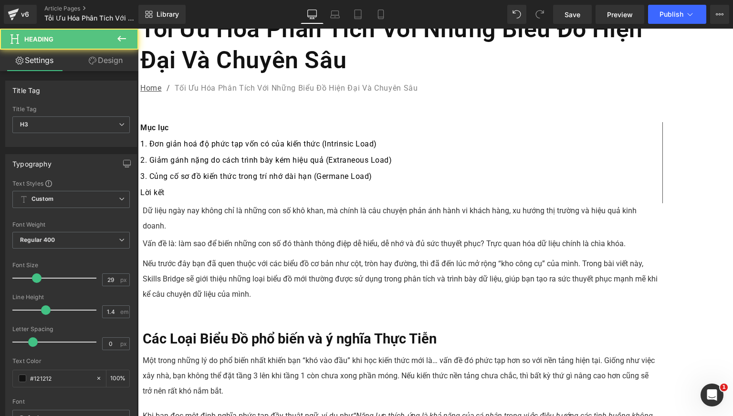
click at [380, 331] on b "Các Loại Biểu Đồ phổ biến và ý nghĩa Thực Tiễn" at bounding box center [290, 339] width 294 height 16
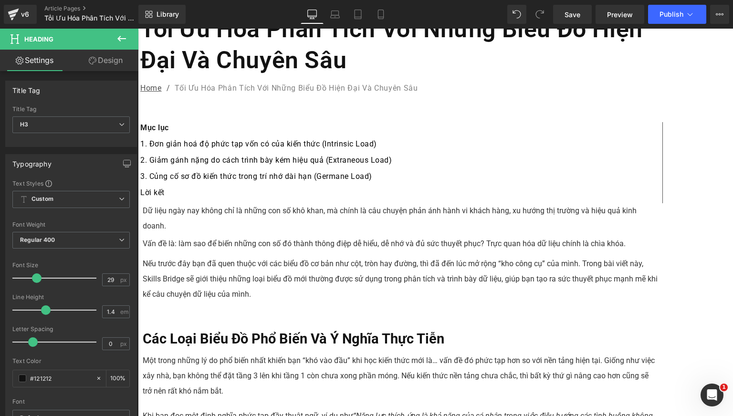
click at [380, 256] on p "Nếu trước đây bạn đã quen thuộc với các biểu đồ cơ bản như cột, tròn hay đường,…" at bounding box center [401, 279] width 516 height 46
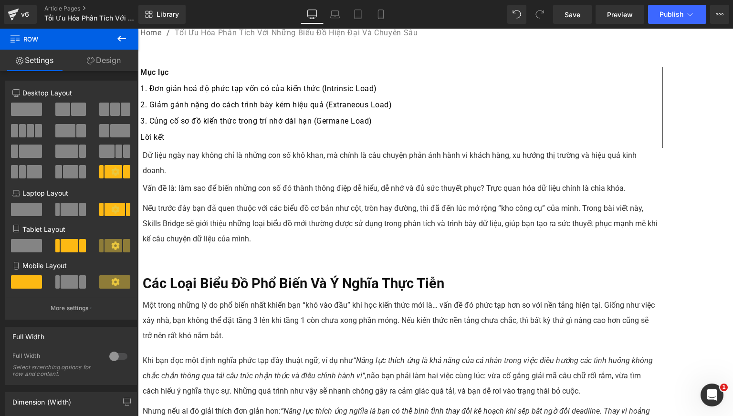
scroll to position [159, 0]
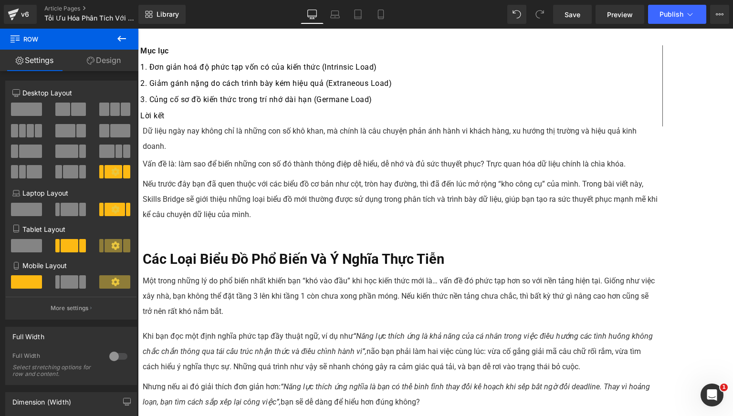
click at [315, 274] on div "Một trong những lý do phổ biến nhất khiến bạn “khó vào đầu” khi học kiến thức m…" at bounding box center [401, 297] width 516 height 46
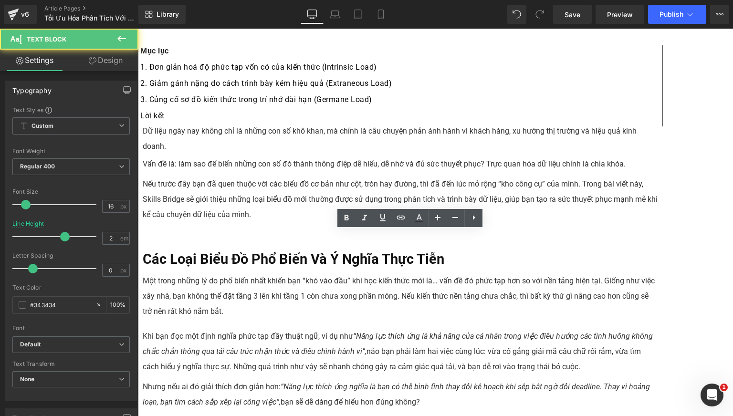
drag, startPoint x: 317, startPoint y: 169, endPoint x: 311, endPoint y: 140, distance: 29.7
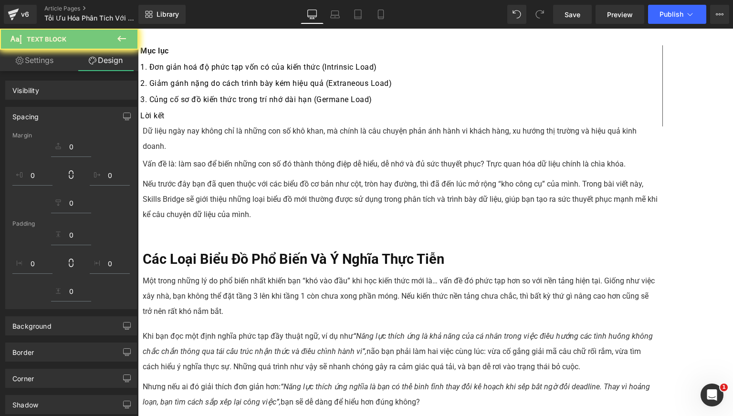
click at [311, 177] on p "Nếu trước đây bạn đã quen thuộc với các biểu đồ cơ bản như cột, tròn hay đường,…" at bounding box center [401, 200] width 516 height 46
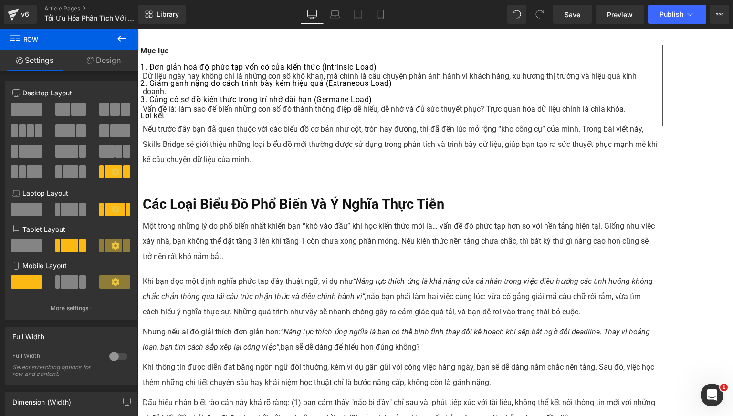
scroll to position [79, 0]
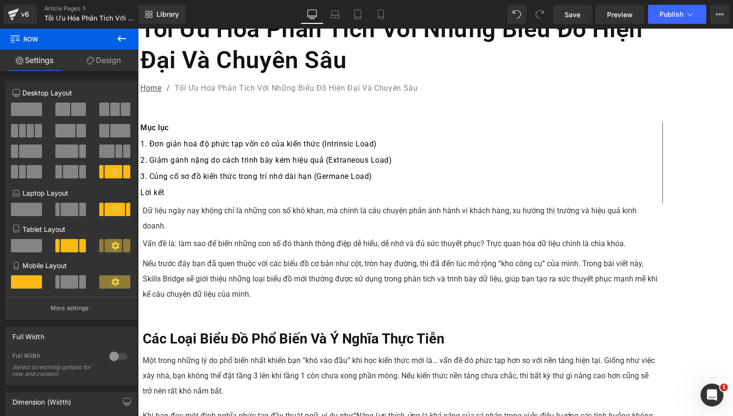
click at [300, 309] on p at bounding box center [401, 316] width 516 height 15
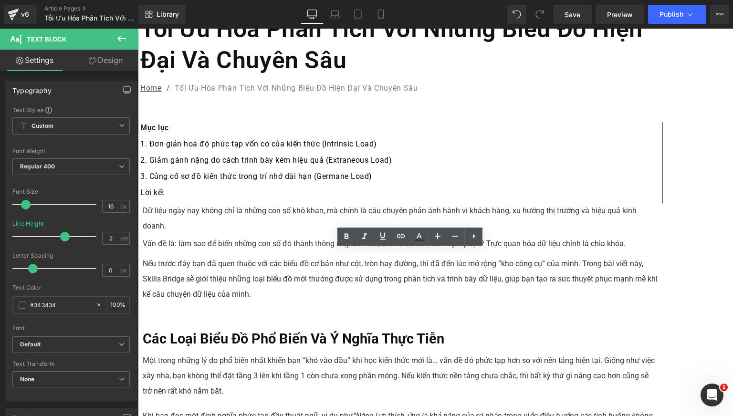
click at [138, 29] on icon at bounding box center [138, 29] width 0 height 0
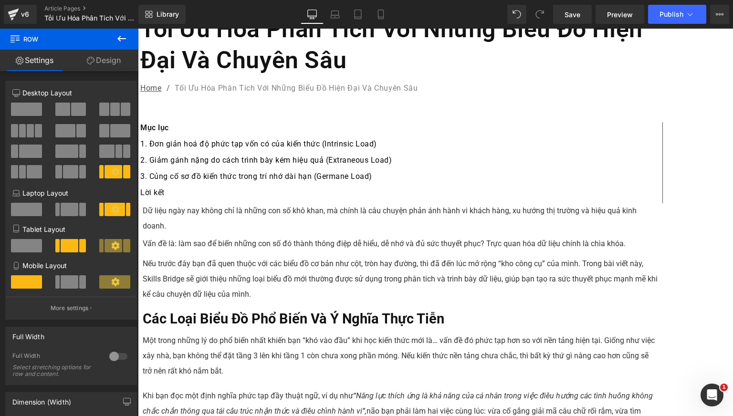
click at [361, 351] on div "Một trong những lý do phổ biến nhất khiến bạn “khó vào đầu” khi học kiến thức m…" at bounding box center [401, 356] width 516 height 46
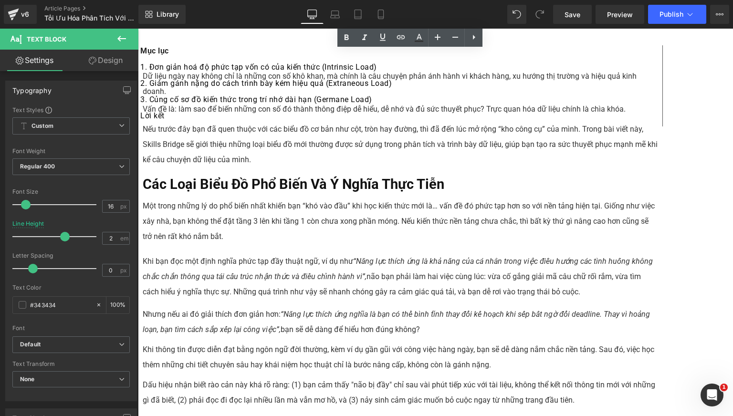
scroll to position [159, 0]
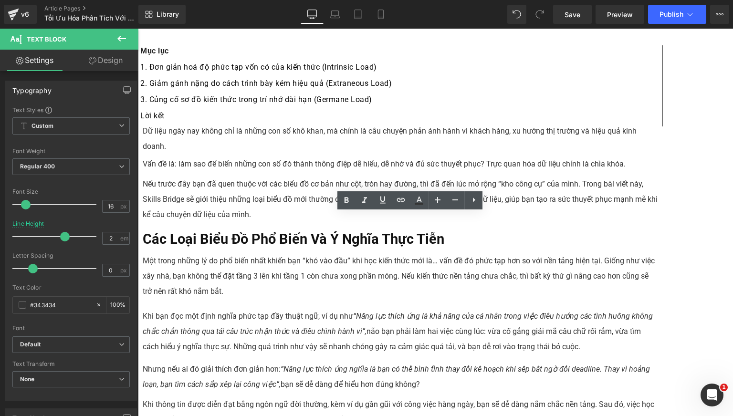
click at [325, 254] on div "Một trong những lý do phổ biến nhất khiến bạn “khó vào đầu” khi học kiến thức m…" at bounding box center [401, 277] width 516 height 46
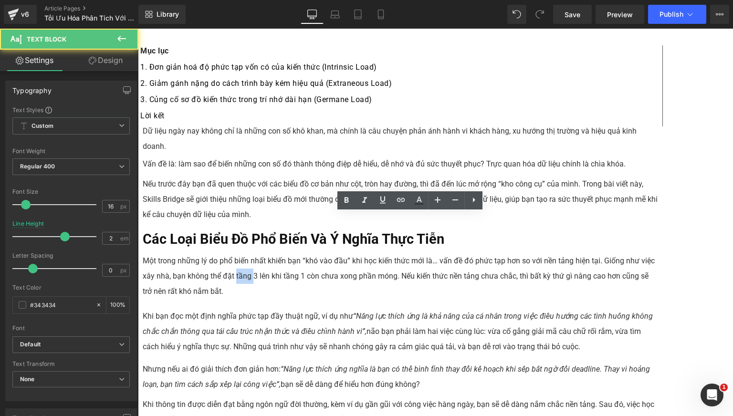
click at [325, 254] on div "Một trong những lý do phổ biến nhất khiến bạn “khó vào đầu” khi học kiến thức m…" at bounding box center [401, 277] width 516 height 46
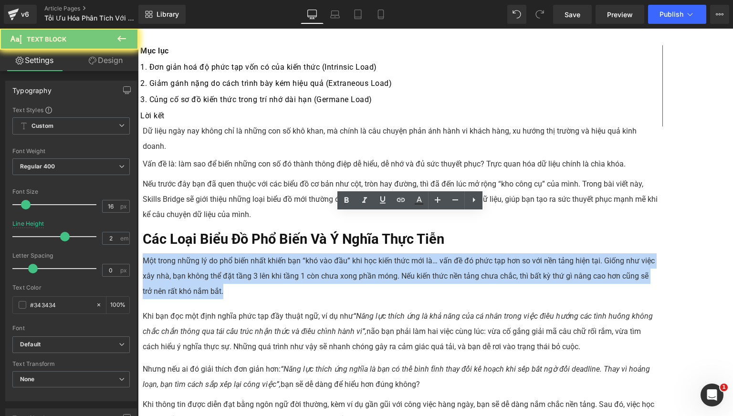
click at [325, 254] on div "Một trong những lý do phổ biến nhất khiến bạn “khó vào đầu” khi học kiến thức m…" at bounding box center [401, 277] width 516 height 46
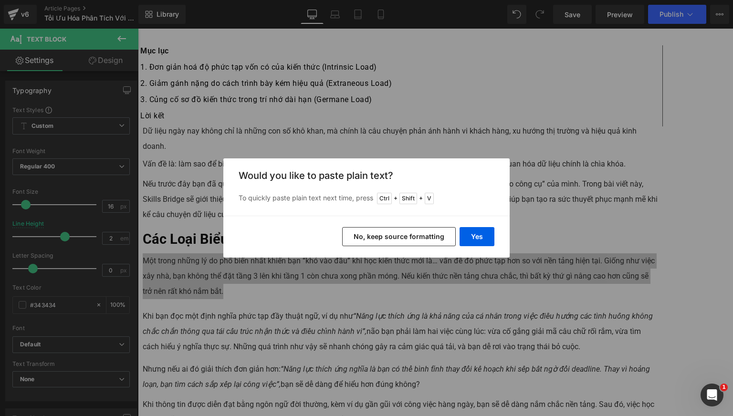
click at [519, 144] on div "Back to Library Insert Would you like to paste plain text? To quickly paste pla…" at bounding box center [366, 208] width 733 height 416
click at [483, 242] on button "Yes" at bounding box center [477, 236] width 35 height 19
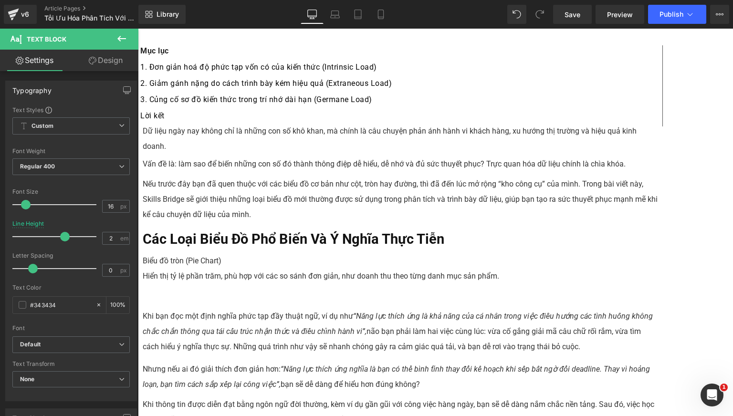
click at [326, 254] on div "Biểu đồ tròn (Pie Chart)  Hiển thị tỷ lệ phần trăm, phù hợp với các so sánh đ…" at bounding box center [401, 277] width 516 height 46
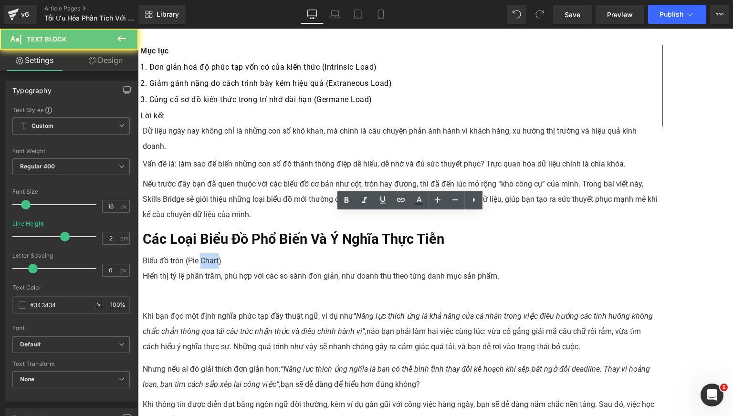
click at [326, 254] on div "Biểu đồ tròn (Pie Chart)  Hiển thị tỷ lệ phần trăm, phù hợp với các so sánh đ…" at bounding box center [401, 277] width 516 height 46
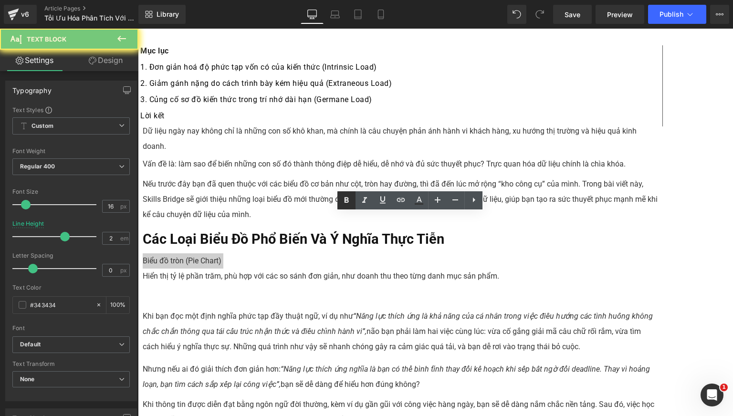
click at [348, 196] on icon at bounding box center [346, 200] width 11 height 11
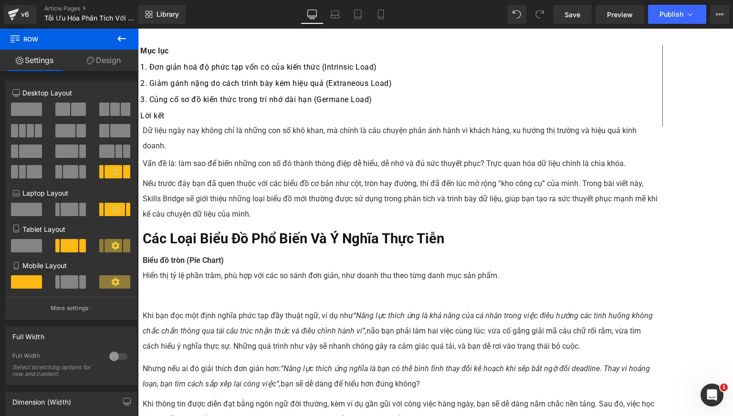
scroll to position [79, 0]
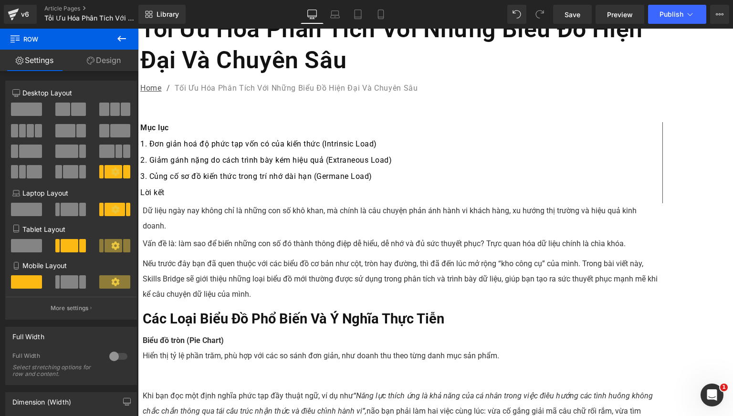
click at [288, 349] on div "Hiển thị tỷ lệ phần trăm, phù hợp với các so sánh đơn giản, như doanh thu theo …" at bounding box center [401, 356] width 516 height 15
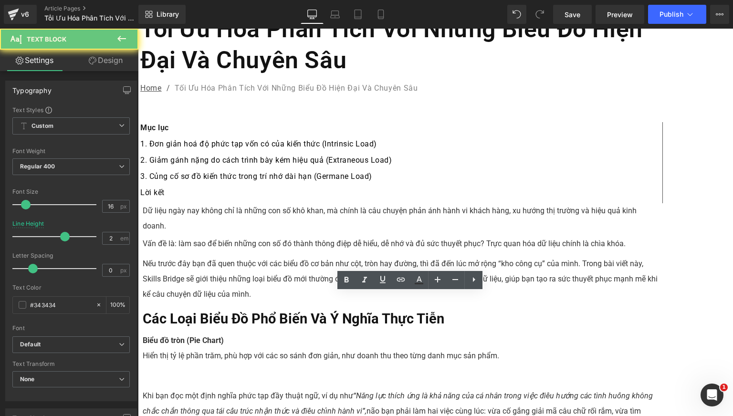
click at [224, 336] on strong "Biểu đồ tròn (Pie Chart)" at bounding box center [183, 340] width 81 height 9
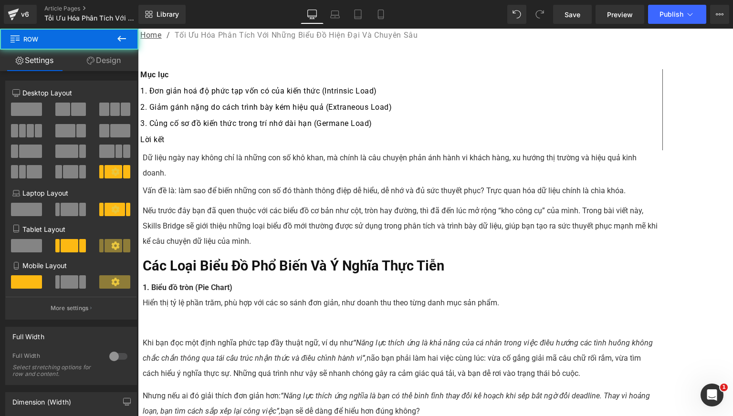
scroll to position [159, 0]
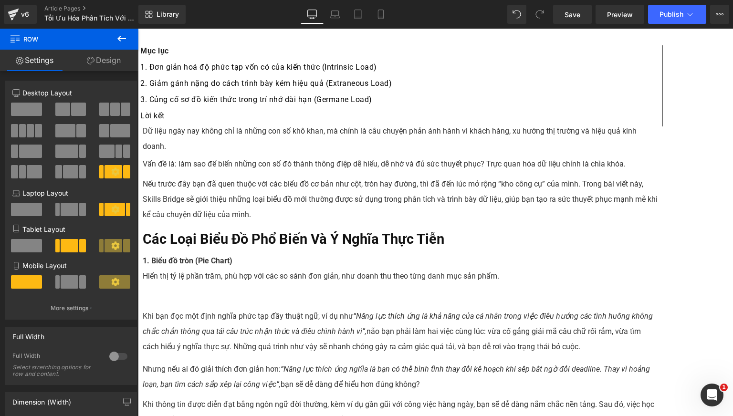
click at [308, 322] on icon "“Năng lực thích ứng là khả năng của cá nhân trong việc điều hướng các tình huốn…" at bounding box center [398, 324] width 510 height 24
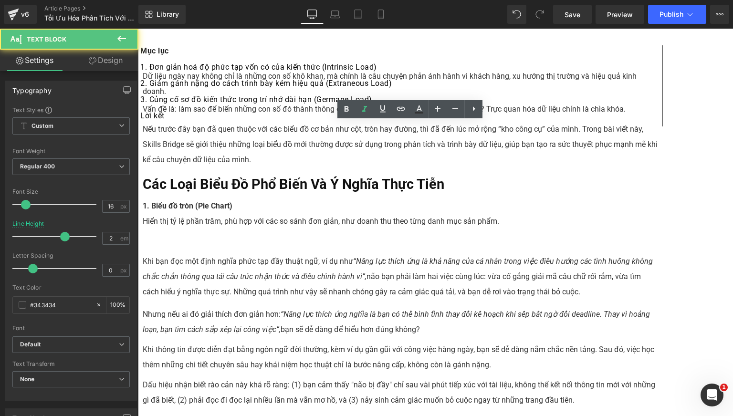
scroll to position [318, 0]
click at [316, 343] on div "Khi thông tin được diễn đạt bằng ngôn ngữ đời thường, kèm ví dụ gần gũi với côn…" at bounding box center [401, 358] width 516 height 31
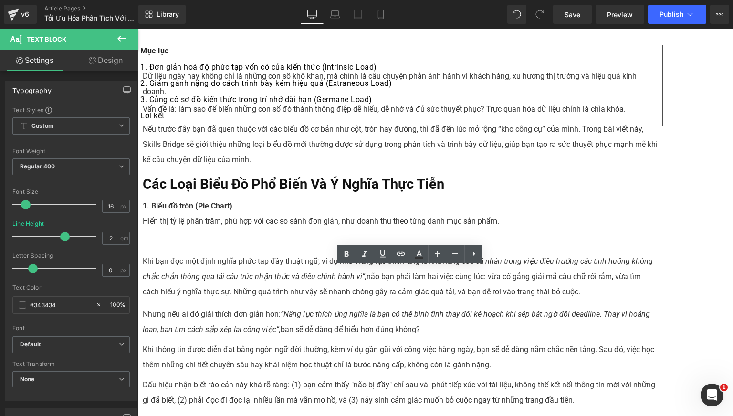
click at [314, 307] on div "Nhưng nếu ai đó giải thích đơn giản hơn: “Năng lực thích ứng nghĩa là bạn có th…" at bounding box center [401, 322] width 516 height 31
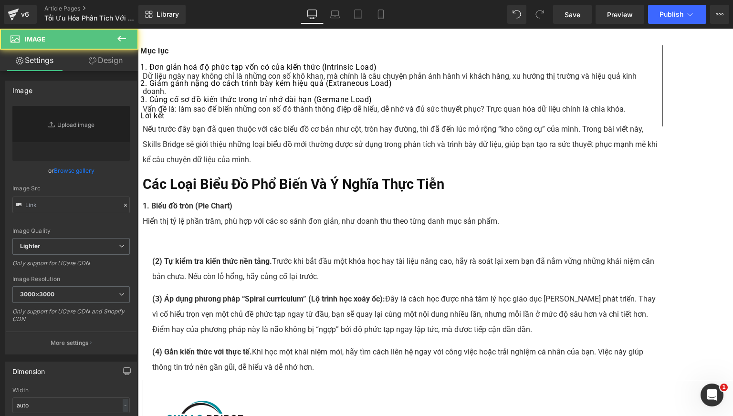
type input "https://ucarecdn.com/bec754b3-844d-47a6-8dcc-416f6e3fcf6c/-/format/auto/-/previ…"
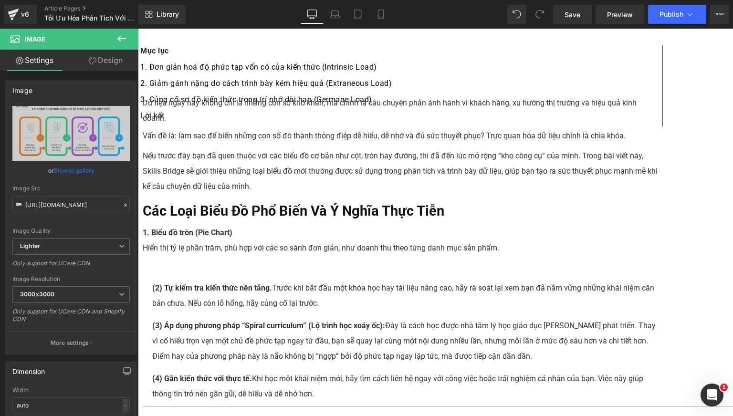
scroll to position [159, 0]
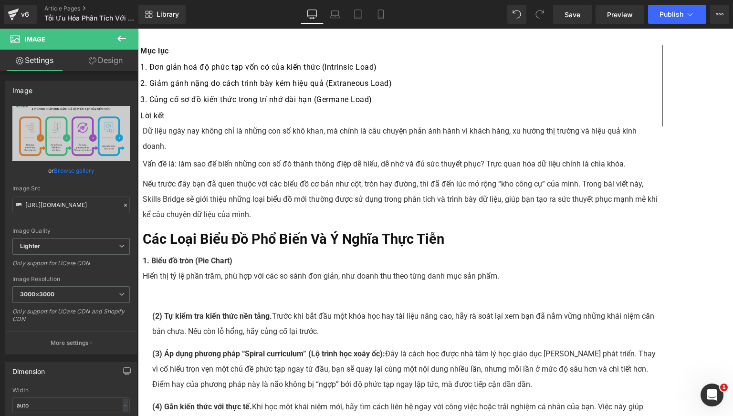
click at [302, 284] on div at bounding box center [401, 291] width 516 height 15
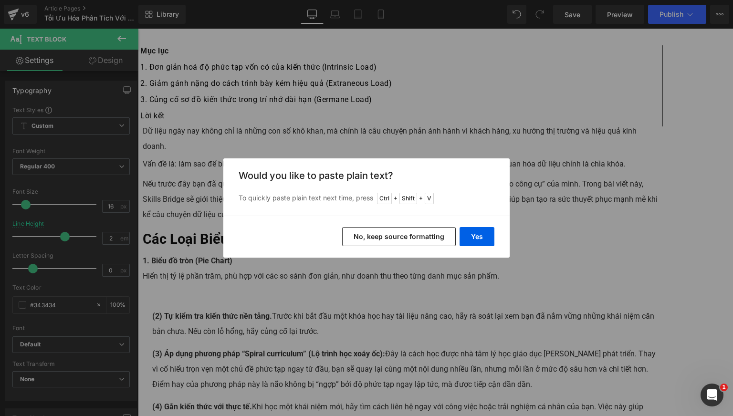
click at [493, 152] on div "Back to Library Insert Would you like to paste plain text? To quickly paste pla…" at bounding box center [366, 208] width 733 height 416
click at [416, 236] on button "No, keep source formatting" at bounding box center [399, 236] width 114 height 19
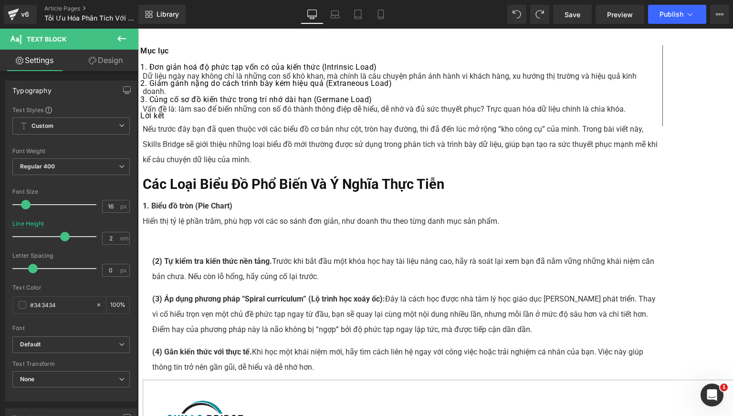
scroll to position [477, 0]
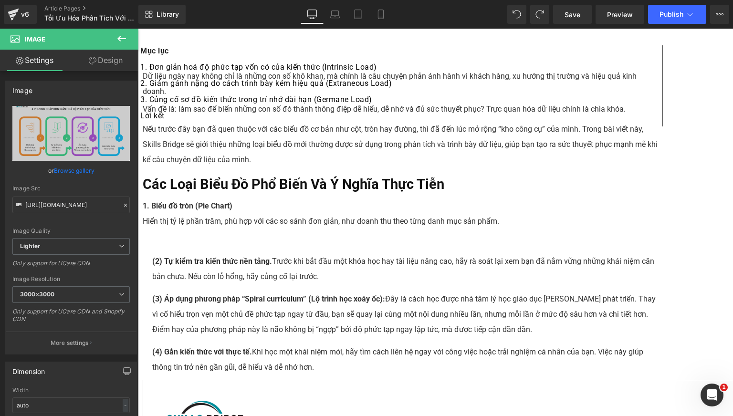
click at [138, 29] on icon at bounding box center [138, 29] width 0 height 0
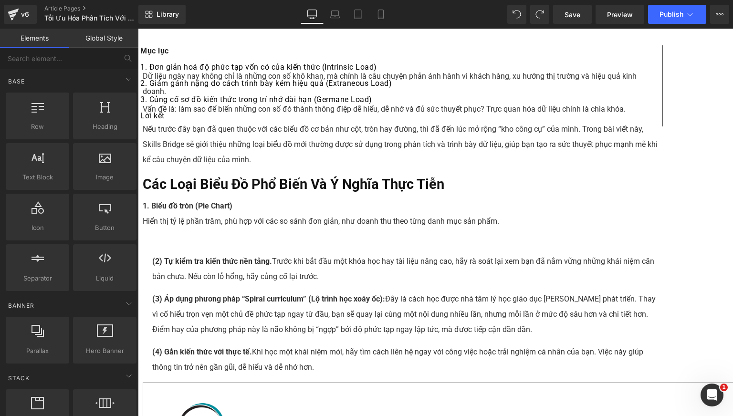
click at [335, 254] on div "(2) Tự kiểm tra kiến thức nền tảng. Trước khi bắt đầu một khóa học hay tài liệu…" at bounding box center [405, 269] width 506 height 31
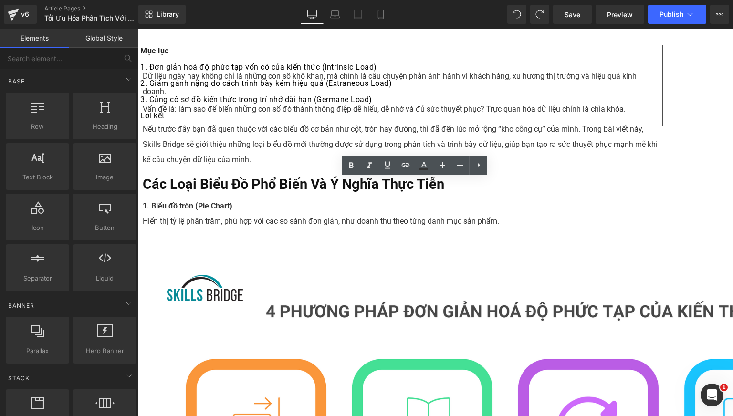
click at [312, 230] on div at bounding box center [401, 237] width 516 height 15
